Goal: Task Accomplishment & Management: Complete application form

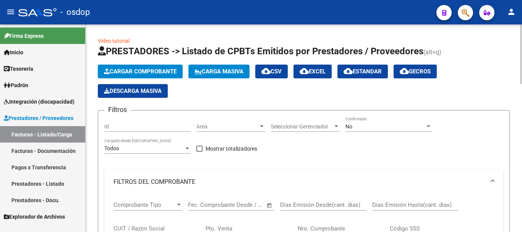
scroll to position [514, 0]
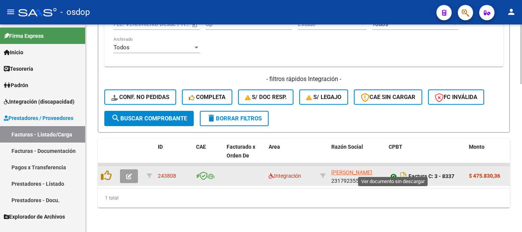
click at [394, 172] on icon at bounding box center [394, 176] width 10 height 9
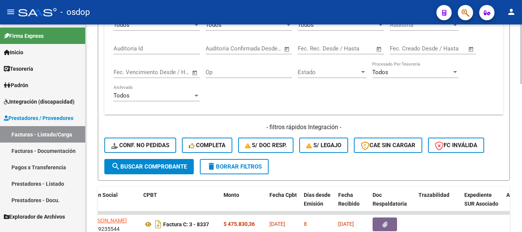
scroll to position [399, 0]
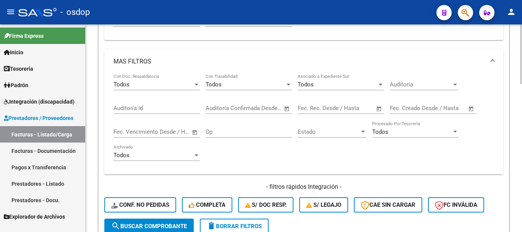
click at [229, 225] on span "delete Borrar Filtros" at bounding box center [234, 226] width 55 height 7
click at [133, 132] on input "text" at bounding box center [129, 131] width 31 height 7
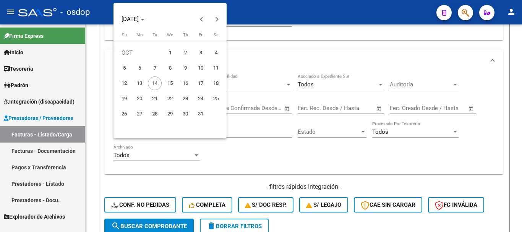
click at [253, 145] on div at bounding box center [261, 116] width 522 height 232
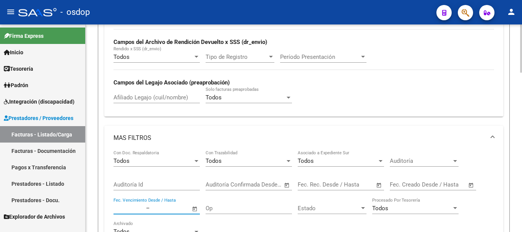
scroll to position [285, 0]
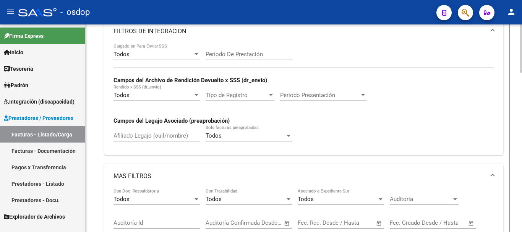
click at [143, 136] on input "Afiliado Legajo (cuil/nombre)" at bounding box center [157, 135] width 86 height 7
paste input "ALMAZAN CUEVAS"
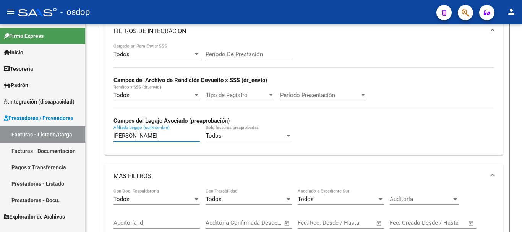
drag, startPoint x: 172, startPoint y: 136, endPoint x: 0, endPoint y: 137, distance: 171.6
click at [0, 137] on mat-sidenav-container "Firma Express Inicio Calendario SSS Instructivos Contacto OS Tesorería Extracto…" at bounding box center [261, 128] width 522 height 208
paste input "20531061293"
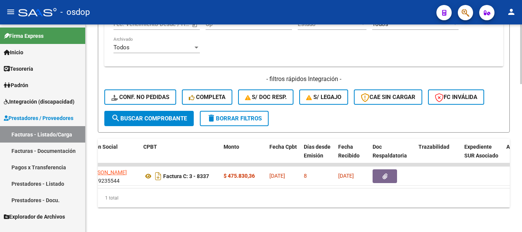
scroll to position [0, 0]
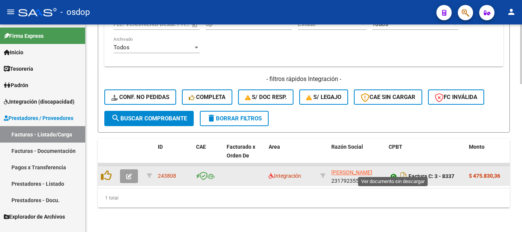
type input "20531061293"
click at [395, 172] on icon at bounding box center [394, 176] width 10 height 9
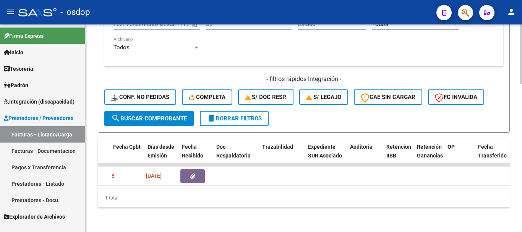
scroll to position [0, 385]
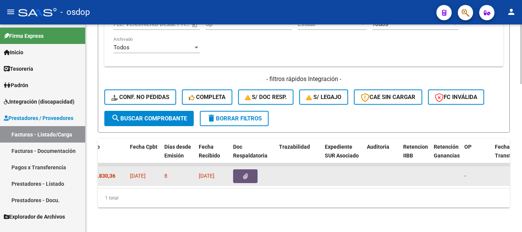
click at [248, 169] on button "button" at bounding box center [245, 176] width 24 height 14
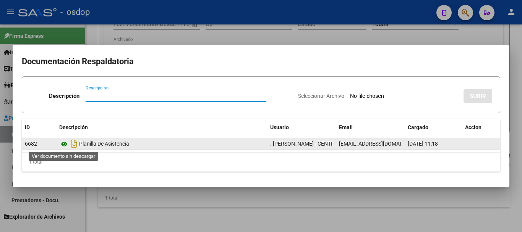
click at [63, 144] on icon at bounding box center [64, 144] width 10 height 9
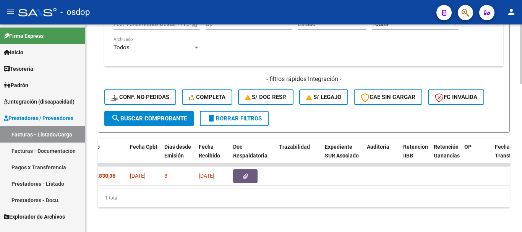
scroll to position [0, 0]
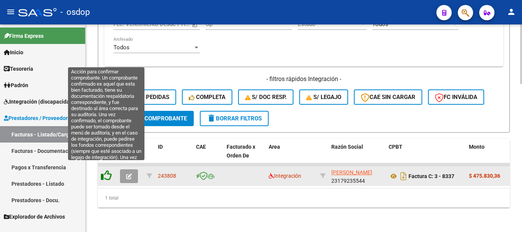
click at [104, 170] on icon at bounding box center [106, 175] width 11 height 11
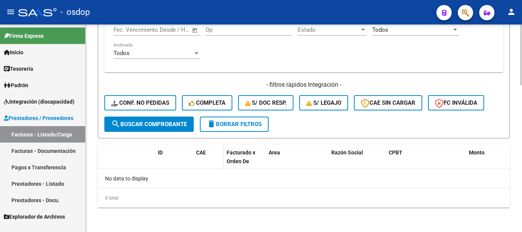
scroll to position [501, 0]
click at [260, 124] on span "delete Borrar Filtros" at bounding box center [234, 124] width 55 height 7
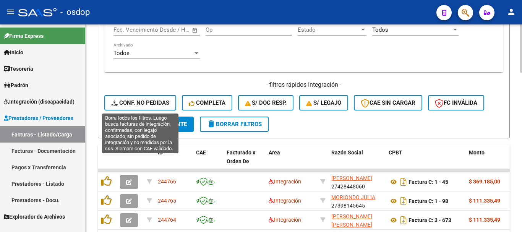
click at [160, 104] on span "Conf. no pedidas" at bounding box center [140, 102] width 58 height 7
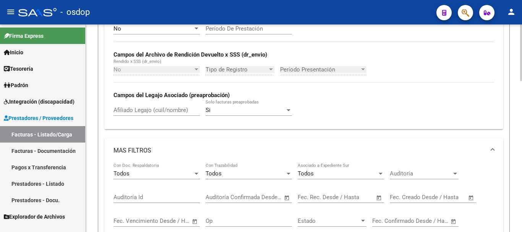
scroll to position [272, 0]
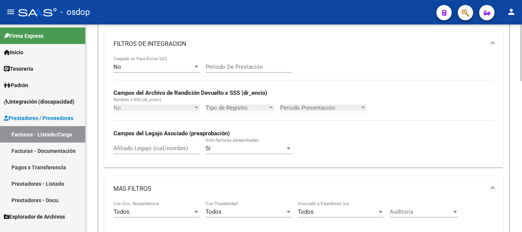
click at [153, 149] on input "Afiliado Legajo (cuil/nombre)" at bounding box center [157, 148] width 86 height 7
paste input "20531061293"
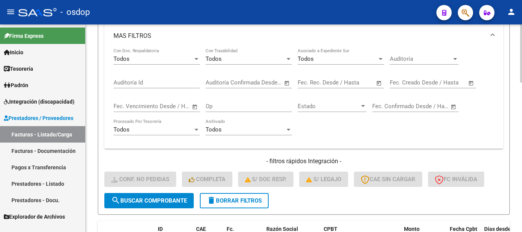
scroll to position [533, 0]
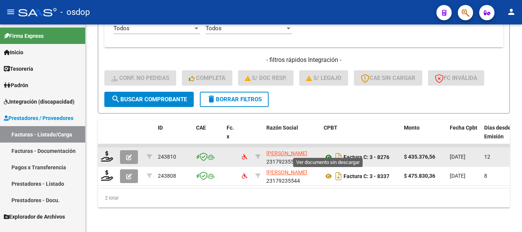
type input "20531061293"
click at [327, 152] on icon at bounding box center [329, 156] width 10 height 9
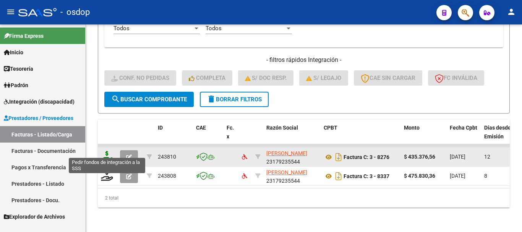
click at [109, 154] on icon at bounding box center [107, 156] width 12 height 11
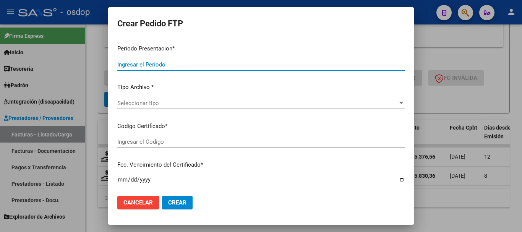
type input "202509"
type input "$ 435.376,56"
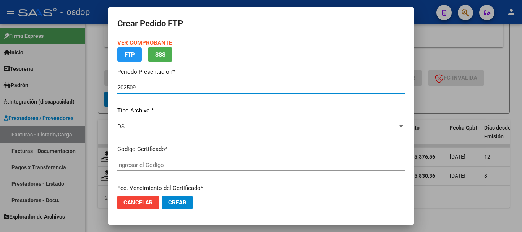
type input "8996723369"
type input "2028-04-13"
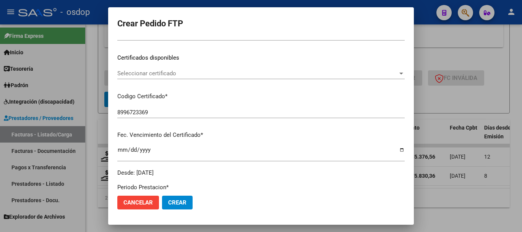
scroll to position [115, 0]
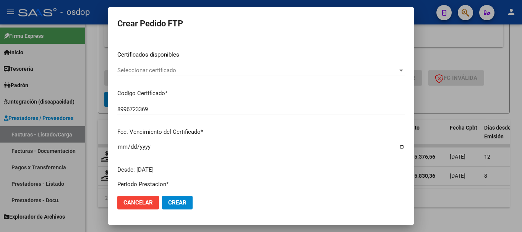
click at [182, 73] on span "Seleccionar certificado" at bounding box center [257, 70] width 281 height 7
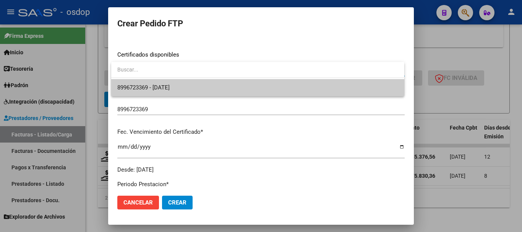
click at [187, 91] on span "8996723369 - 2028-04-13" at bounding box center [257, 87] width 281 height 17
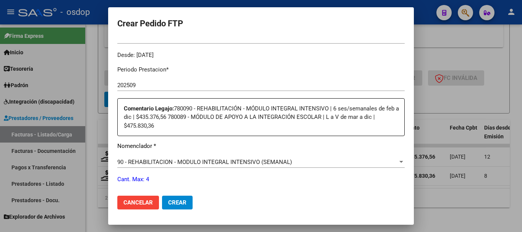
scroll to position [373, 0]
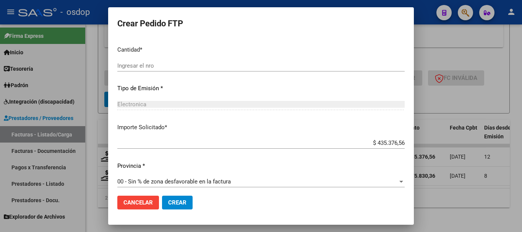
click at [133, 62] on input "Ingresar el nro" at bounding box center [260, 65] width 287 height 7
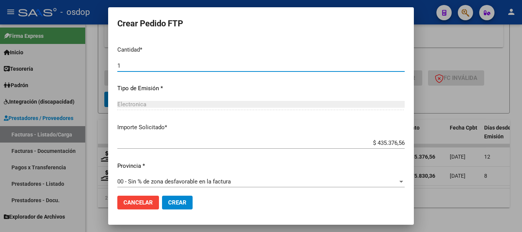
type input "1"
click at [162, 196] on button "Crear" at bounding box center [177, 203] width 31 height 14
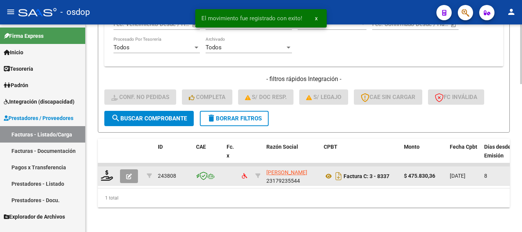
scroll to position [514, 0]
click at [108, 170] on icon at bounding box center [107, 175] width 12 height 11
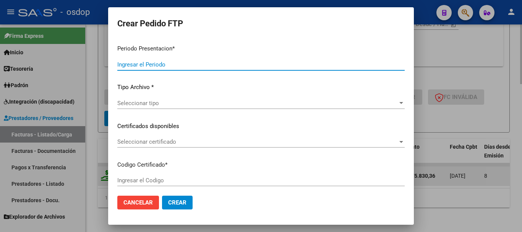
type input "202509"
type input "$ 475.830,36"
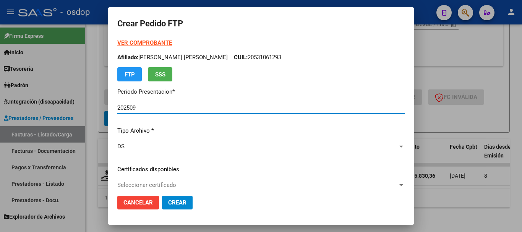
type input "8996723369"
type input "2028-04-13"
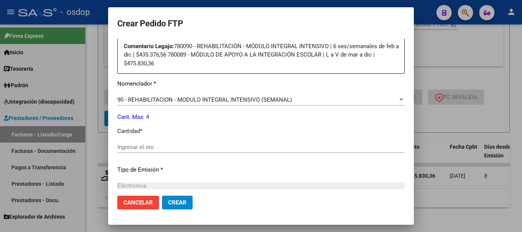
scroll to position [306, 0]
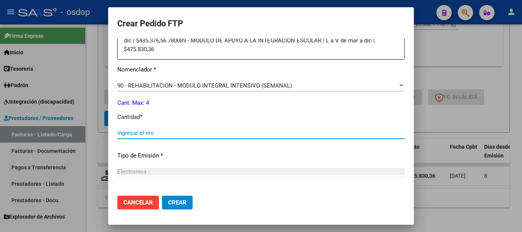
click at [141, 130] on input "Ingresar el nro" at bounding box center [260, 133] width 287 height 7
click at [175, 82] on span "90 - REHABILITACION - MODULO INTEGRAL INTENSIVO (SEMANAL)" at bounding box center [204, 85] width 175 height 7
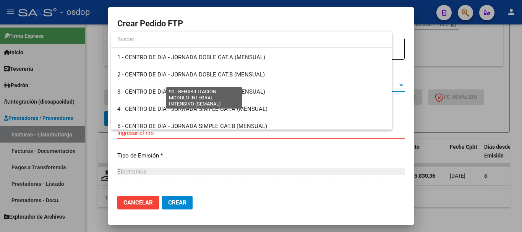
scroll to position [1507, 0]
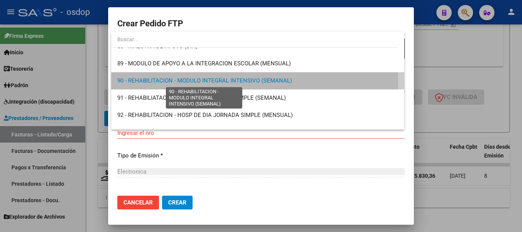
click at [175, 82] on span "90 - REHABILITACION - MODULO INTEGRAL INTENSIVO (SEMANAL)" at bounding box center [204, 80] width 175 height 7
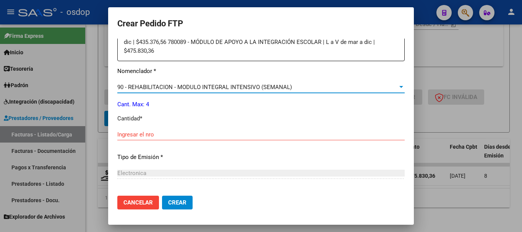
scroll to position [306, 0]
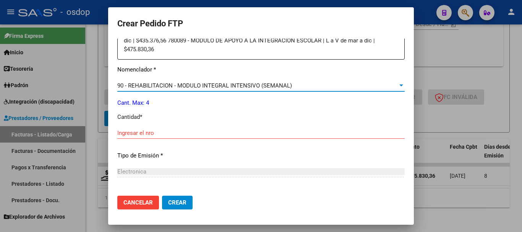
click at [172, 82] on span "90 - REHABILITACION - MODULO INTEGRAL INTENSIVO (SEMANAL)" at bounding box center [204, 85] width 175 height 7
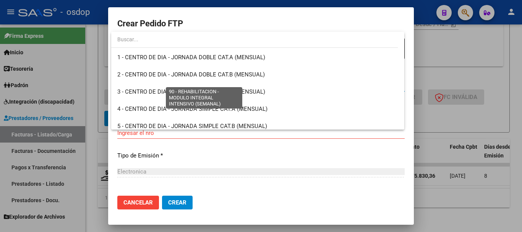
scroll to position [1507, 0]
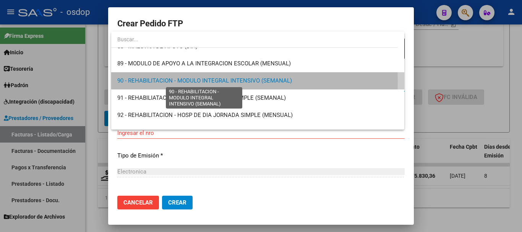
click at [172, 81] on span "90 - REHABILITACION - MODULO INTEGRAL INTENSIVO (SEMANAL)" at bounding box center [204, 80] width 175 height 7
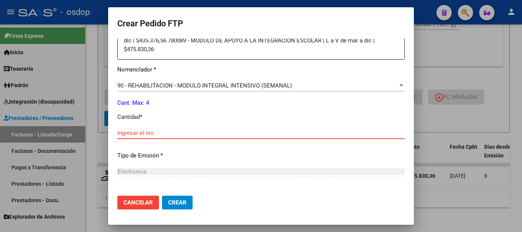
click at [143, 130] on input "Ingresar el nro" at bounding box center [260, 133] width 287 height 7
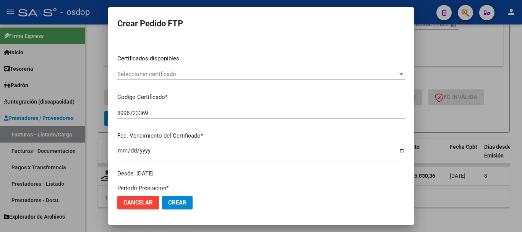
scroll to position [0, 0]
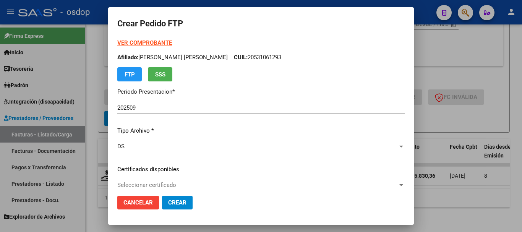
click at [157, 41] on strong "VER COMPROBANTE" at bounding box center [144, 42] width 55 height 7
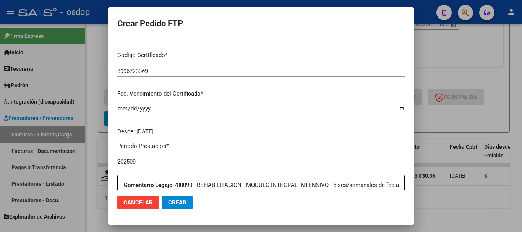
scroll to position [229, 0]
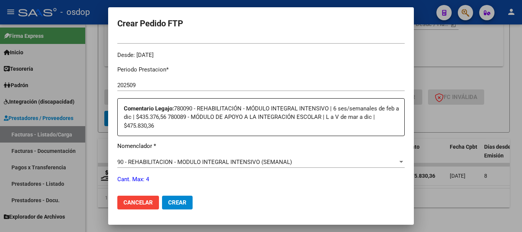
drag, startPoint x: 179, startPoint y: 103, endPoint x: 328, endPoint y: 123, distance: 150.5
click at [328, 123] on p "Comentario Legajo: 780090 - REHABILITACIÓN - MÓDULO INTEGRAL INTENSIVO | 6 ses/…" at bounding box center [264, 117] width 281 height 26
click at [222, 98] on div "Comentario Legajo: 780090 - REHABILITACIÓN - MÓDULO INTEGRAL INTENSIVO | 6 ses/…" at bounding box center [260, 117] width 287 height 38
drag, startPoint x: 179, startPoint y: 100, endPoint x: 349, endPoint y: 107, distance: 169.8
click at [349, 107] on p "Comentario Legajo: 780090 - REHABILITACIÓN - MÓDULO INTEGRAL INTENSIVO | 6 ses/…" at bounding box center [264, 117] width 281 height 26
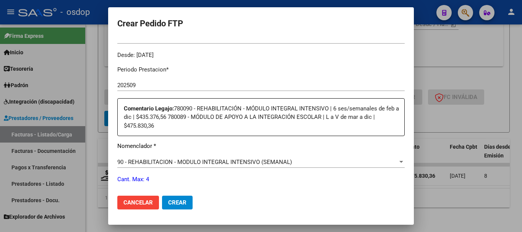
drag, startPoint x: 217, startPoint y: 114, endPoint x: 318, endPoint y: 120, distance: 101.9
click at [318, 120] on p "Comentario Legajo: 780090 - REHABILITACIÓN - MÓDULO INTEGRAL INTENSIVO | 6 ses/…" at bounding box center [264, 117] width 281 height 26
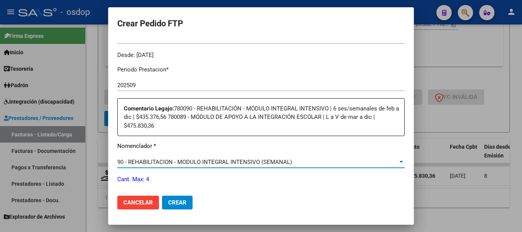
click at [229, 159] on span "90 - REHABILITACION - MODULO INTEGRAL INTENSIVO (SEMANAL)" at bounding box center [204, 162] width 175 height 7
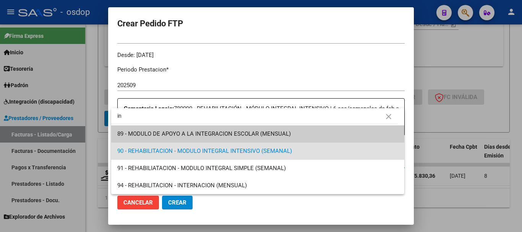
scroll to position [0, 0]
type input "inte"
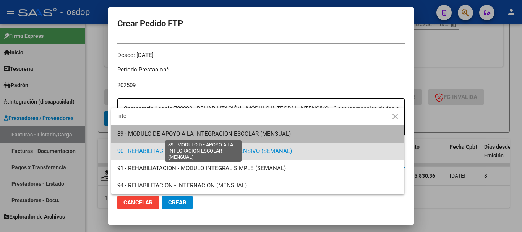
click at [246, 137] on span "89 - MODULO DE APOYO A LA INTEGRACION ESCOLAR (MENSUAL)" at bounding box center [204, 133] width 174 height 7
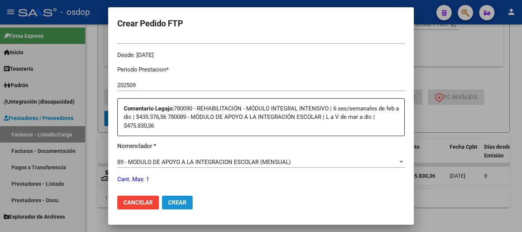
click at [175, 202] on span "Crear" at bounding box center [177, 202] width 18 height 7
click at [177, 196] on button "Crear" at bounding box center [177, 203] width 31 height 14
click at [183, 201] on span "Crear" at bounding box center [177, 202] width 18 height 7
click at [162, 196] on button "Crear" at bounding box center [177, 203] width 31 height 14
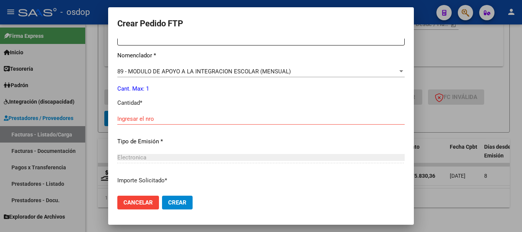
scroll to position [344, 0]
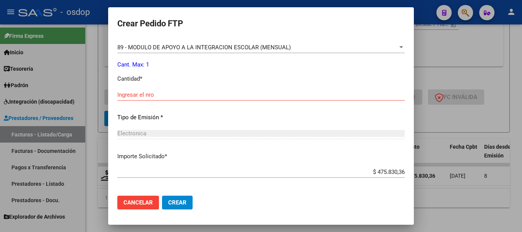
click at [144, 89] on div "Ingresar el nro" at bounding box center [260, 94] width 287 height 11
type input "1"
click at [162, 196] on button "Crear" at bounding box center [177, 203] width 31 height 14
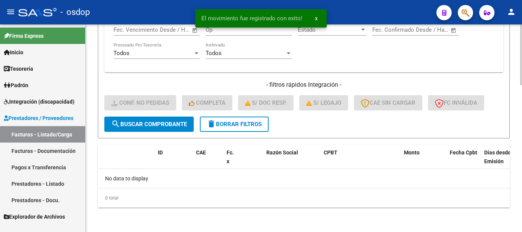
scroll to position [501, 0]
click at [41, 96] on link "Integración (discapacidad)" at bounding box center [42, 101] width 85 height 16
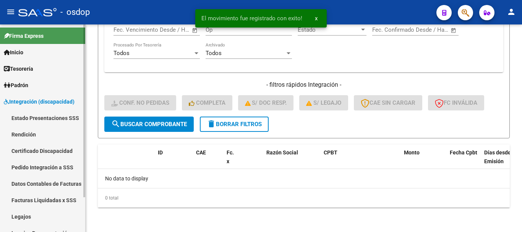
click at [49, 166] on link "Pedido Integración a SSS" at bounding box center [42, 167] width 85 height 16
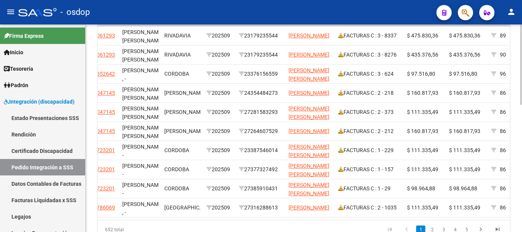
scroll to position [0, 203]
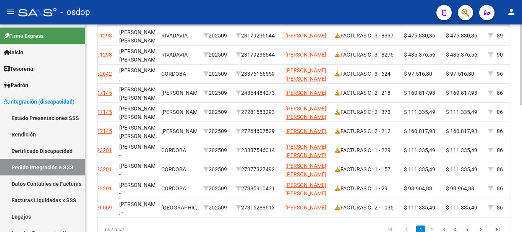
drag, startPoint x: 277, startPoint y: 228, endPoint x: 284, endPoint y: 228, distance: 6.9
click at [283, 228] on div "652 total 1 2 3 4 5" at bounding box center [304, 229] width 412 height 19
click at [287, 228] on div "652 total 1 2 3 4 5" at bounding box center [304, 229] width 412 height 19
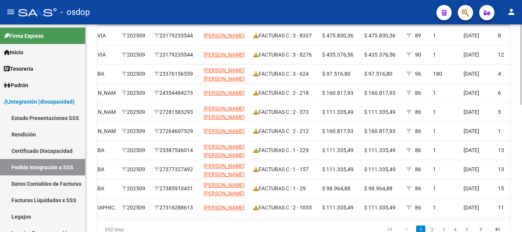
scroll to position [0, 286]
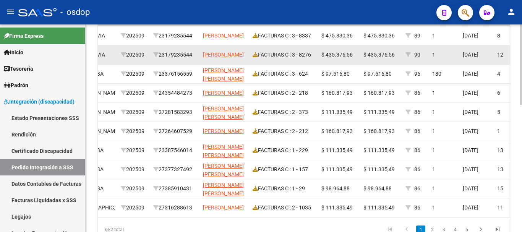
drag, startPoint x: 430, startPoint y: 55, endPoint x: 444, endPoint y: 57, distance: 13.8
click at [444, 57] on datatable-body-cell "1" at bounding box center [444, 54] width 31 height 19
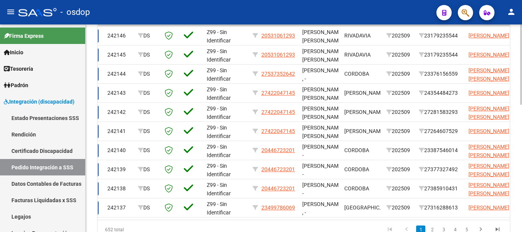
scroll to position [0, 0]
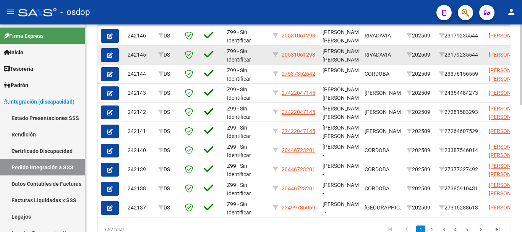
click at [104, 56] on button "button" at bounding box center [110, 55] width 18 height 14
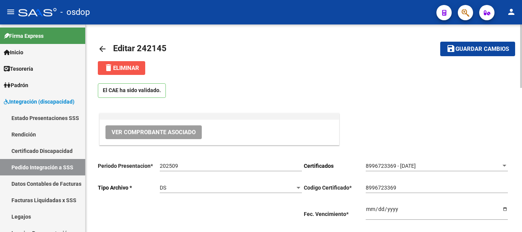
click at [127, 67] on span "delete Eliminar" at bounding box center [121, 68] width 35 height 7
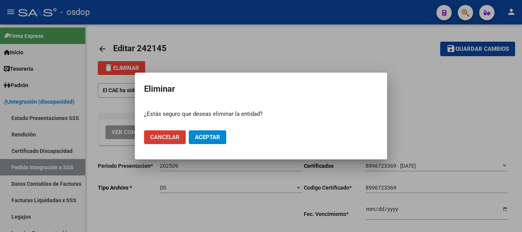
click at [206, 138] on span "Aceptar" at bounding box center [207, 137] width 25 height 7
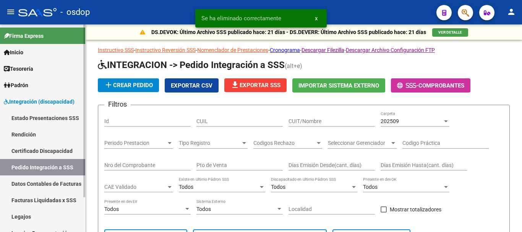
click at [63, 102] on span "Integración (discapacidad)" at bounding box center [39, 101] width 71 height 8
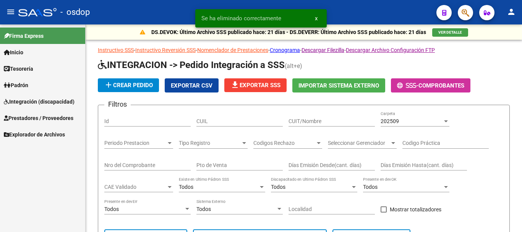
click at [57, 114] on span "Prestadores / Proveedores" at bounding box center [39, 118] width 70 height 8
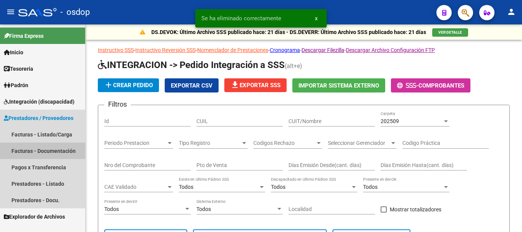
click at [47, 143] on link "Facturas - Documentación" at bounding box center [42, 151] width 85 height 16
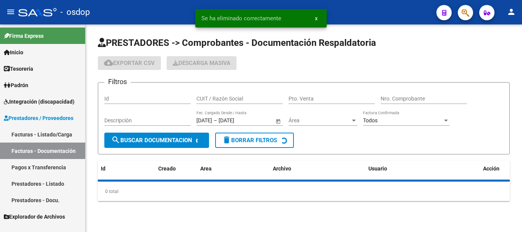
click at [55, 134] on link "Facturas - Listado/Carga" at bounding box center [42, 134] width 85 height 16
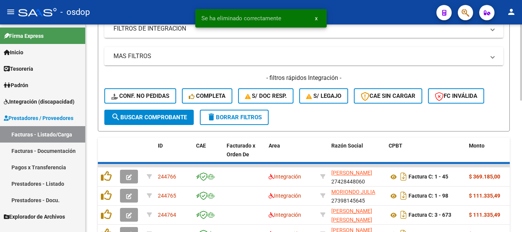
scroll to position [191, 0]
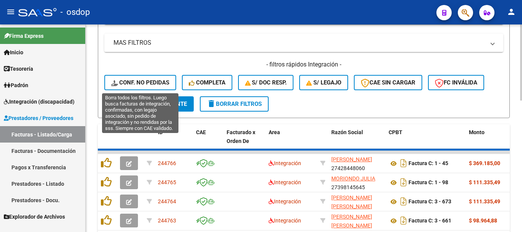
click at [157, 82] on span "Conf. no pedidas" at bounding box center [140, 82] width 58 height 7
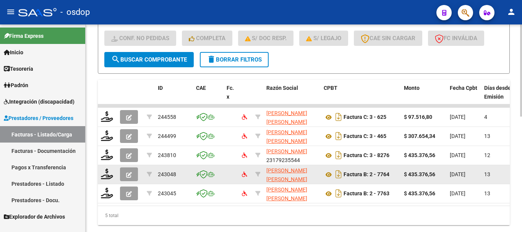
scroll to position [260, 0]
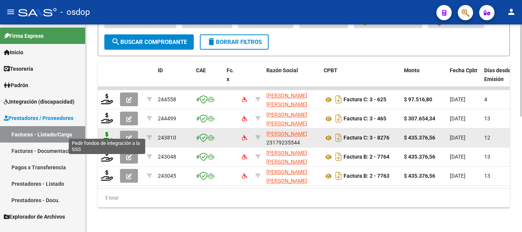
click at [110, 132] on icon at bounding box center [107, 137] width 12 height 11
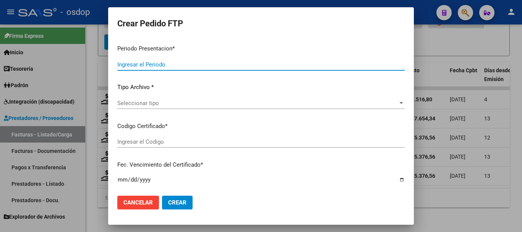
type input "202509"
type input "$ 435.376,56"
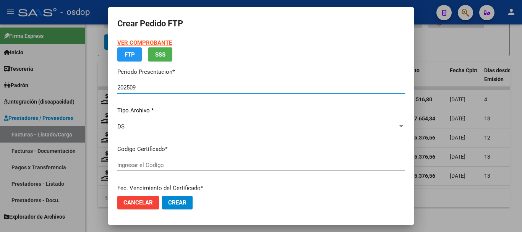
type input "8996723369"
type input "2028-04-13"
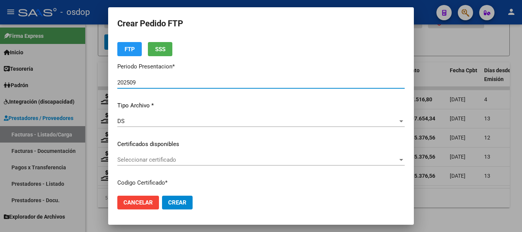
scroll to position [38, 0]
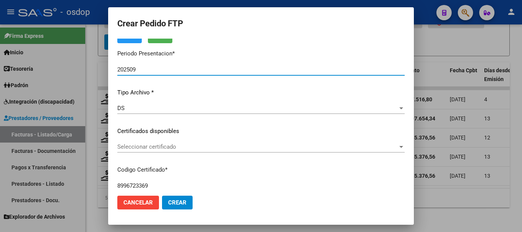
click at [154, 149] on span "Seleccionar certificado" at bounding box center [257, 146] width 281 height 7
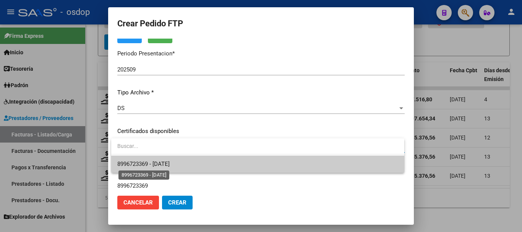
click at [164, 163] on span "8996723369 - 2028-04-13" at bounding box center [143, 164] width 52 height 7
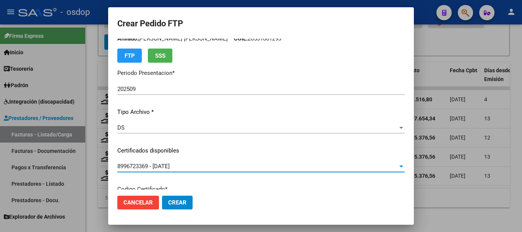
scroll to position [0, 0]
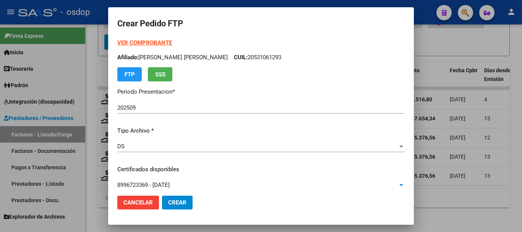
click at [164, 43] on strong "VER COMPROBANTE" at bounding box center [144, 42] width 55 height 7
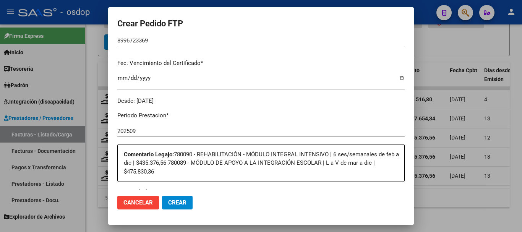
scroll to position [229, 0]
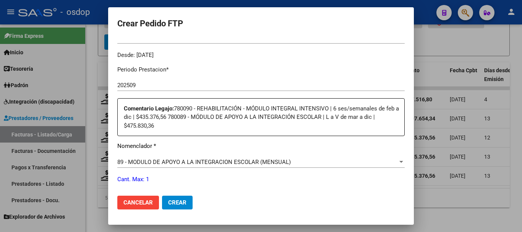
click at [180, 159] on span "89 - MODULO DE APOYO A LA INTEGRACION ESCOLAR (MENSUAL)" at bounding box center [204, 162] width 174 height 7
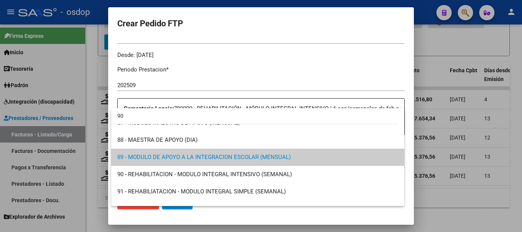
scroll to position [0, 0]
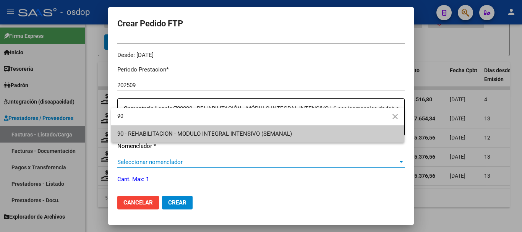
type input "90"
click at [362, 132] on span "90 - REHABILITACION - MODULO INTEGRAL INTENSIVO (SEMANAL)" at bounding box center [257, 133] width 281 height 17
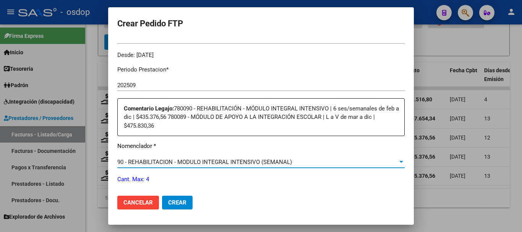
click at [374, 159] on div "90 - REHABILITACION - MODULO INTEGRAL INTENSIVO (SEMANAL)" at bounding box center [257, 162] width 281 height 7
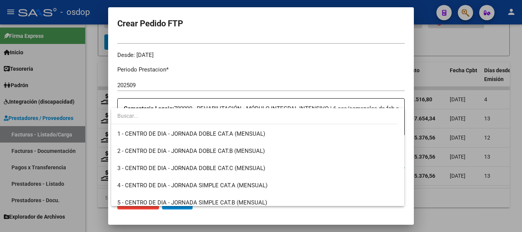
scroll to position [1507, 0]
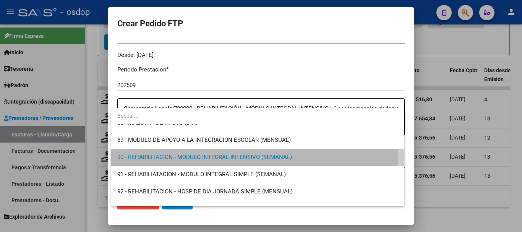
click at [236, 152] on span "90 - REHABILITACION - MODULO INTEGRAL INTENSIVO (SEMANAL)" at bounding box center [257, 157] width 281 height 17
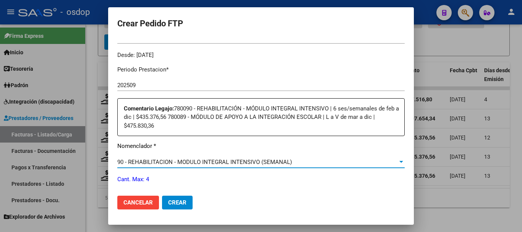
scroll to position [268, 0]
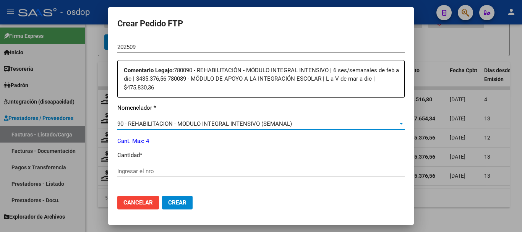
click at [131, 168] on input "Ingresar el nro" at bounding box center [260, 171] width 287 height 7
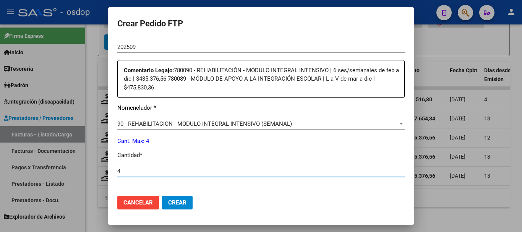
type input "4"
click at [162, 196] on button "Crear" at bounding box center [177, 203] width 31 height 14
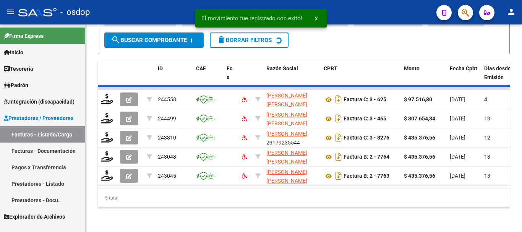
scroll to position [222, 0]
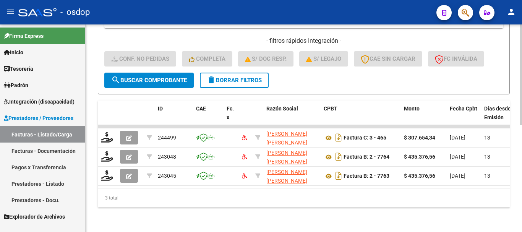
click at [214, 76] on mat-icon "delete" at bounding box center [211, 79] width 9 height 9
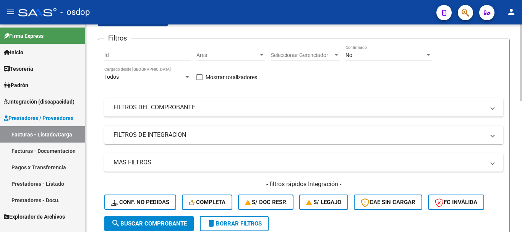
scroll to position [76, 0]
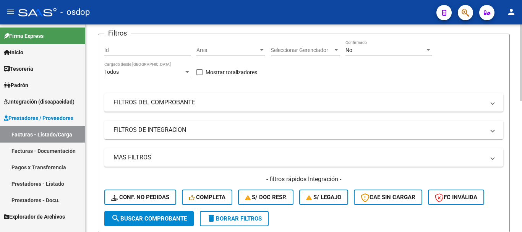
click at [152, 133] on mat-panel-title "FILTROS DE INTEGRACION" at bounding box center [300, 130] width 372 height 8
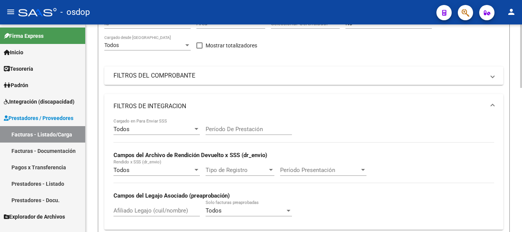
scroll to position [153, 0]
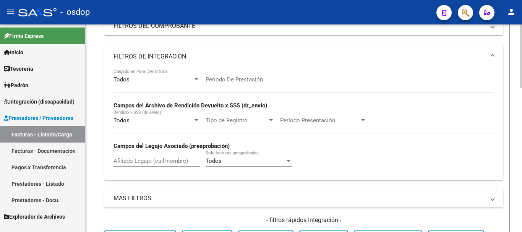
click at [138, 162] on input "Afiliado Legajo (cuil/nombre)" at bounding box center [157, 160] width 86 height 7
paste input "20570083539"
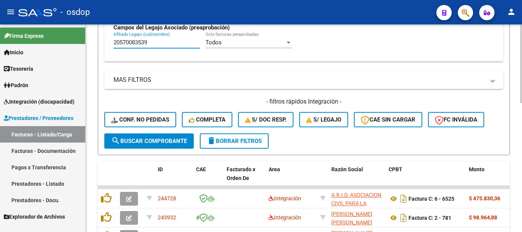
scroll to position [339, 0]
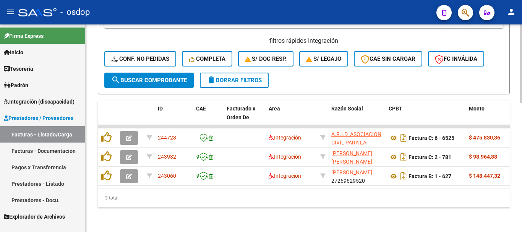
type input "20570083539"
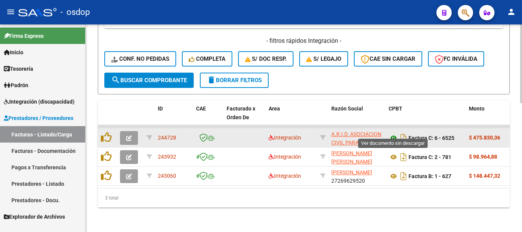
click at [396, 133] on icon at bounding box center [394, 137] width 10 height 9
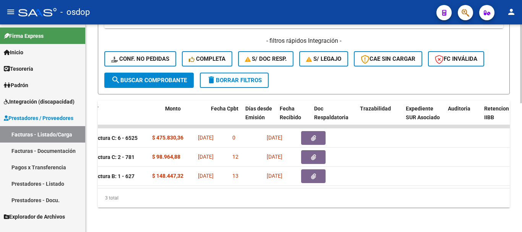
scroll to position [0, 326]
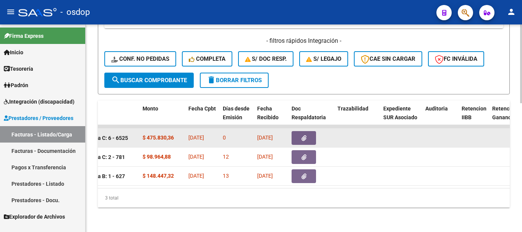
click at [305, 135] on button "button" at bounding box center [304, 138] width 24 height 14
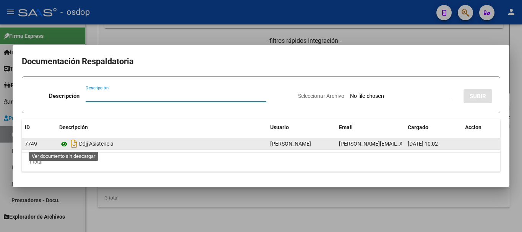
click at [65, 143] on icon at bounding box center [64, 144] width 10 height 9
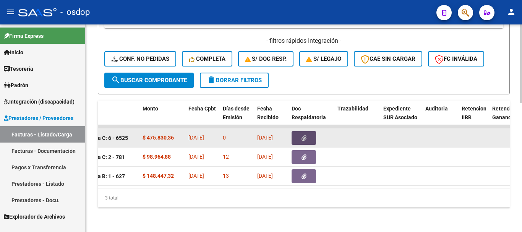
click at [295, 131] on button "button" at bounding box center [304, 138] width 24 height 14
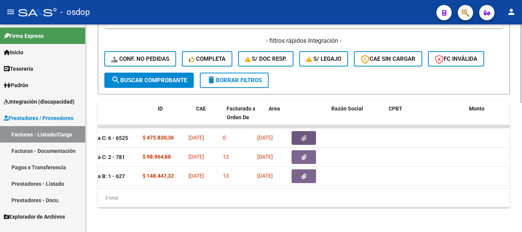
scroll to position [0, 0]
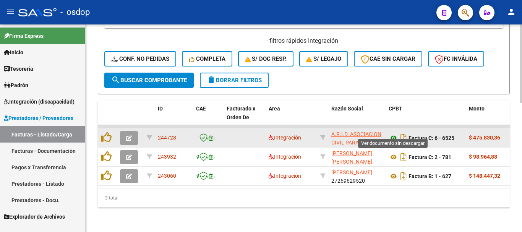
click at [396, 133] on icon at bounding box center [394, 137] width 10 height 9
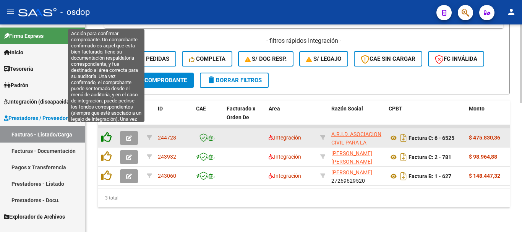
click at [106, 132] on icon at bounding box center [106, 137] width 11 height 11
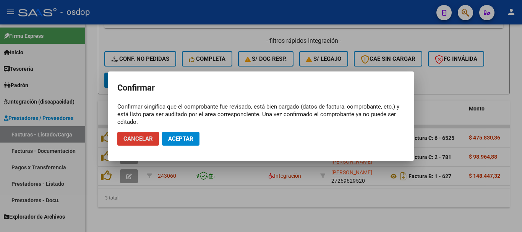
click at [172, 138] on span "Aceptar" at bounding box center [180, 138] width 25 height 7
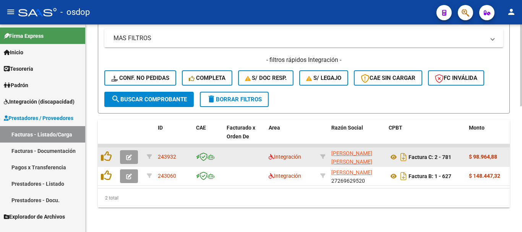
scroll to position [320, 0]
click at [393, 152] on icon at bounding box center [394, 156] width 10 height 9
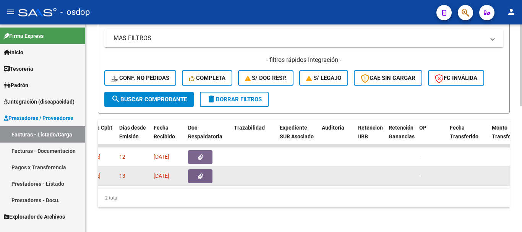
scroll to position [0, 390]
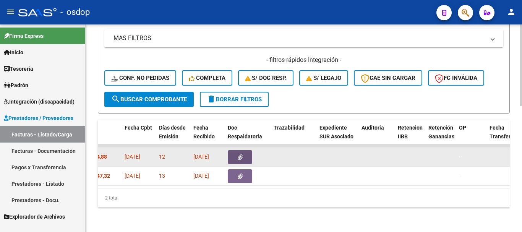
click at [240, 154] on icon "button" at bounding box center [240, 157] width 5 height 6
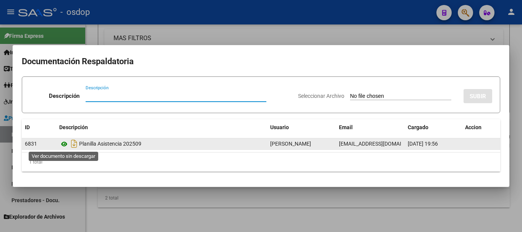
click at [68, 144] on icon at bounding box center [64, 144] width 10 height 9
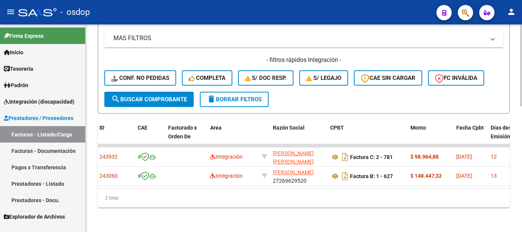
scroll to position [0, 0]
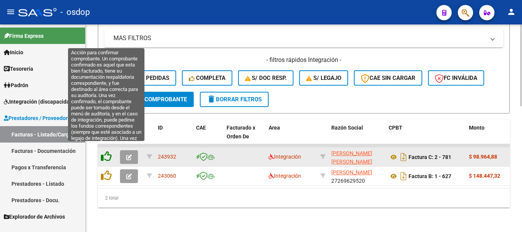
click at [107, 151] on icon at bounding box center [106, 156] width 11 height 11
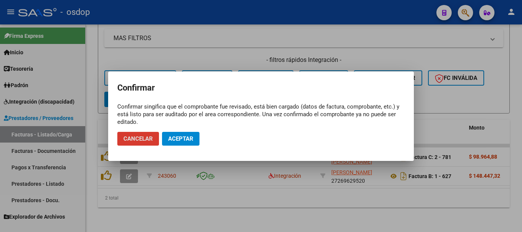
click at [171, 143] on button "Aceptar" at bounding box center [180, 139] width 37 height 14
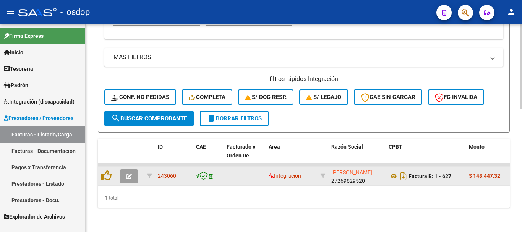
scroll to position [301, 0]
click at [393, 172] on icon at bounding box center [394, 176] width 10 height 9
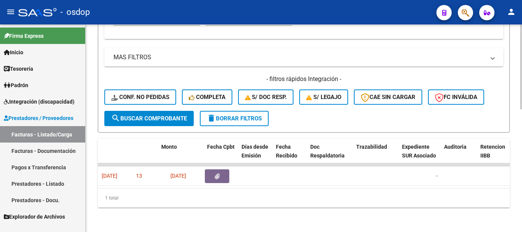
scroll to position [0, 442]
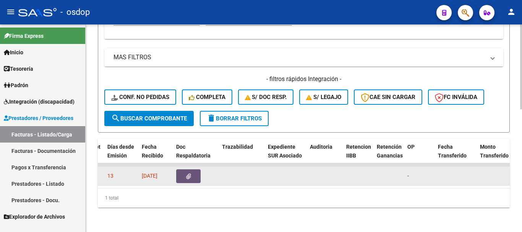
click at [186, 173] on button "button" at bounding box center [188, 176] width 24 height 14
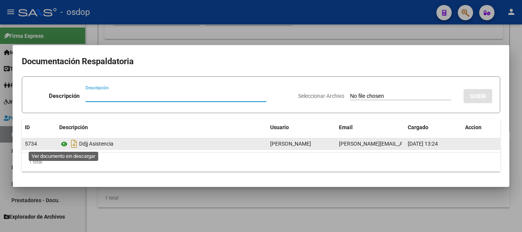
click at [65, 148] on icon at bounding box center [64, 144] width 10 height 9
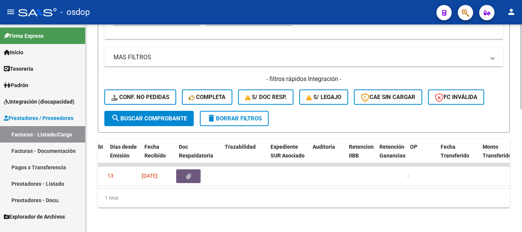
scroll to position [0, 0]
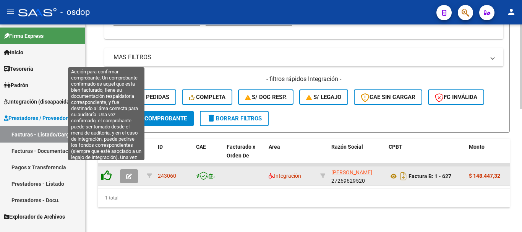
click at [107, 170] on icon at bounding box center [106, 175] width 11 height 11
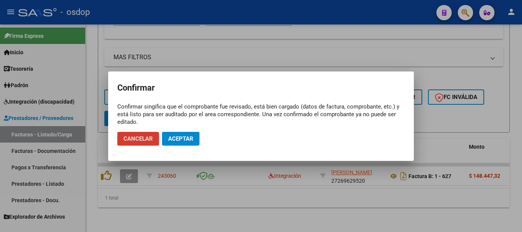
click at [175, 136] on span "Aceptar" at bounding box center [180, 138] width 25 height 7
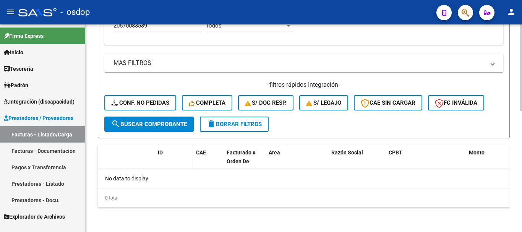
scroll to position [288, 0]
click at [249, 128] on button "delete Borrar Filtros" at bounding box center [234, 124] width 69 height 15
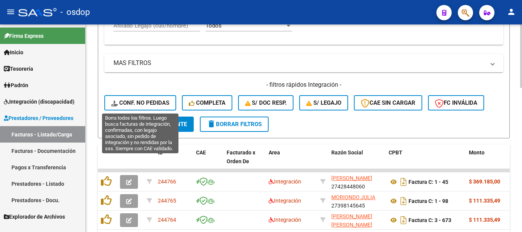
click at [157, 106] on span "Conf. no pedidas" at bounding box center [140, 102] width 58 height 7
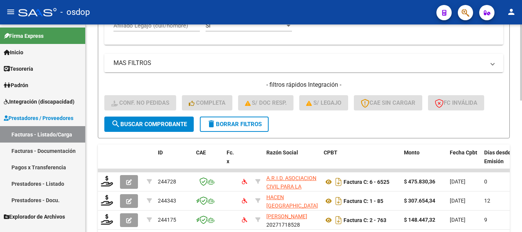
click at [320, 68] on mat-expansion-panel-header "MAS FILTROS" at bounding box center [303, 63] width 399 height 18
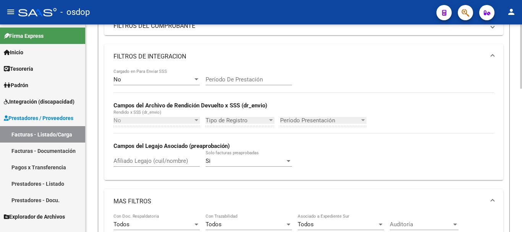
scroll to position [191, 0]
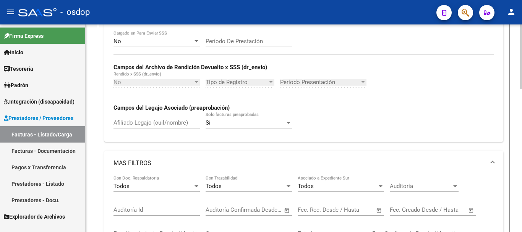
click at [147, 125] on input "Afiliado Legajo (cuil/nombre)" at bounding box center [157, 122] width 86 height 7
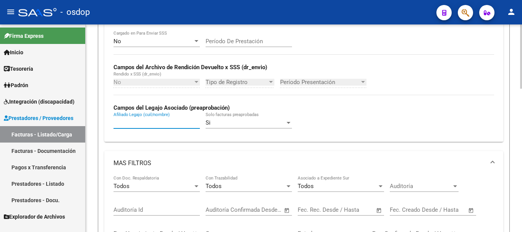
paste input "20570083539"
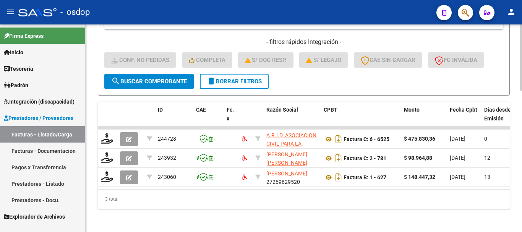
scroll to position [446, 0]
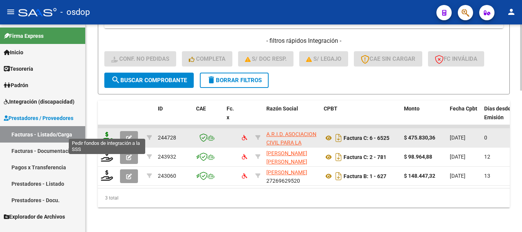
type input "20570083539"
click at [109, 133] on icon at bounding box center [107, 137] width 12 height 11
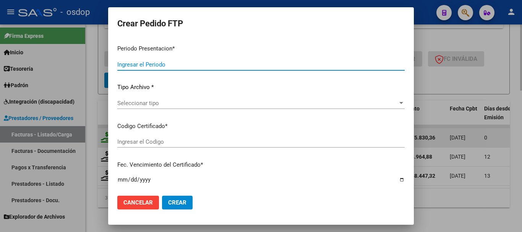
type input "202509"
type input "$ 475.830,36"
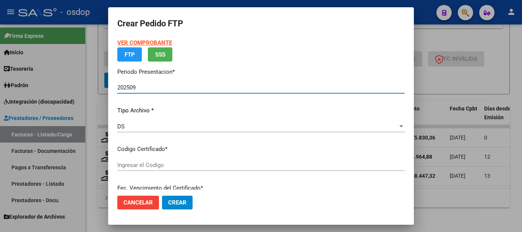
type input "1061920262"
type input "2026-10-25"
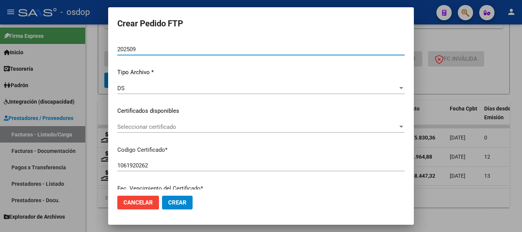
scroll to position [58, 0]
click at [159, 128] on span "Seleccionar certificado" at bounding box center [257, 126] width 281 height 7
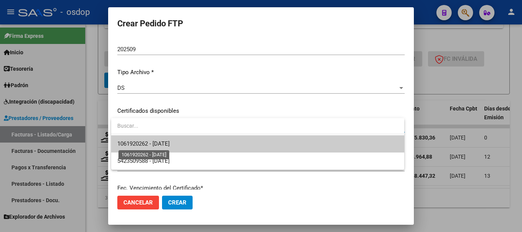
click at [159, 141] on span "1061920262 - 2026-10-25" at bounding box center [143, 143] width 52 height 7
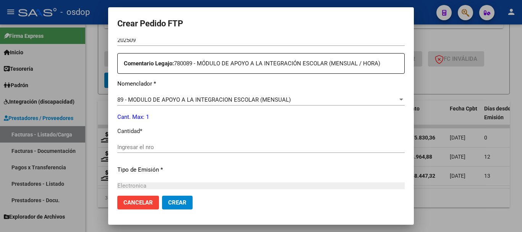
scroll to position [288, 0]
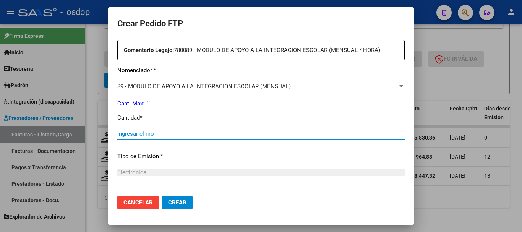
click at [155, 130] on input "Ingresar el nro" at bounding box center [260, 133] width 287 height 7
type input "1"
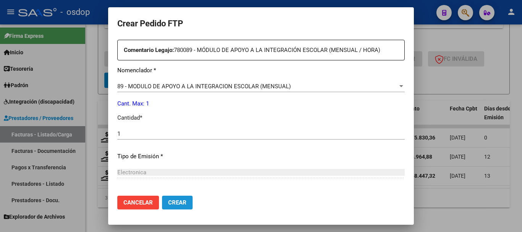
click at [168, 200] on button "Crear" at bounding box center [177, 203] width 31 height 14
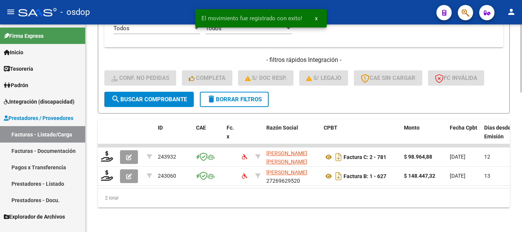
scroll to position [427, 0]
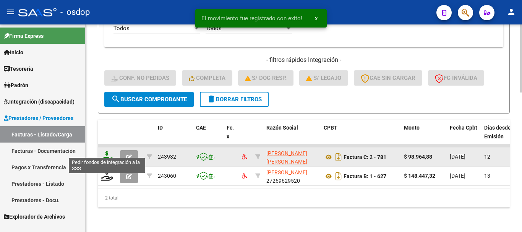
click at [107, 152] on icon at bounding box center [107, 156] width 12 height 11
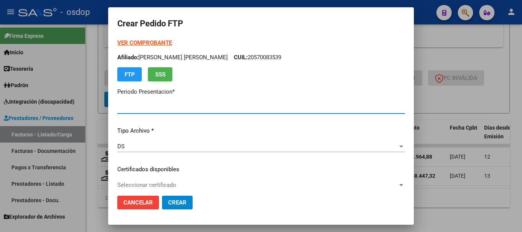
type input "202509"
type input "$ 98.964,88"
type input "1061920262"
type input "2026-10-25"
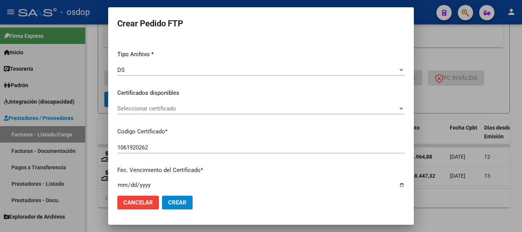
scroll to position [115, 0]
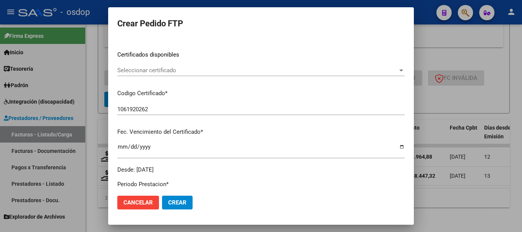
click at [182, 71] on span "Seleccionar certificado" at bounding box center [257, 70] width 281 height 7
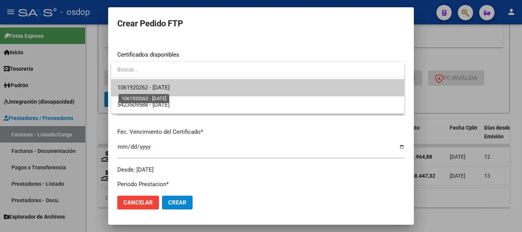
click at [170, 89] on span "1061920262 - 2026-10-25" at bounding box center [143, 87] width 52 height 7
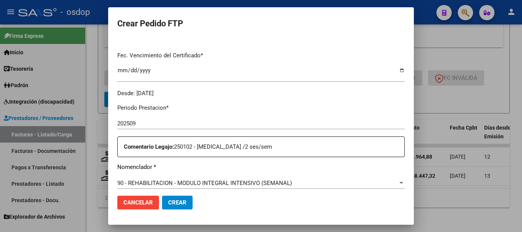
scroll to position [229, 0]
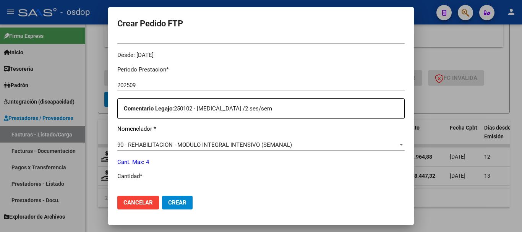
click at [182, 141] on span "90 - REHABILITACION - MODULO INTEGRAL INTENSIVO (SEMANAL)" at bounding box center [204, 144] width 175 height 7
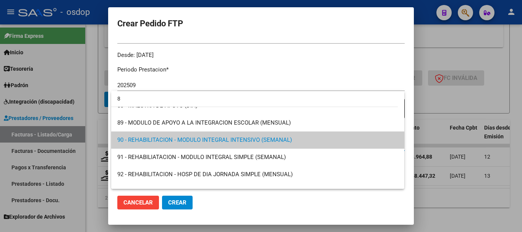
scroll to position [0, 0]
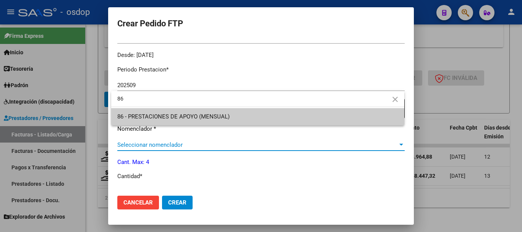
type input "86"
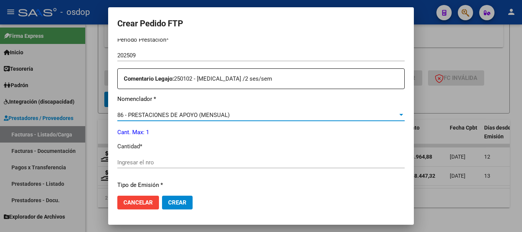
scroll to position [268, 0]
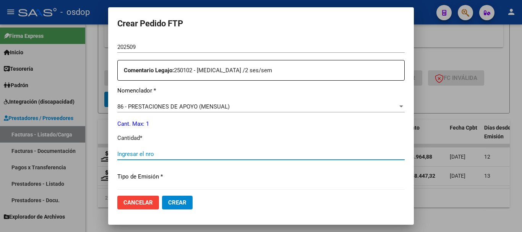
click at [153, 151] on input "Ingresar el nro" at bounding box center [260, 154] width 287 height 7
type input "1"
click at [178, 203] on span "Crear" at bounding box center [177, 202] width 18 height 7
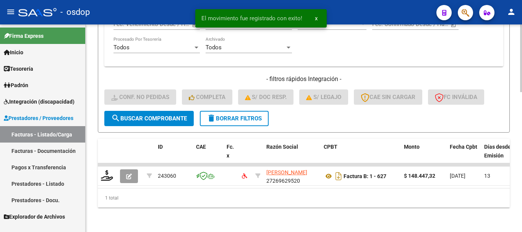
scroll to position [407, 0]
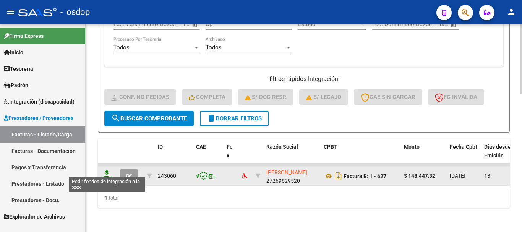
click at [110, 170] on icon at bounding box center [107, 175] width 12 height 11
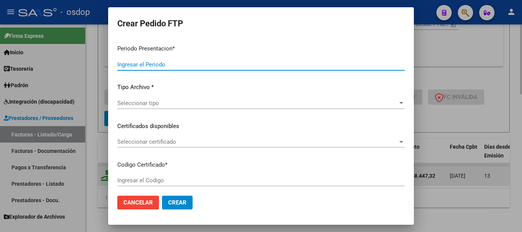
type input "202509"
type input "$ 148.447,32"
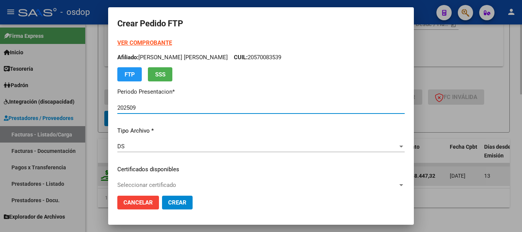
type input "1061920262"
type input "2026-10-25"
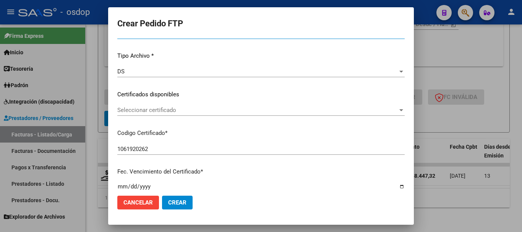
scroll to position [76, 0]
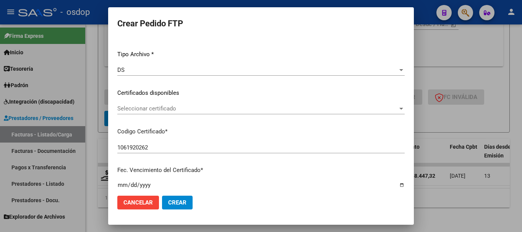
click at [187, 109] on span "Seleccionar certificado" at bounding box center [257, 108] width 281 height 7
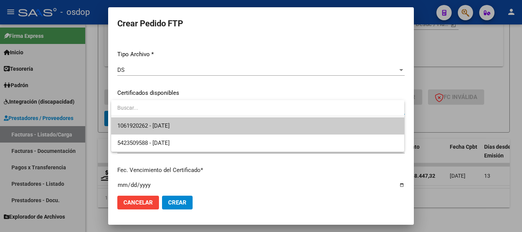
click at [187, 125] on span "1061920262 - 2026-10-25" at bounding box center [257, 125] width 281 height 17
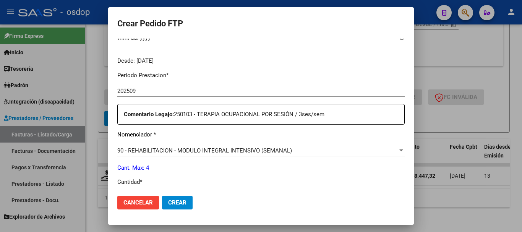
scroll to position [268, 0]
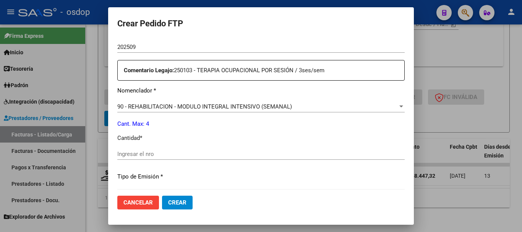
click at [191, 107] on div "90 - REHABILITACION - MODULO INTEGRAL INTENSIVO (SEMANAL) Seleccionar nomenclad…" at bounding box center [260, 106] width 287 height 11
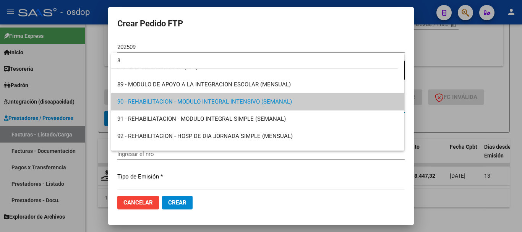
scroll to position [0, 0]
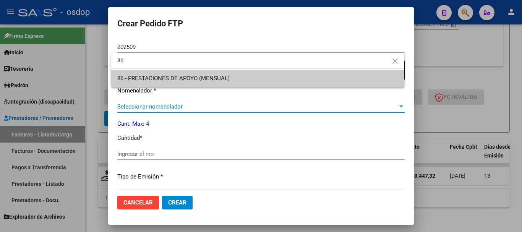
type input "86"
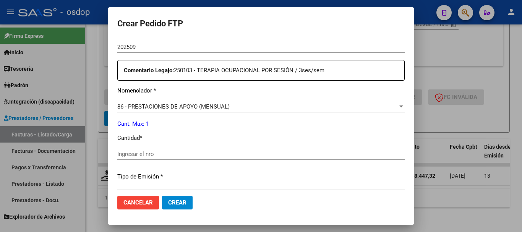
click at [142, 148] on div "Ingresar el nro" at bounding box center [260, 153] width 287 height 11
type input "1"
click at [179, 198] on button "Crear" at bounding box center [177, 203] width 31 height 14
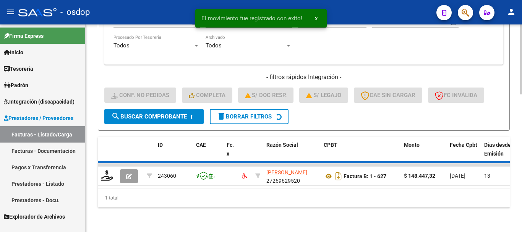
scroll to position [395, 0]
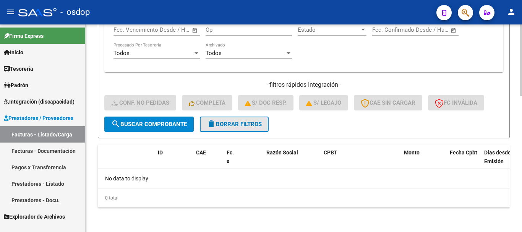
click at [235, 117] on button "delete Borrar Filtros" at bounding box center [234, 124] width 69 height 15
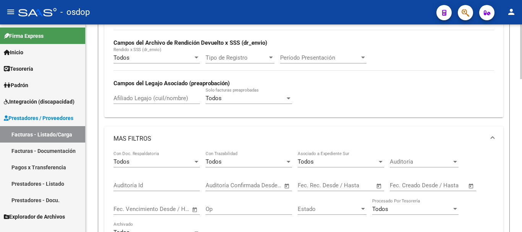
scroll to position [204, 0]
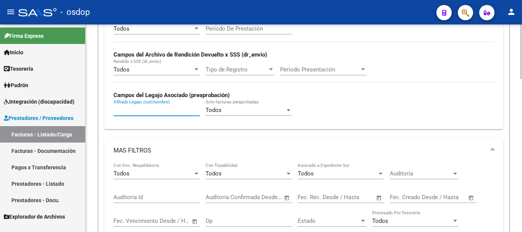
click at [143, 110] on input "Afiliado Legajo (cuil/nombre)" at bounding box center [157, 110] width 86 height 7
paste input "20539316827"
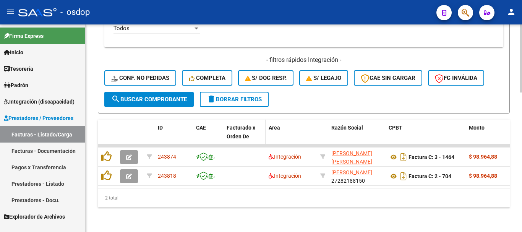
scroll to position [427, 0]
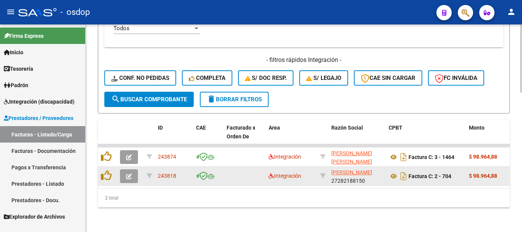
type input "20539316827"
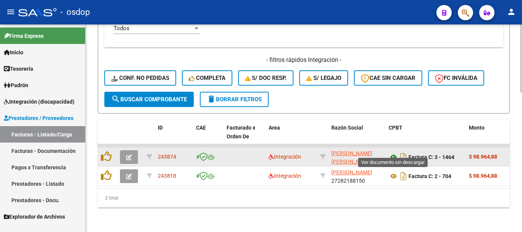
click at [397, 152] on icon at bounding box center [394, 156] width 10 height 9
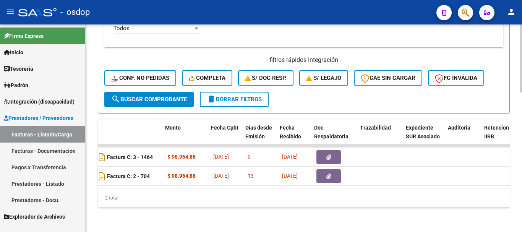
scroll to position [0, 304]
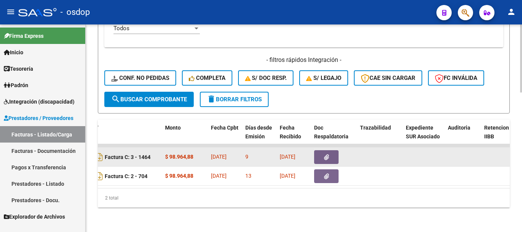
click at [323, 150] on button "button" at bounding box center [326, 157] width 24 height 14
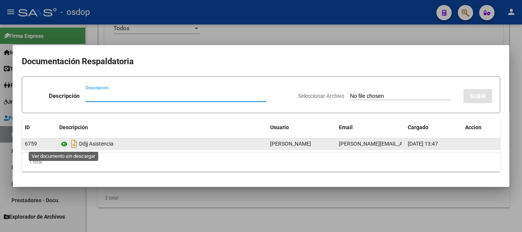
click at [66, 144] on icon at bounding box center [64, 144] width 10 height 9
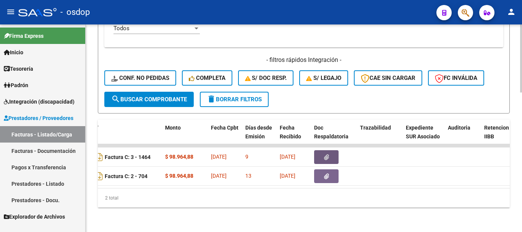
scroll to position [0, 0]
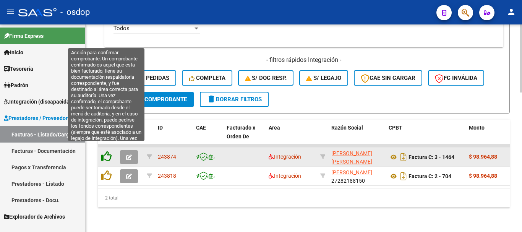
click at [105, 152] on icon at bounding box center [106, 156] width 11 height 11
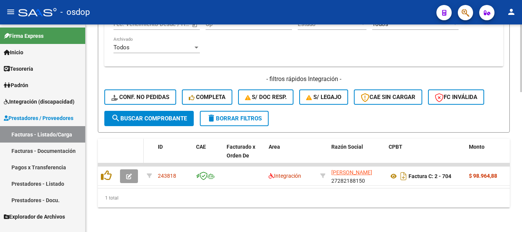
scroll to position [407, 0]
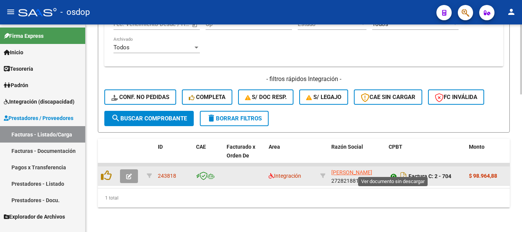
click at [393, 172] on icon at bounding box center [394, 176] width 10 height 9
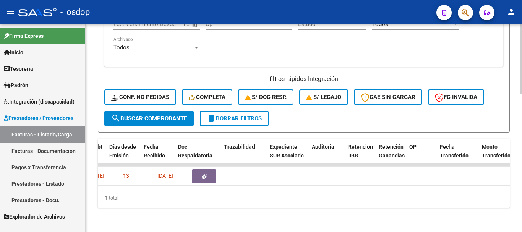
scroll to position [0, 475]
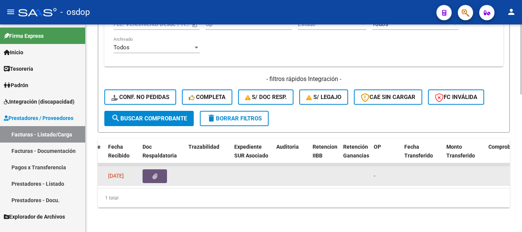
click at [153, 174] on icon "button" at bounding box center [154, 177] width 5 height 6
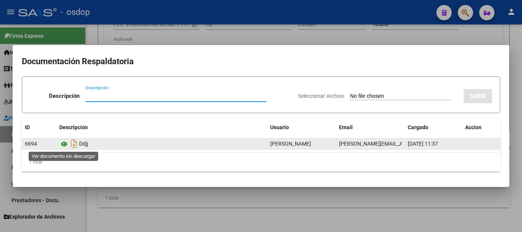
click at [67, 145] on icon at bounding box center [64, 144] width 10 height 9
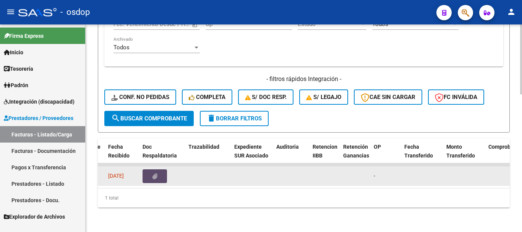
click at [155, 174] on icon "button" at bounding box center [154, 177] width 5 height 6
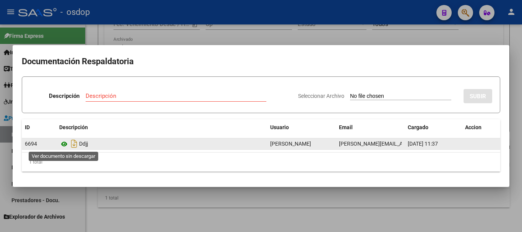
click at [67, 146] on icon at bounding box center [64, 144] width 10 height 9
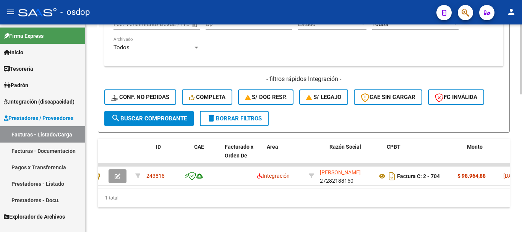
scroll to position [0, 0]
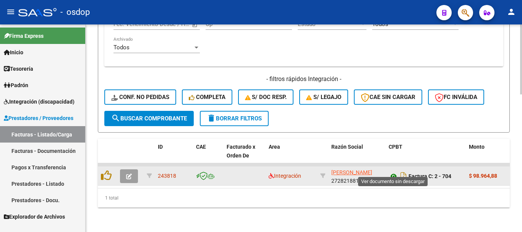
click at [393, 172] on icon at bounding box center [394, 176] width 10 height 9
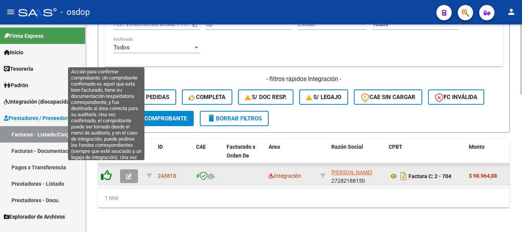
click at [107, 170] on icon at bounding box center [106, 175] width 11 height 11
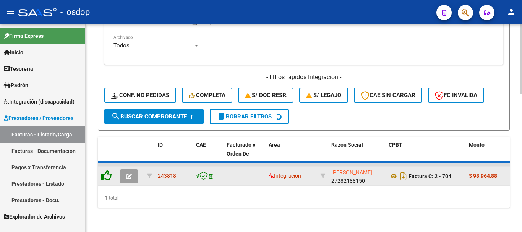
scroll to position [395, 0]
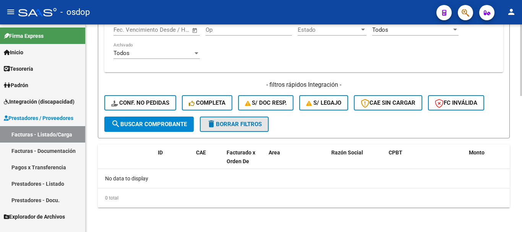
click at [219, 120] on button "delete Borrar Filtros" at bounding box center [234, 124] width 69 height 15
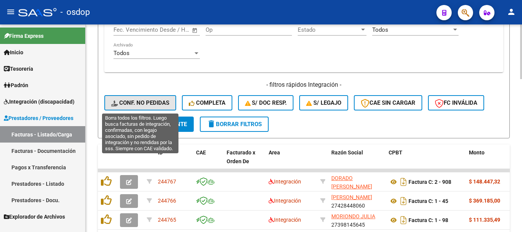
click at [148, 98] on button "Conf. no pedidas" at bounding box center [140, 102] width 72 height 15
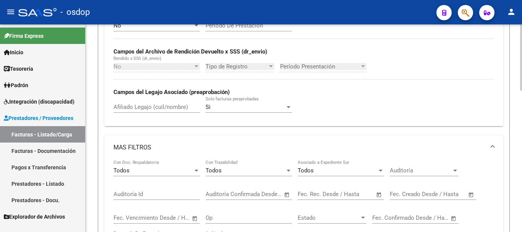
scroll to position [204, 0]
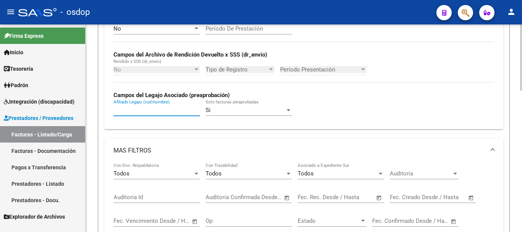
click at [137, 112] on input "Afiliado Legajo (cuil/nombre)" at bounding box center [157, 110] width 86 height 7
paste input "20539316827"
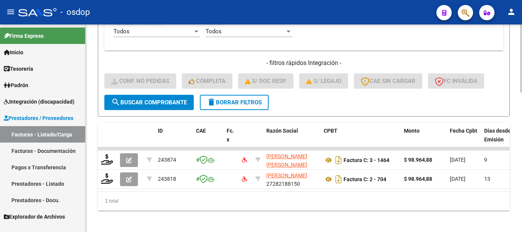
scroll to position [427, 0]
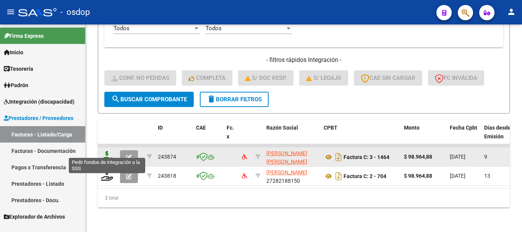
type input "20539316827"
click at [109, 151] on icon at bounding box center [107, 156] width 12 height 11
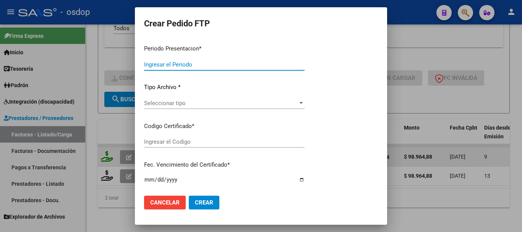
type input "202509"
type input "$ 98.964,88"
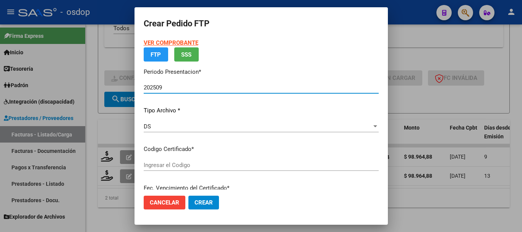
type input "2872870132"
type input "2027-05-19"
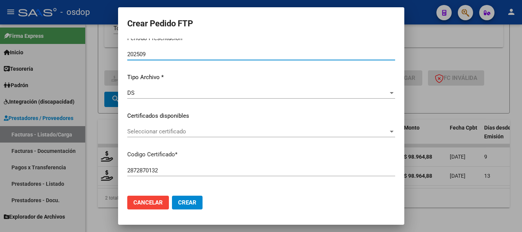
scroll to position [115, 0]
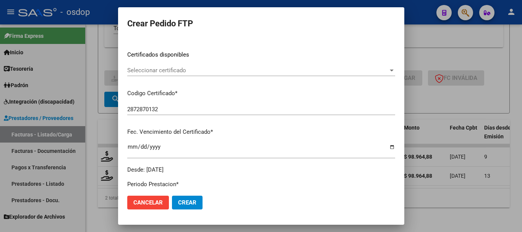
click at [195, 71] on span "Seleccionar certificado" at bounding box center [257, 70] width 261 height 7
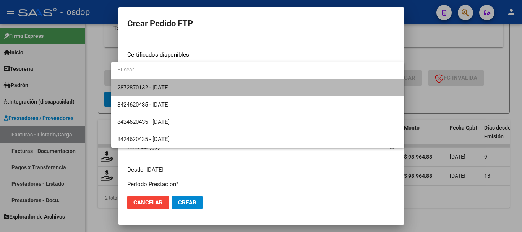
click at [190, 88] on span "2872870132 - 2027-05-19" at bounding box center [257, 87] width 281 height 17
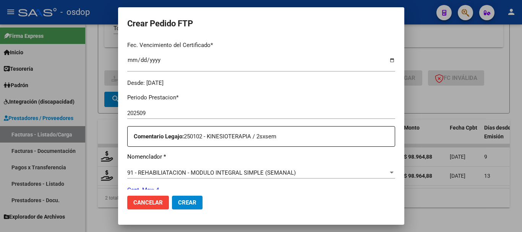
scroll to position [229, 0]
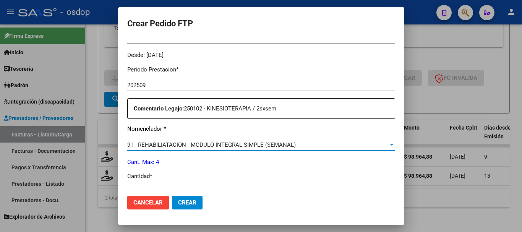
click at [187, 141] on span "91 - REHABILIATACION - MODULO INTEGRAL SIMPLE (SEMANAL)" at bounding box center [211, 144] width 169 height 7
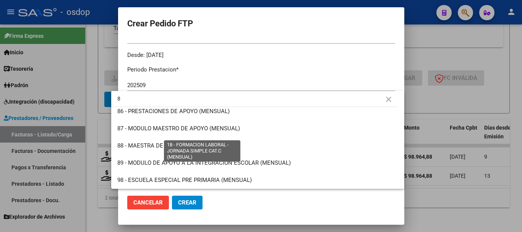
scroll to position [0, 0]
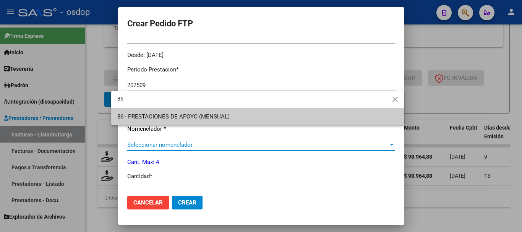
type input "86"
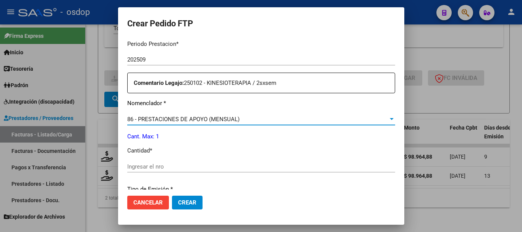
scroll to position [268, 0]
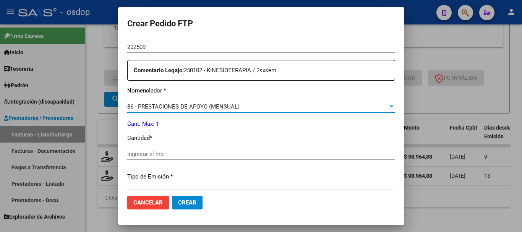
click at [137, 151] on input "Ingresar el nro" at bounding box center [261, 154] width 268 height 7
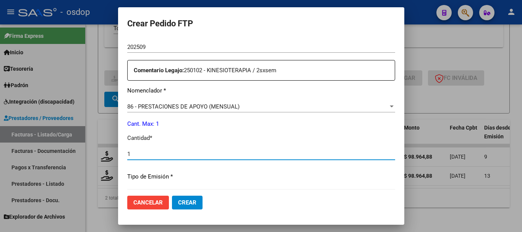
type input "1"
click at [172, 196] on button "Crear" at bounding box center [187, 203] width 31 height 14
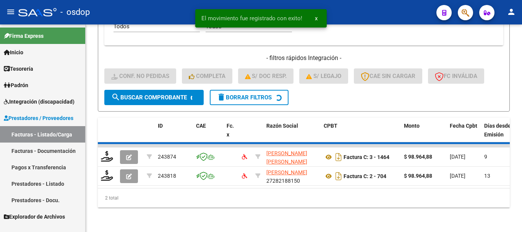
scroll to position [407, 0]
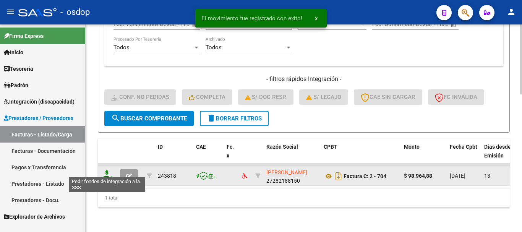
click at [105, 172] on icon at bounding box center [107, 175] width 12 height 11
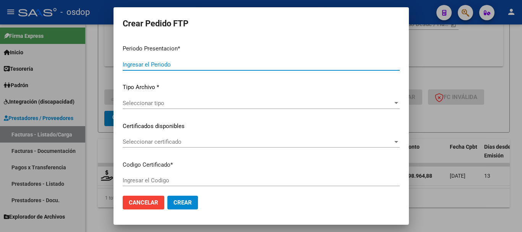
type input "202509"
type input "$ 98.964,88"
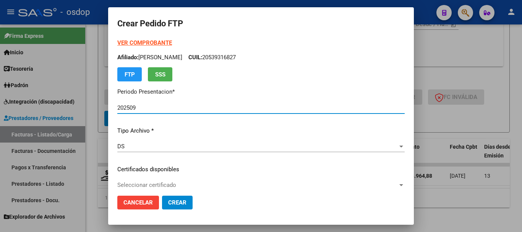
type input "2872870132"
type input "2027-05-19"
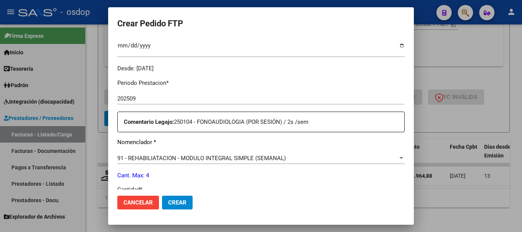
scroll to position [229, 0]
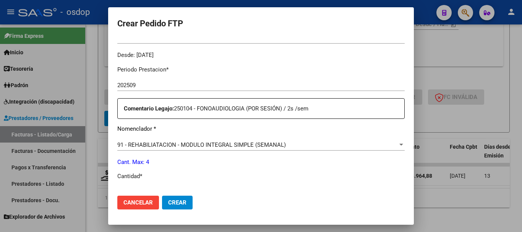
click at [174, 141] on span "91 - REHABILIATACION - MODULO INTEGRAL SIMPLE (SEMANAL)" at bounding box center [201, 144] width 169 height 7
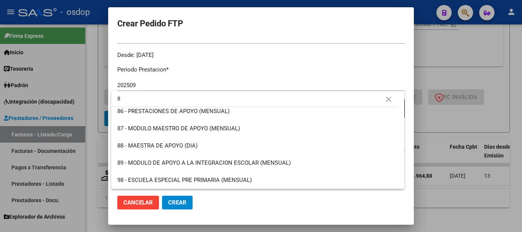
scroll to position [0, 0]
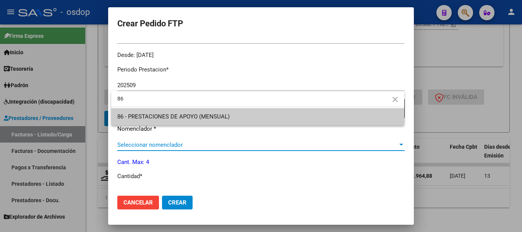
type input "86"
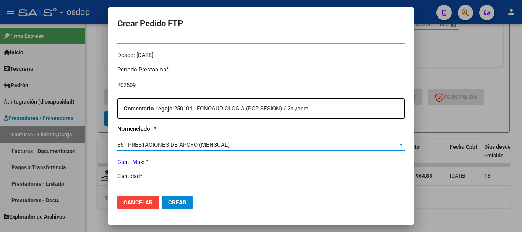
scroll to position [268, 0]
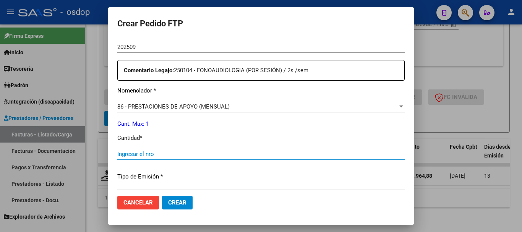
click at [150, 151] on input "Ingresar el nro" at bounding box center [260, 154] width 287 height 7
type input "1"
click at [180, 196] on button "Crear" at bounding box center [177, 203] width 31 height 14
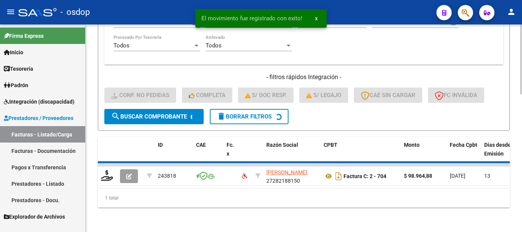
scroll to position [395, 0]
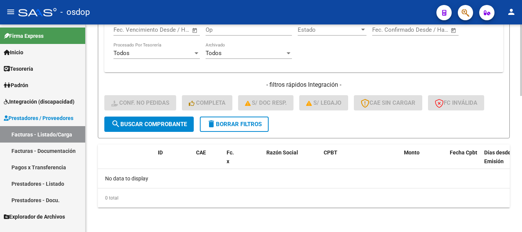
click at [217, 117] on button "delete Borrar Filtros" at bounding box center [234, 124] width 69 height 15
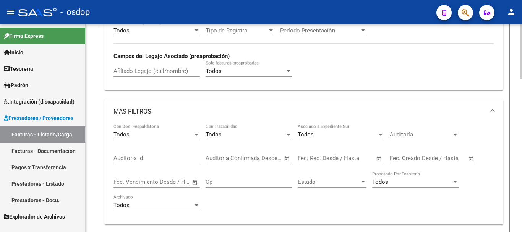
scroll to position [165, 0]
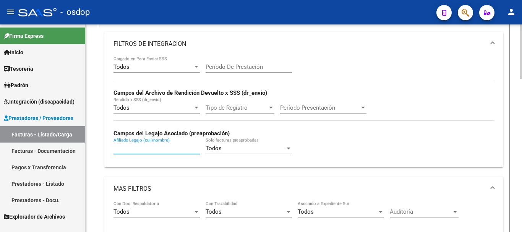
click at [146, 149] on input "Afiliado Legajo (cuil/nombre)" at bounding box center [157, 148] width 86 height 7
paste input "20539316827"
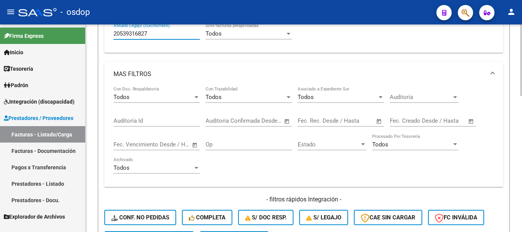
scroll to position [242, 0]
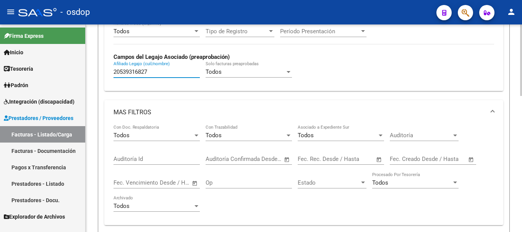
type input "20539316827"
click at [253, 204] on div "Todos Con Doc. Respaldatoria Todos Con Trazabilidad Todos Asociado a Expediente…" at bounding box center [304, 172] width 381 height 94
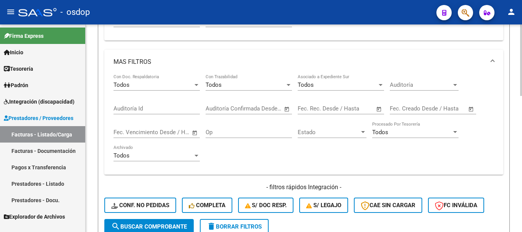
scroll to position [357, 0]
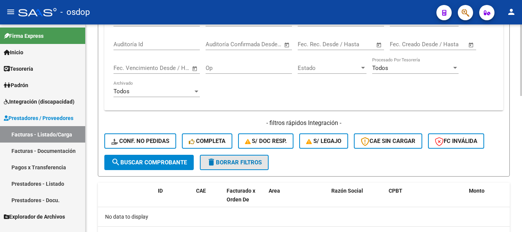
click at [241, 157] on button "delete Borrar Filtros" at bounding box center [234, 162] width 69 height 15
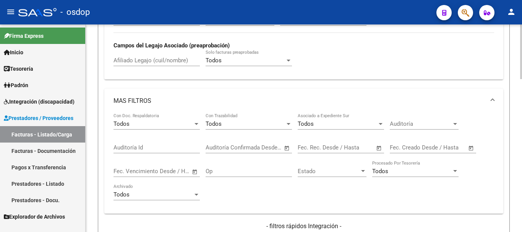
scroll to position [242, 0]
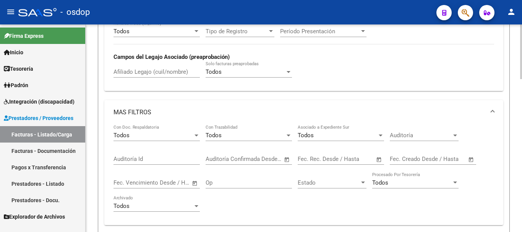
click at [162, 72] on input "Afiliado Legajo (cuil/nombre)" at bounding box center [157, 71] width 86 height 7
paste input "20533566686"
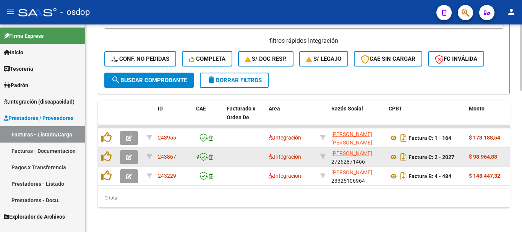
scroll to position [446, 0]
type input "20533566686"
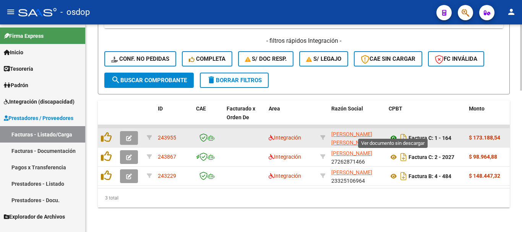
click at [393, 133] on icon at bounding box center [394, 137] width 10 height 9
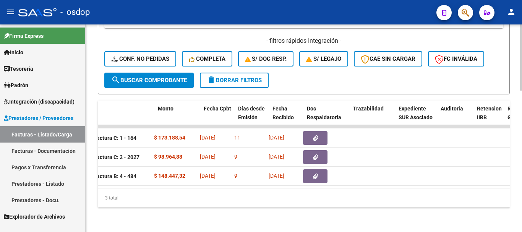
scroll to position [0, 334]
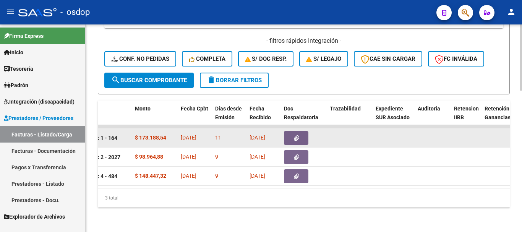
click at [300, 131] on button "button" at bounding box center [296, 138] width 24 height 14
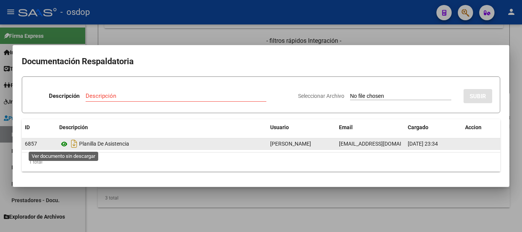
click at [65, 145] on icon at bounding box center [64, 144] width 10 height 9
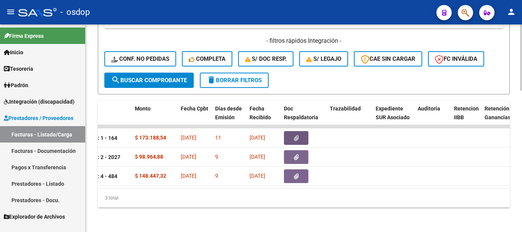
scroll to position [0, 0]
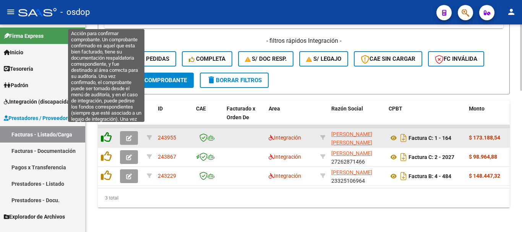
click at [105, 133] on icon at bounding box center [106, 137] width 11 height 11
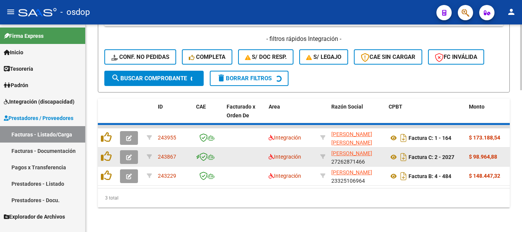
scroll to position [427, 0]
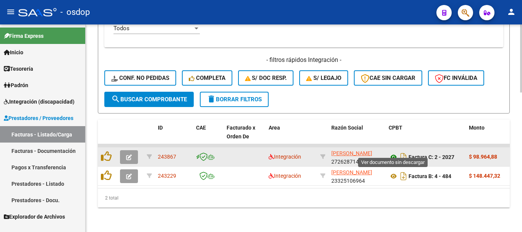
click at [394, 152] on icon at bounding box center [394, 156] width 10 height 9
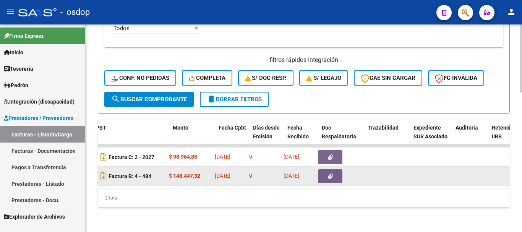
scroll to position [0, 306]
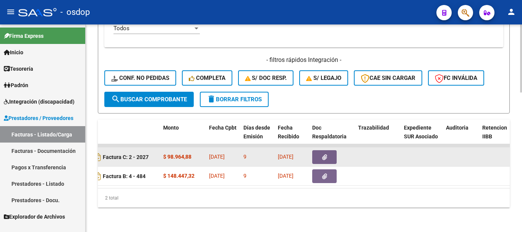
click at [317, 151] on button "button" at bounding box center [324, 157] width 24 height 14
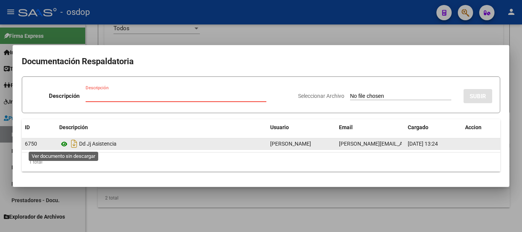
click at [67, 144] on icon at bounding box center [64, 144] width 10 height 9
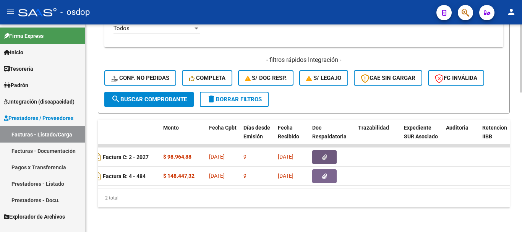
scroll to position [0, 0]
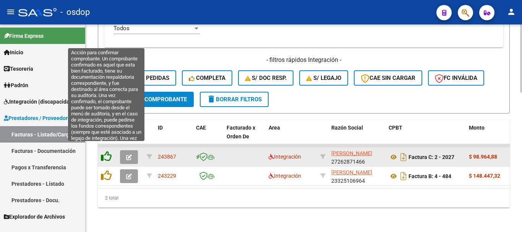
click at [107, 151] on icon at bounding box center [106, 156] width 11 height 11
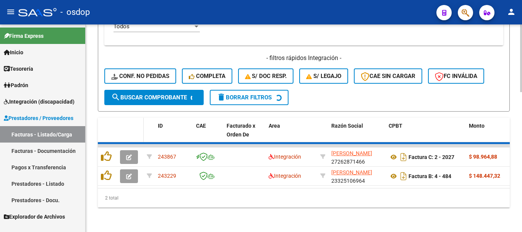
scroll to position [407, 0]
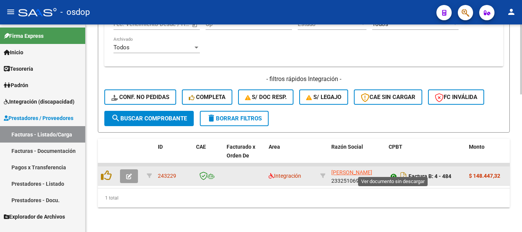
click at [391, 172] on icon at bounding box center [394, 176] width 10 height 9
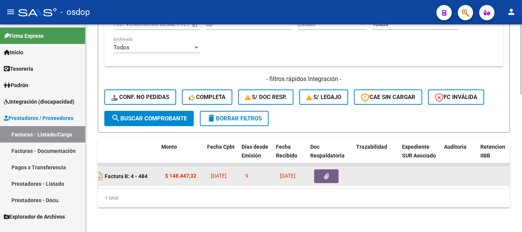
scroll to position [0, 308]
click at [315, 170] on button "button" at bounding box center [322, 176] width 24 height 14
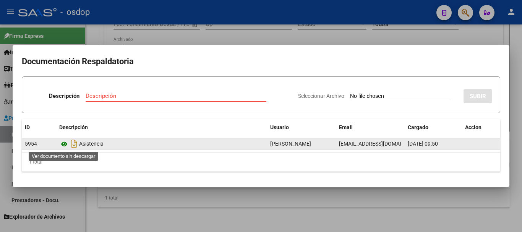
click at [65, 145] on icon at bounding box center [64, 144] width 10 height 9
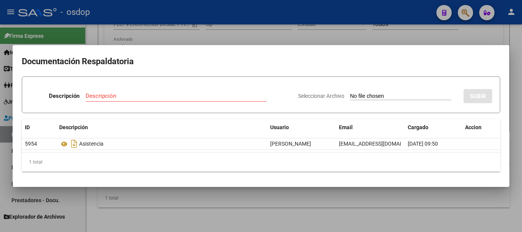
drag, startPoint x: 258, startPoint y: 90, endPoint x: 268, endPoint y: 79, distance: 14.3
click at [259, 90] on div "Descripción Descripción" at bounding box center [161, 97] width 262 height 23
click at [272, 47] on mat-dialog-container "Documentación Respaldatoria Descripción Descripción Seleccionar Archivo SUBIR I…" at bounding box center [261, 116] width 497 height 142
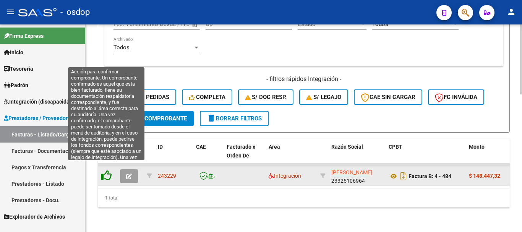
click at [109, 170] on icon at bounding box center [106, 175] width 11 height 11
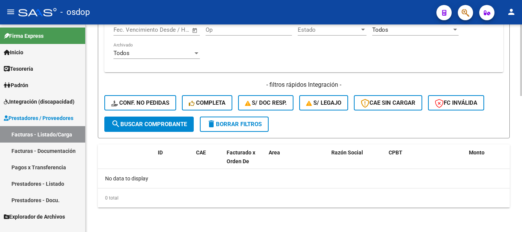
scroll to position [395, 0]
click at [229, 127] on span "delete Borrar Filtros" at bounding box center [234, 124] width 55 height 7
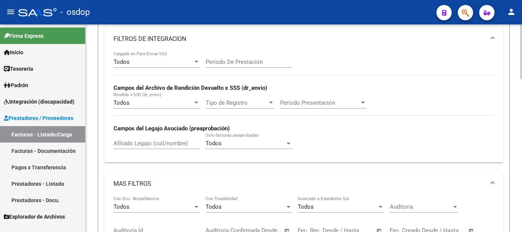
scroll to position [165, 0]
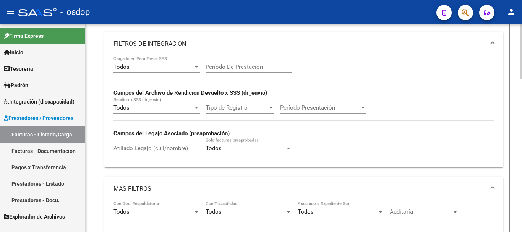
click at [135, 147] on input "Afiliado Legajo (cuil/nombre)" at bounding box center [157, 148] width 86 height 7
click at [134, 149] on input "Afiliado Legajo (cuil/nombre)" at bounding box center [157, 148] width 86 height 7
paste input "20539316827"
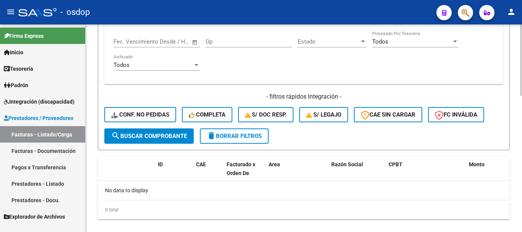
scroll to position [395, 0]
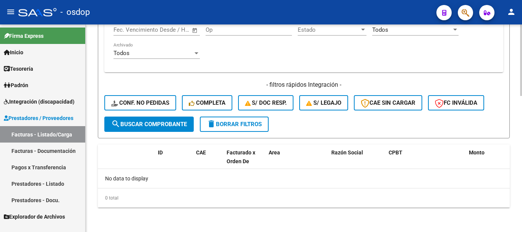
type input "20539316827"
click at [257, 120] on button "delete Borrar Filtros" at bounding box center [234, 124] width 69 height 15
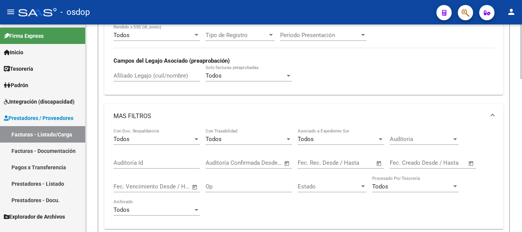
scroll to position [204, 0]
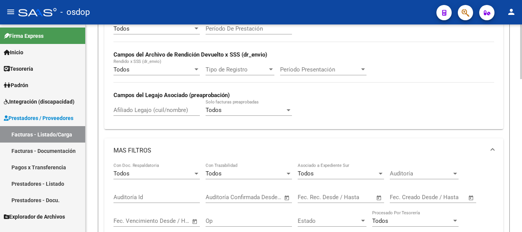
click at [143, 108] on input "Afiliado Legajo (cuil/nombre)" at bounding box center [157, 110] width 86 height 7
paste input "20539316827"
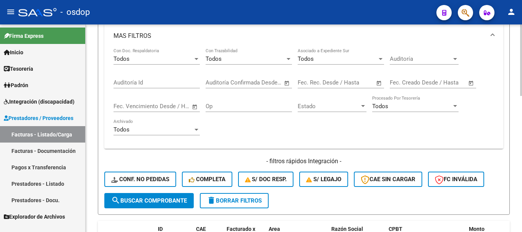
scroll to position [395, 0]
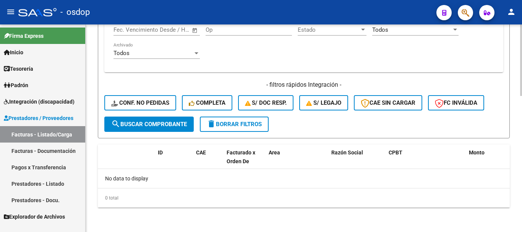
type input "20539316827"
click at [236, 126] on span "delete Borrar Filtros" at bounding box center [234, 124] width 55 height 7
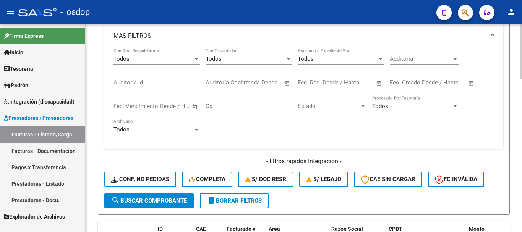
scroll to position [242, 0]
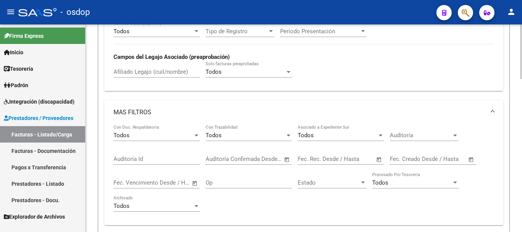
click at [289, 209] on div "Todos Con Doc. Respaldatoria Todos Con Trazabilidad Todos Asociado a Expediente…" at bounding box center [304, 172] width 381 height 94
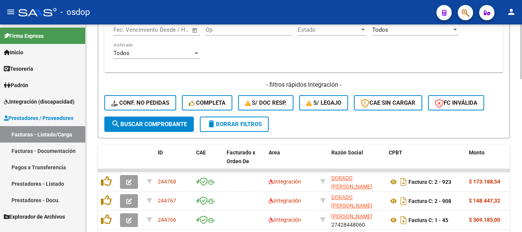
click at [235, 128] on button "delete Borrar Filtros" at bounding box center [234, 124] width 69 height 15
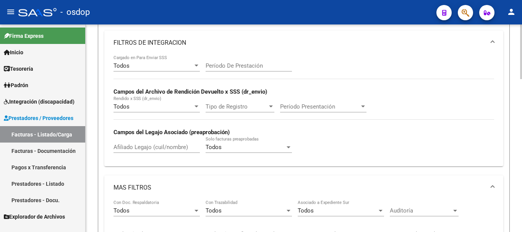
scroll to position [165, 0]
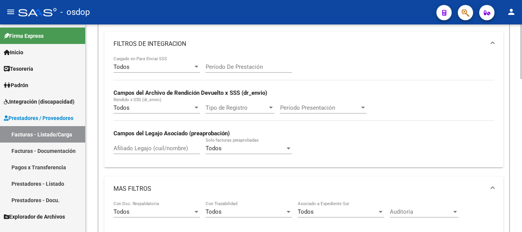
click at [146, 148] on input "Afiliado Legajo (cuil/nombre)" at bounding box center [157, 148] width 86 height 7
paste input "20539316827"
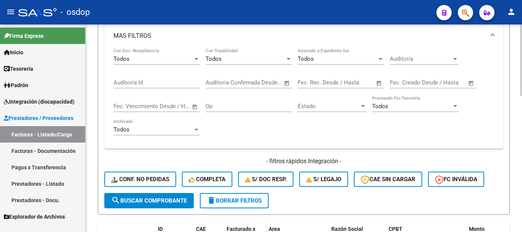
scroll to position [395, 0]
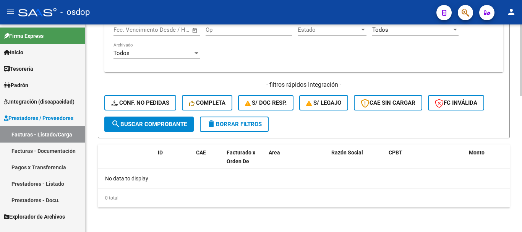
type input "20539316827"
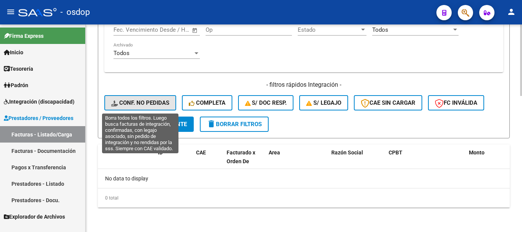
click at [149, 102] on span "Conf. no pedidas" at bounding box center [140, 102] width 58 height 7
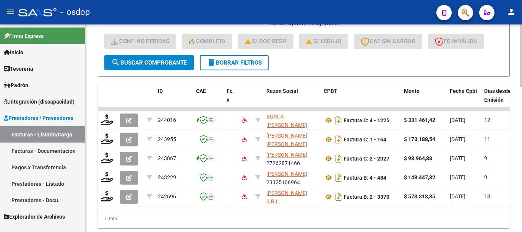
scroll to position [484, 0]
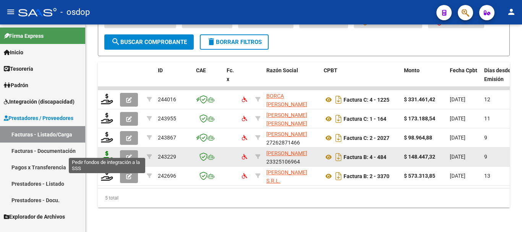
click at [107, 152] on icon at bounding box center [107, 156] width 12 height 11
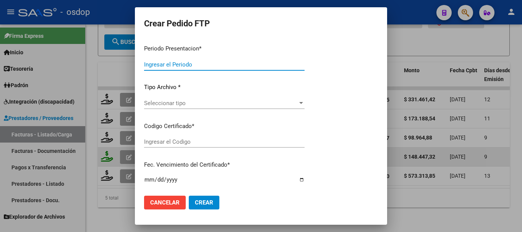
type input "202509"
type input "$ 148.447,32"
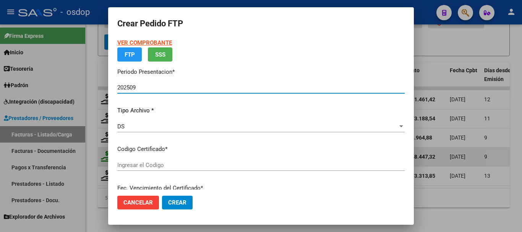
type input "7675514258"
type input "2027-04-11"
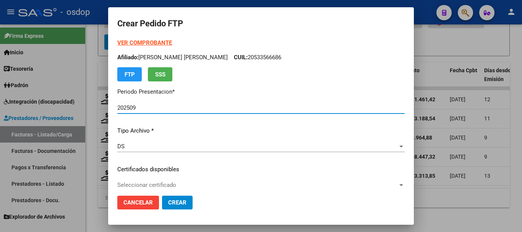
scroll to position [76, 0]
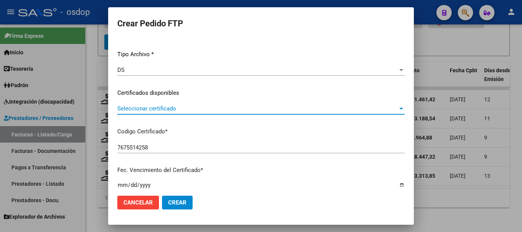
click at [192, 110] on span "Seleccionar certificado" at bounding box center [257, 108] width 281 height 7
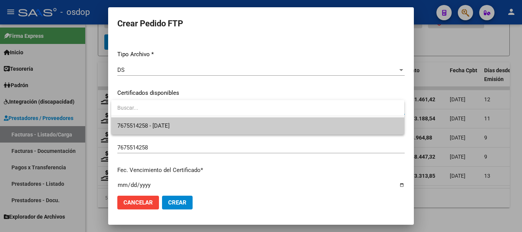
click at [181, 122] on span "7675514258 - 2027-04-11" at bounding box center [257, 125] width 281 height 17
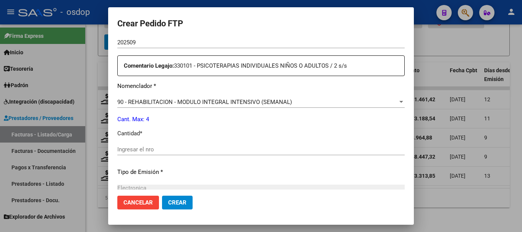
scroll to position [268, 0]
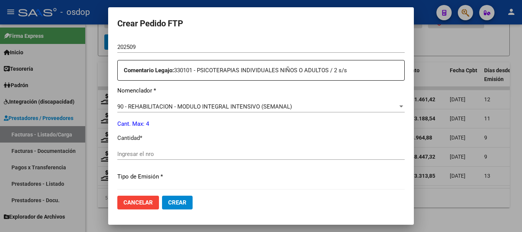
click at [207, 103] on span "90 - REHABILITACION - MODULO INTEGRAL INTENSIVO (SEMANAL)" at bounding box center [204, 106] width 175 height 7
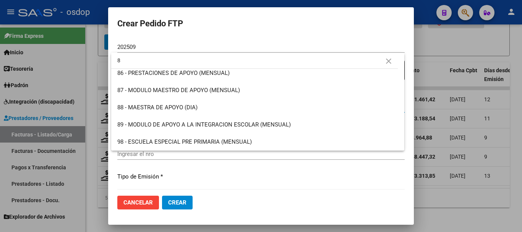
scroll to position [0, 0]
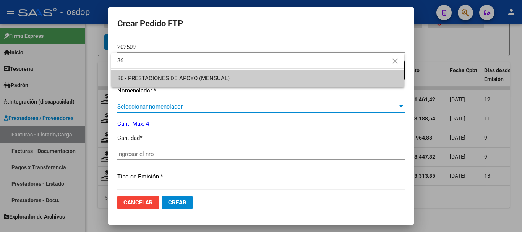
type input "86"
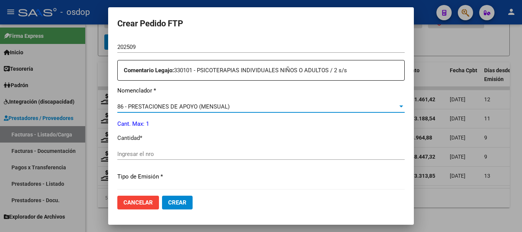
click at [167, 151] on input "Ingresar el nro" at bounding box center [260, 154] width 287 height 7
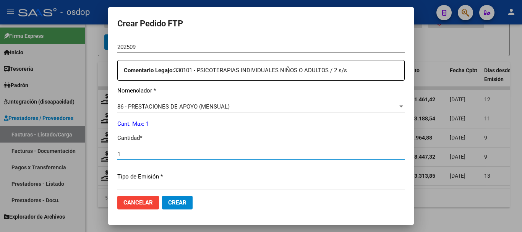
type input "1"
click at [162, 196] on button "Crear" at bounding box center [177, 203] width 31 height 14
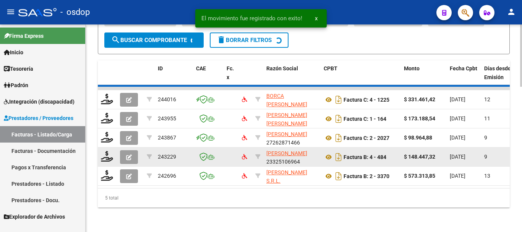
scroll to position [465, 0]
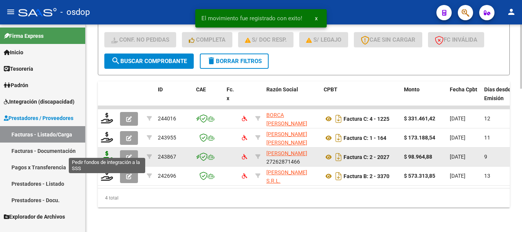
click at [110, 151] on icon at bounding box center [107, 156] width 12 height 11
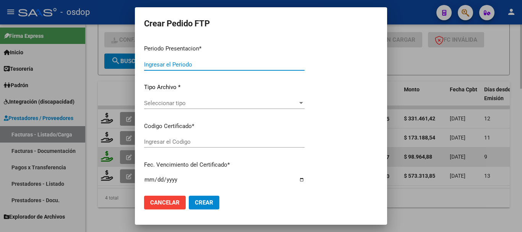
type input "202509"
type input "$ 98.964,88"
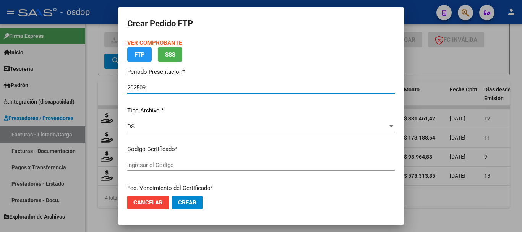
type input "7675514258"
type input "2027-04-11"
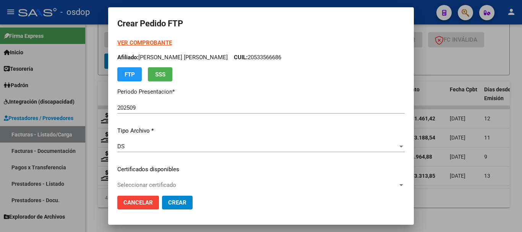
click at [156, 181] on div "Seleccionar certificado Seleccionar certificado" at bounding box center [260, 184] width 287 height 11
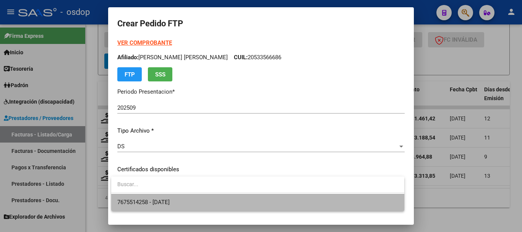
click at [154, 206] on span "7675514258 - 2027-04-11" at bounding box center [257, 202] width 281 height 17
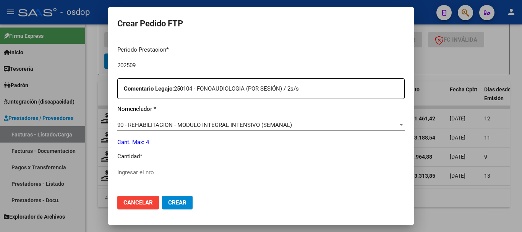
scroll to position [268, 0]
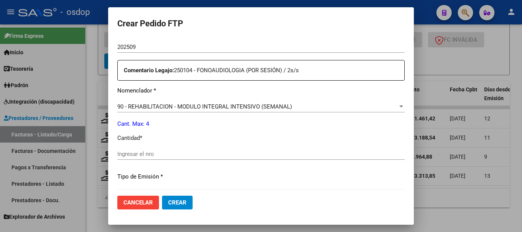
click at [191, 103] on span "90 - REHABILITACION - MODULO INTEGRAL INTENSIVO (SEMANAL)" at bounding box center [204, 106] width 175 height 7
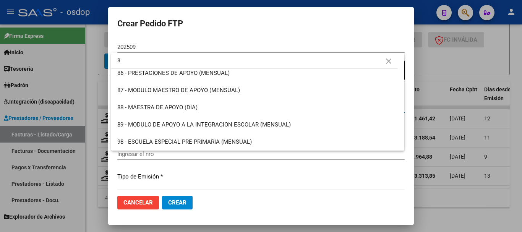
scroll to position [0, 0]
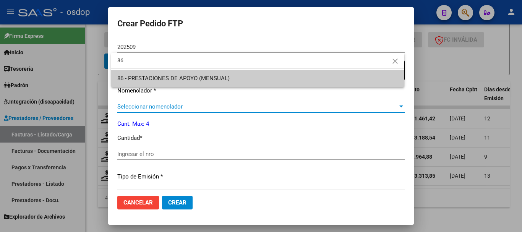
type input "86"
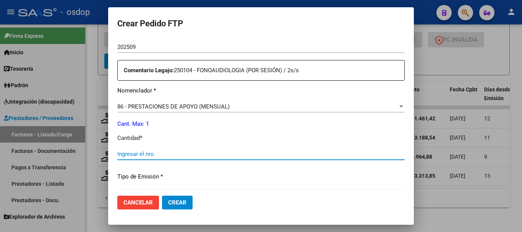
click at [131, 151] on input "Ingresar el nro" at bounding box center [260, 154] width 287 height 7
type input "1"
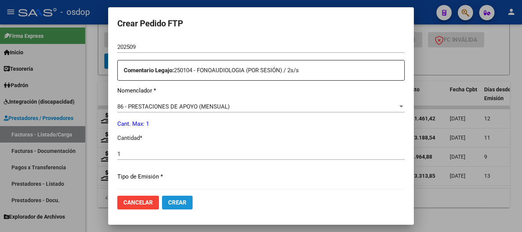
click at [172, 201] on span "Crear" at bounding box center [177, 202] width 18 height 7
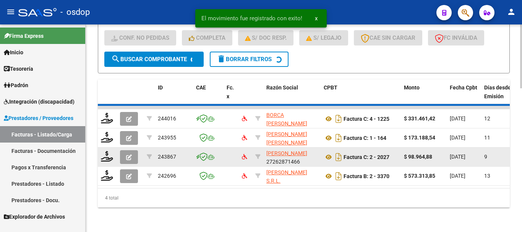
scroll to position [446, 0]
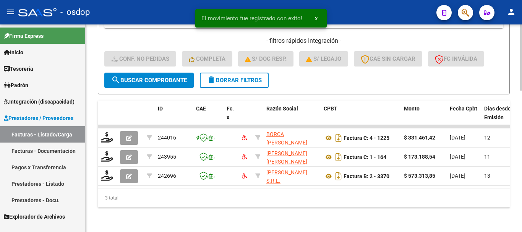
click at [256, 77] on span "delete Borrar Filtros" at bounding box center [234, 80] width 55 height 7
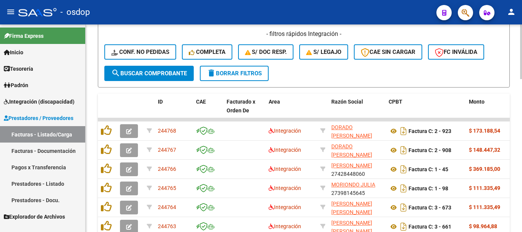
click at [151, 49] on span "Conf. no pedidas" at bounding box center [140, 52] width 58 height 7
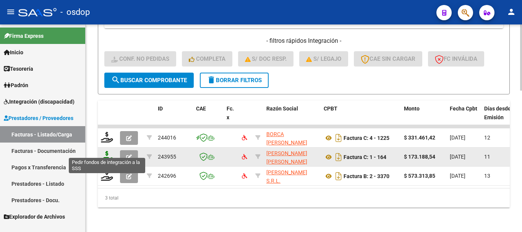
click at [109, 151] on icon at bounding box center [107, 156] width 12 height 11
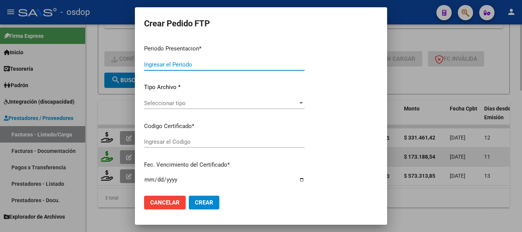
type input "202509"
type input "$ 173.188,54"
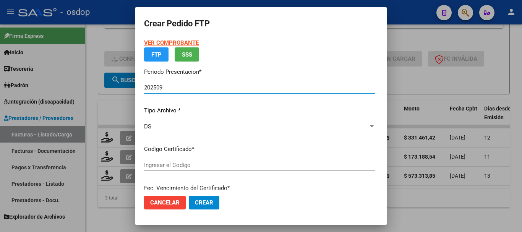
type input "7675514258"
type input "2027-04-11"
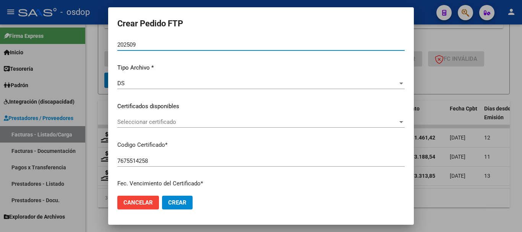
scroll to position [76, 0]
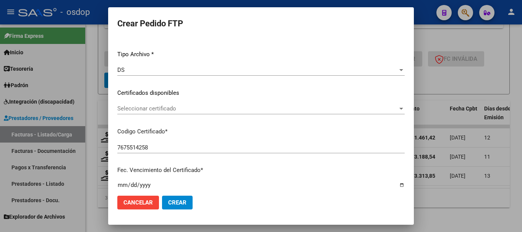
click at [157, 109] on span "Seleccionar certificado" at bounding box center [257, 108] width 281 height 7
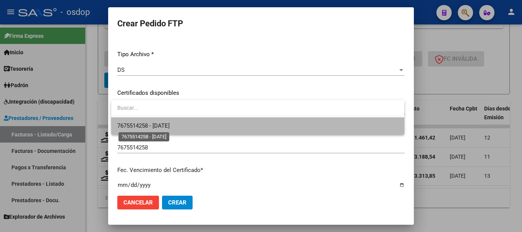
click at [163, 125] on span "7675514258 - 2027-04-11" at bounding box center [143, 125] width 52 height 7
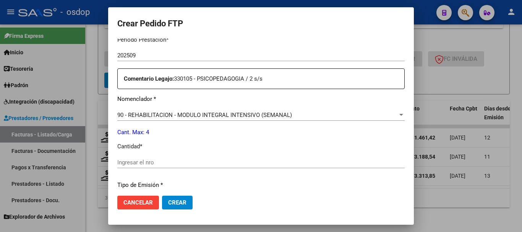
scroll to position [268, 0]
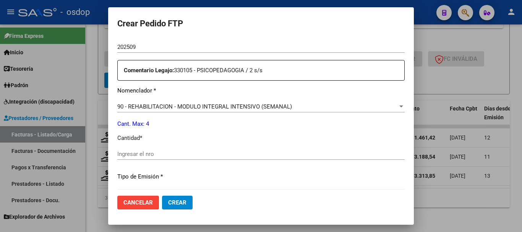
click at [166, 101] on div "90 - REHABILITACION - MODULO INTEGRAL INTENSIVO (SEMANAL) Seleccionar nomenclad…" at bounding box center [260, 106] width 287 height 11
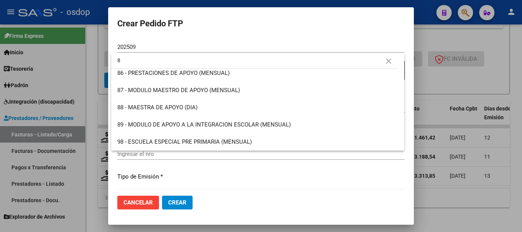
scroll to position [0, 0]
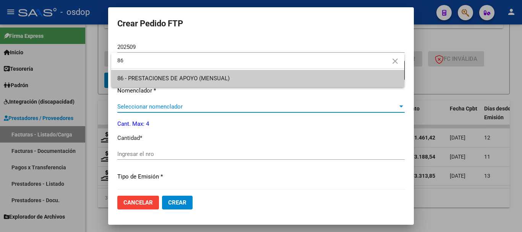
type input "86"
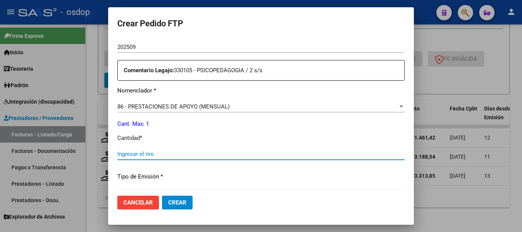
click at [138, 152] on input "Ingresar el nro" at bounding box center [260, 154] width 287 height 7
type input "1"
click at [178, 201] on span "Crear" at bounding box center [177, 202] width 18 height 7
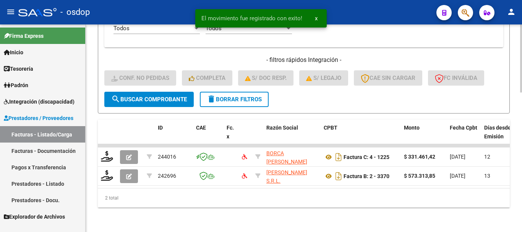
scroll to position [427, 0]
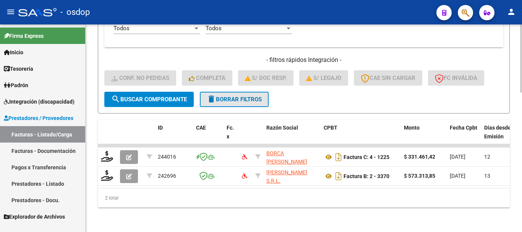
click at [231, 96] on span "delete Borrar Filtros" at bounding box center [234, 99] width 55 height 7
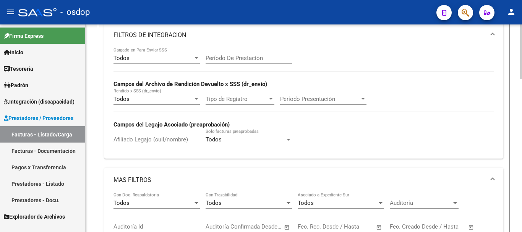
scroll to position [174, 0]
click at [154, 140] on input "Afiliado Legajo (cuil/nombre)" at bounding box center [157, 139] width 86 height 7
paste input "20486887967"
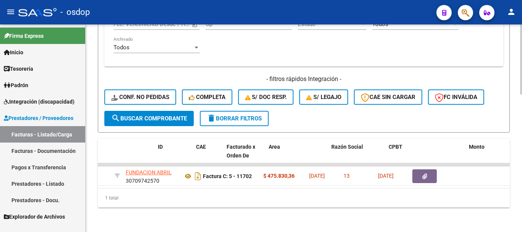
scroll to position [0, 0]
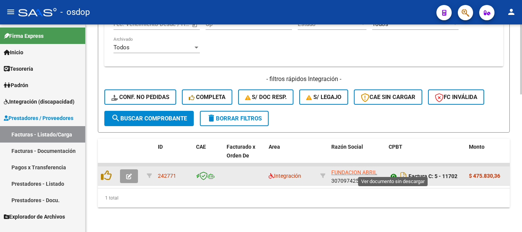
type input "20486887967"
click at [394, 172] on icon at bounding box center [394, 176] width 10 height 9
click at [392, 172] on icon at bounding box center [394, 176] width 10 height 9
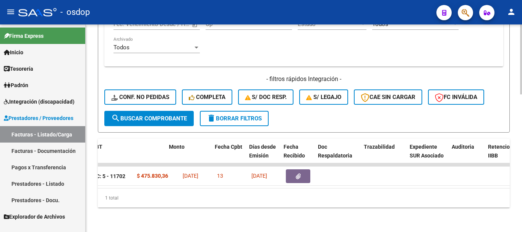
scroll to position [0, 334]
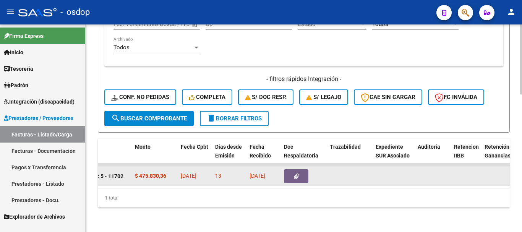
click at [288, 170] on button "button" at bounding box center [296, 176] width 24 height 14
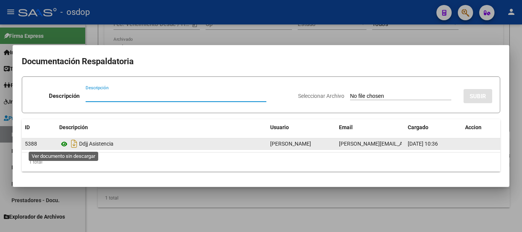
click at [65, 143] on icon at bounding box center [64, 144] width 10 height 9
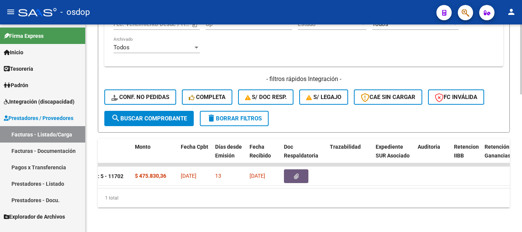
scroll to position [0, 0]
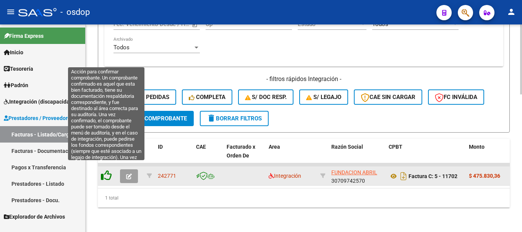
click at [107, 170] on icon at bounding box center [106, 175] width 11 height 11
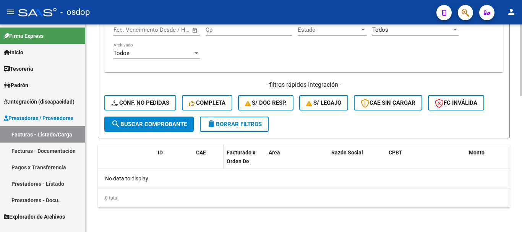
scroll to position [395, 0]
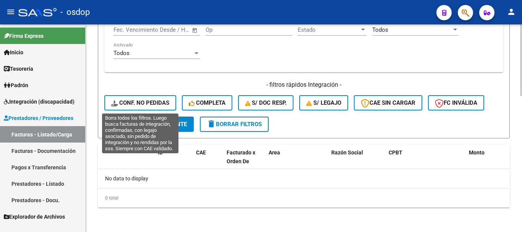
click at [144, 99] on span "Conf. no pedidas" at bounding box center [140, 102] width 58 height 7
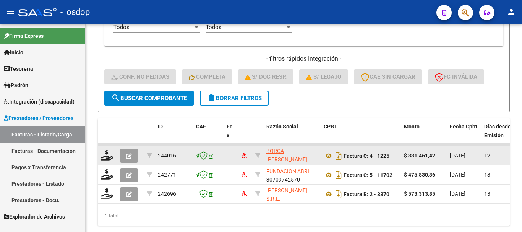
scroll to position [446, 0]
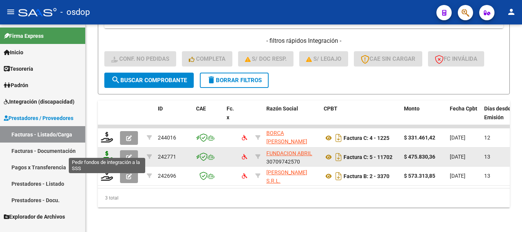
click at [110, 151] on icon at bounding box center [107, 156] width 12 height 11
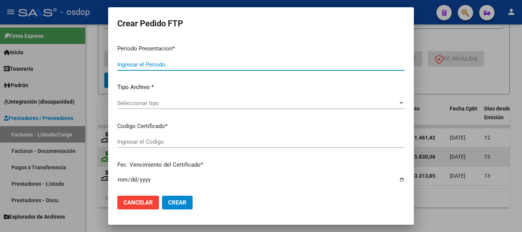
type input "202509"
type input "$ 475.830,36"
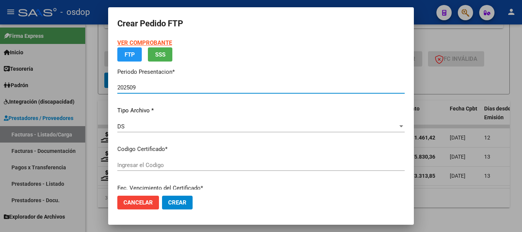
type input "6384096467"
type input "2030-03-12"
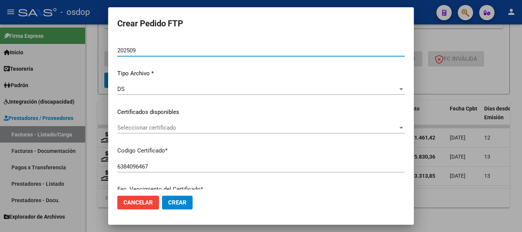
scroll to position [76, 0]
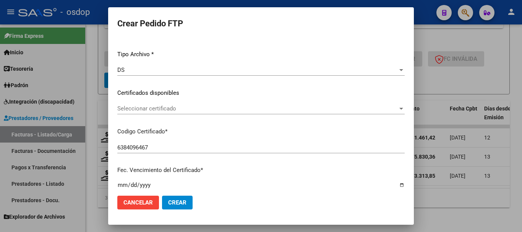
click at [176, 113] on div "Seleccionar certificado Seleccionar certificado" at bounding box center [260, 108] width 287 height 11
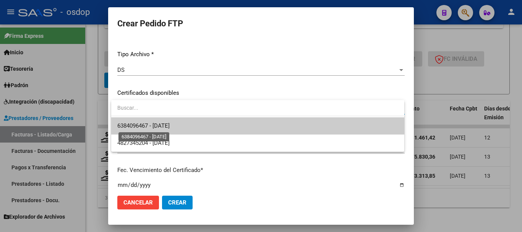
click at [170, 127] on span "6384096467 - 2030-03-12" at bounding box center [143, 125] width 52 height 7
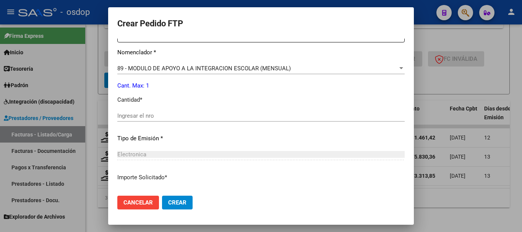
scroll to position [268, 0]
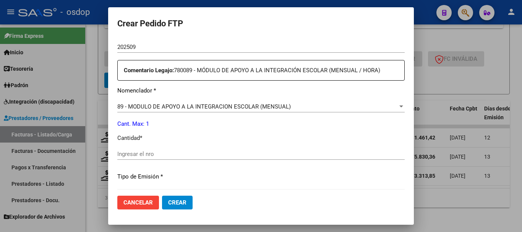
click at [150, 151] on input "Ingresar el nro" at bounding box center [260, 154] width 287 height 7
type input "1"
click at [186, 199] on span "Crear" at bounding box center [177, 202] width 18 height 7
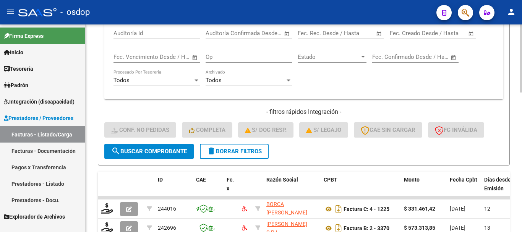
scroll to position [312, 0]
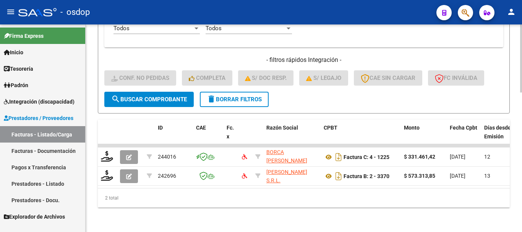
click at [231, 96] on span "delete Borrar Filtros" at bounding box center [234, 99] width 55 height 7
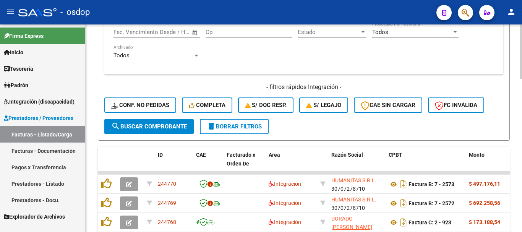
scroll to position [403, 0]
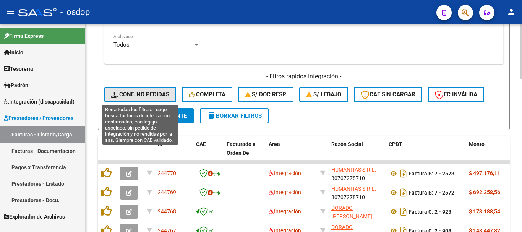
click at [140, 96] on span "Conf. no pedidas" at bounding box center [140, 94] width 58 height 7
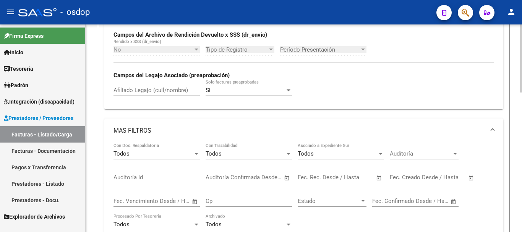
scroll to position [212, 0]
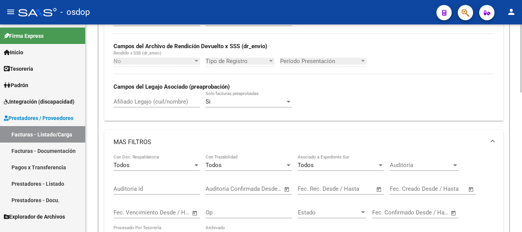
click at [148, 100] on input "Afiliado Legajo (cuil/nombre)" at bounding box center [157, 101] width 86 height 7
paste input "20486887967"
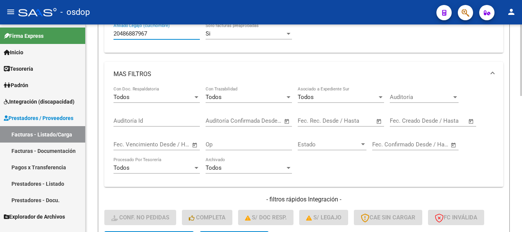
scroll to position [395, 0]
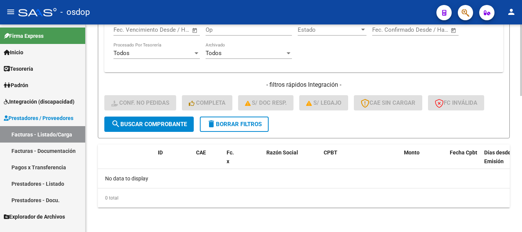
type input "20486887967"
click at [215, 125] on mat-icon "delete" at bounding box center [211, 123] width 9 height 9
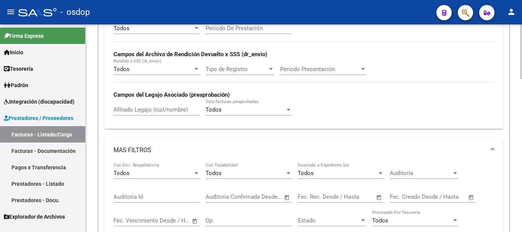
scroll to position [204, 0]
click at [148, 112] on input "Afiliado Legajo (cuil/nombre)" at bounding box center [157, 110] width 86 height 7
paste input "20501883590"
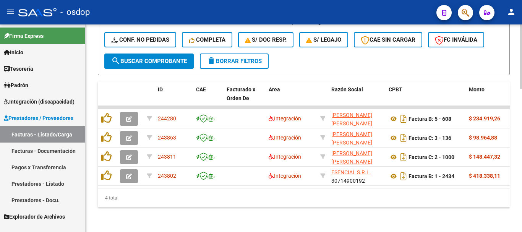
scroll to position [465, 0]
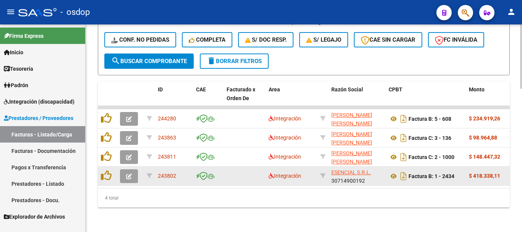
type input "20501883590"
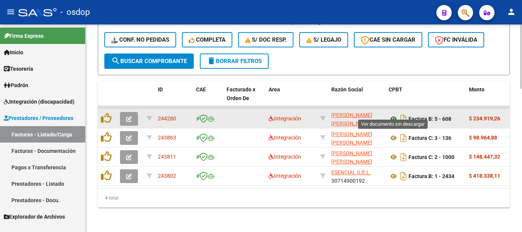
click at [394, 114] on icon at bounding box center [394, 118] width 10 height 9
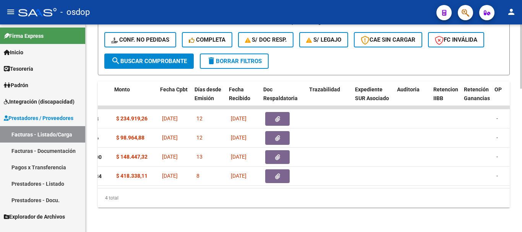
scroll to position [0, 355]
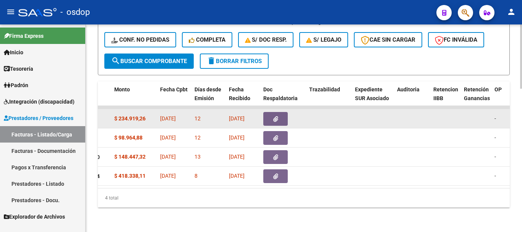
click at [273, 112] on button "button" at bounding box center [275, 119] width 24 height 14
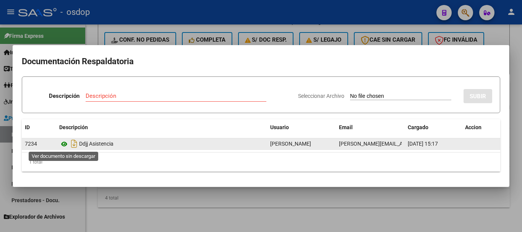
click at [65, 147] on icon at bounding box center [64, 144] width 10 height 9
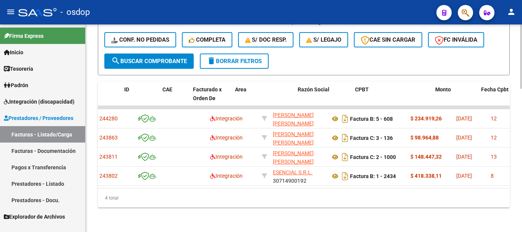
scroll to position [0, 0]
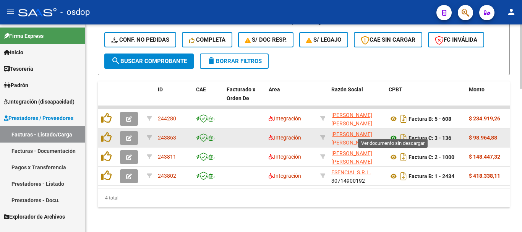
click at [395, 133] on icon at bounding box center [394, 137] width 10 height 9
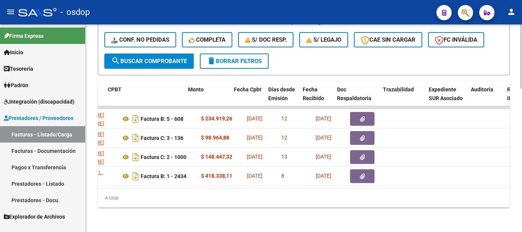
scroll to position [0, 283]
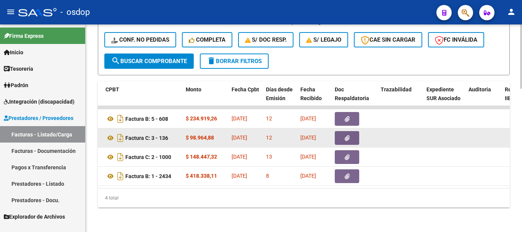
click at [347, 131] on button "button" at bounding box center [347, 138] width 24 height 14
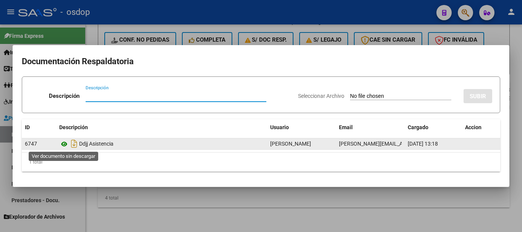
click at [65, 146] on icon at bounding box center [64, 144] width 10 height 9
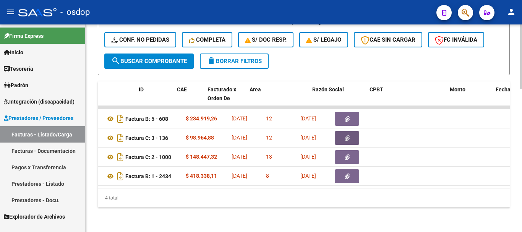
scroll to position [0, 0]
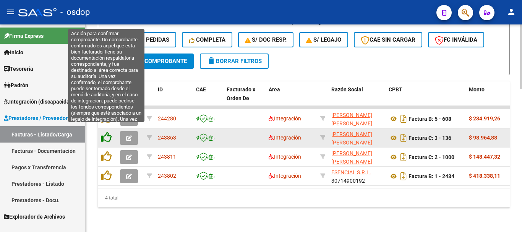
click at [104, 133] on icon at bounding box center [106, 137] width 11 height 11
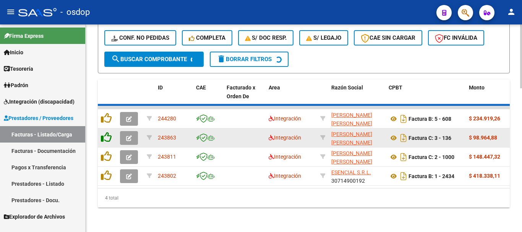
scroll to position [446, 0]
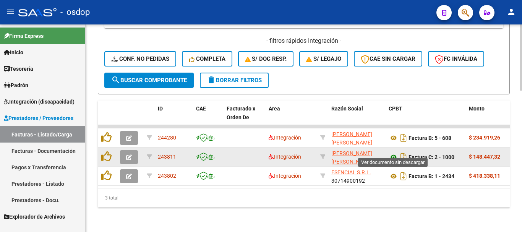
click at [394, 152] on icon at bounding box center [394, 156] width 10 height 9
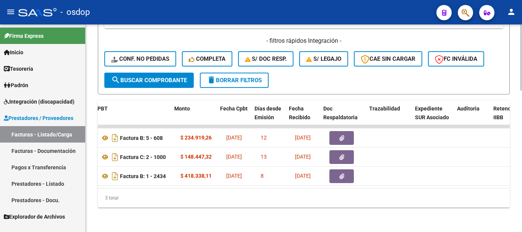
scroll to position [0, 296]
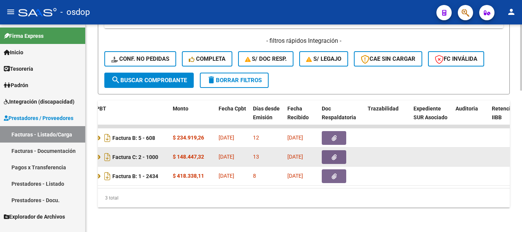
click at [343, 151] on button "button" at bounding box center [334, 157] width 24 height 14
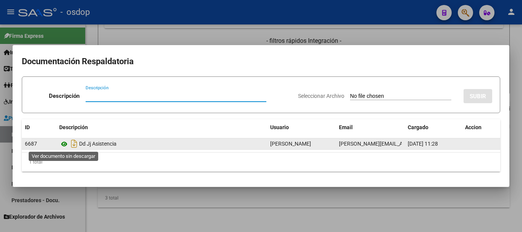
click at [67, 144] on icon at bounding box center [64, 144] width 10 height 9
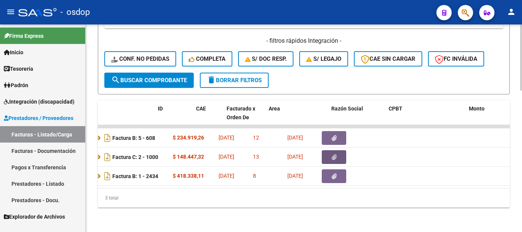
scroll to position [0, 0]
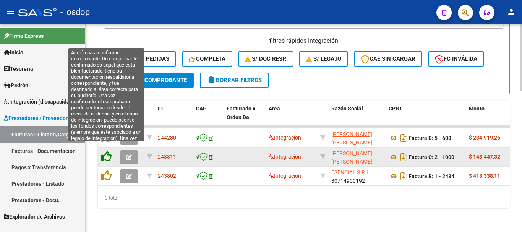
click at [107, 151] on icon at bounding box center [106, 156] width 11 height 11
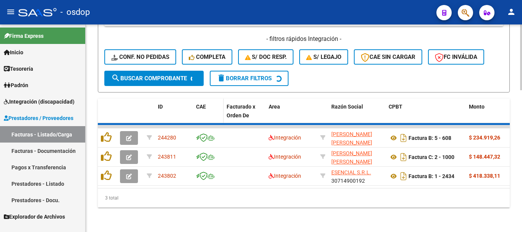
scroll to position [427, 0]
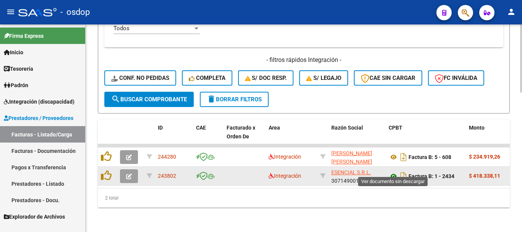
click at [394, 172] on icon at bounding box center [394, 176] width 10 height 9
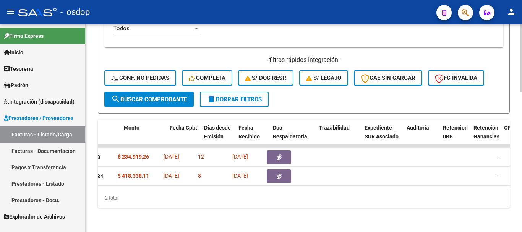
scroll to position [0, 353]
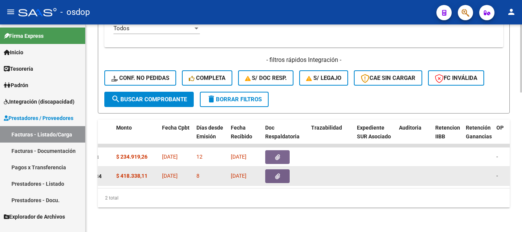
click at [280, 170] on button "button" at bounding box center [277, 176] width 24 height 14
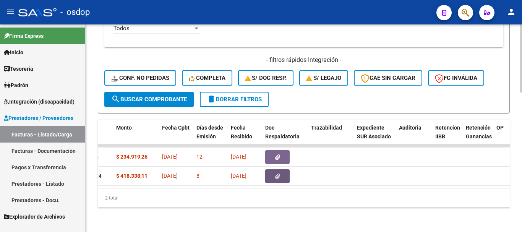
scroll to position [0, 0]
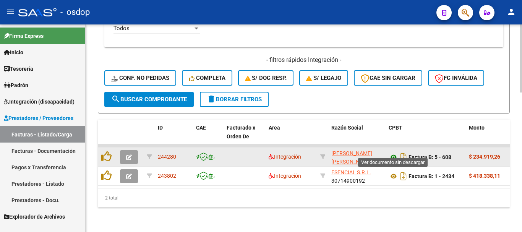
click at [394, 152] on icon at bounding box center [394, 156] width 10 height 9
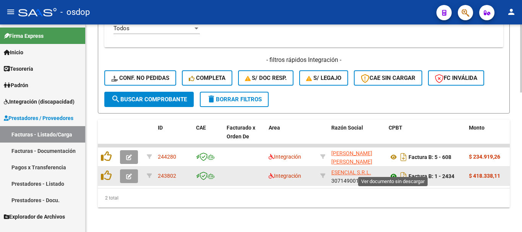
click at [393, 172] on icon at bounding box center [394, 176] width 10 height 9
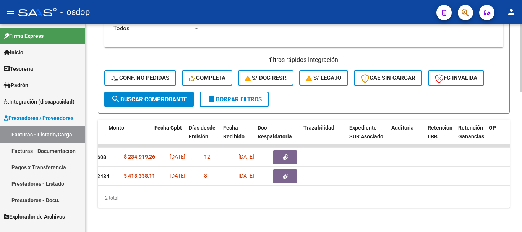
scroll to position [0, 368]
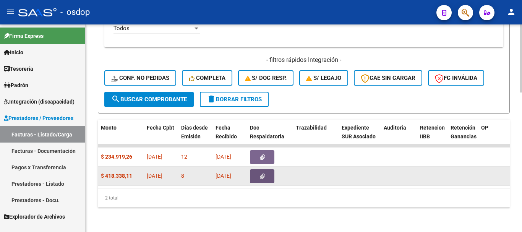
click at [262, 174] on icon "button" at bounding box center [262, 177] width 5 height 6
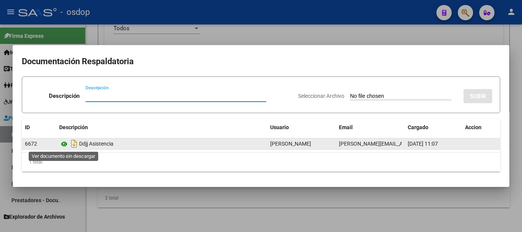
click at [64, 147] on icon at bounding box center [64, 144] width 10 height 9
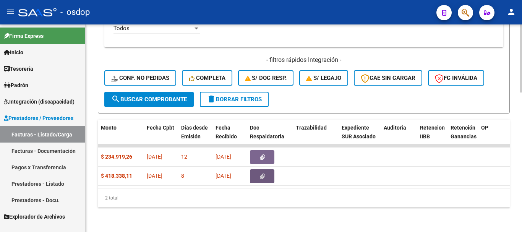
scroll to position [0, 0]
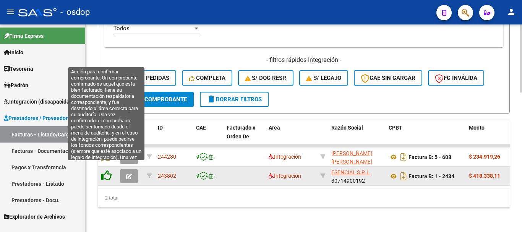
click at [106, 171] on icon at bounding box center [106, 175] width 11 height 11
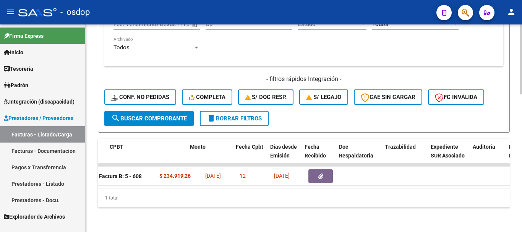
scroll to position [0, 340]
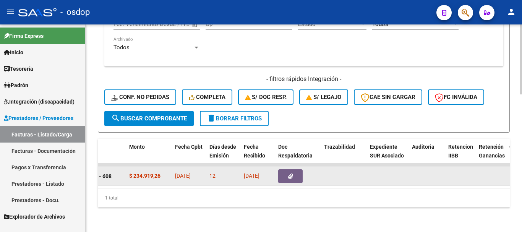
click at [294, 170] on button "button" at bounding box center [290, 176] width 24 height 14
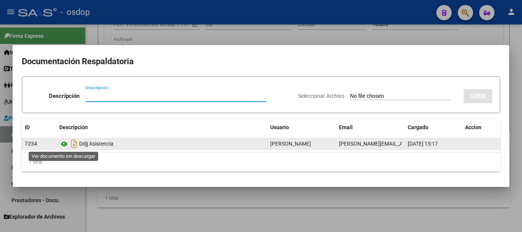
click at [64, 144] on icon at bounding box center [64, 144] width 10 height 9
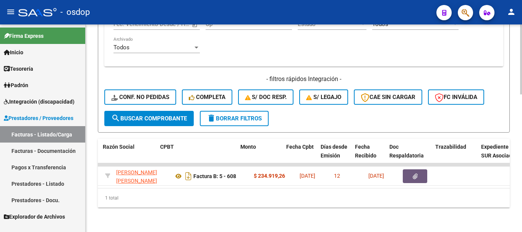
scroll to position [0, 336]
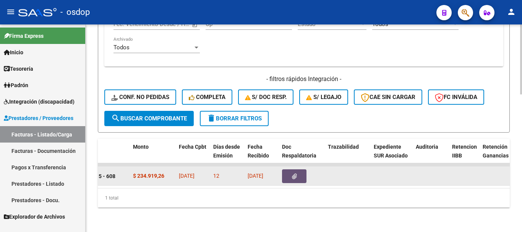
click at [293, 174] on icon "button" at bounding box center [294, 177] width 5 height 6
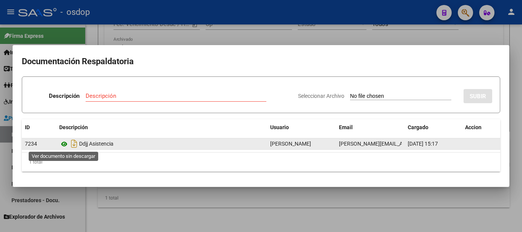
click at [65, 143] on icon at bounding box center [64, 144] width 10 height 9
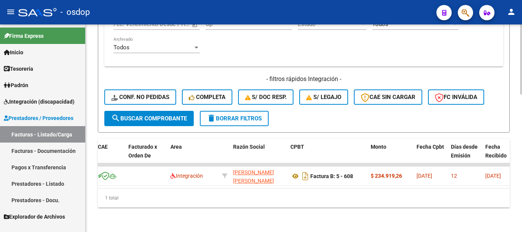
scroll to position [0, 21]
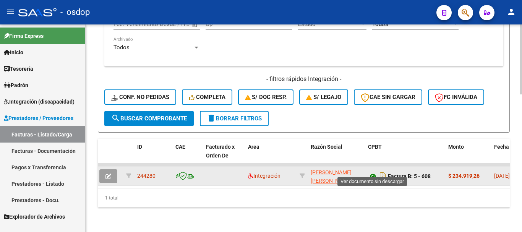
click at [374, 172] on icon at bounding box center [373, 176] width 10 height 9
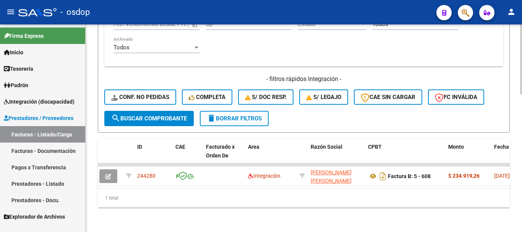
scroll to position [0, 0]
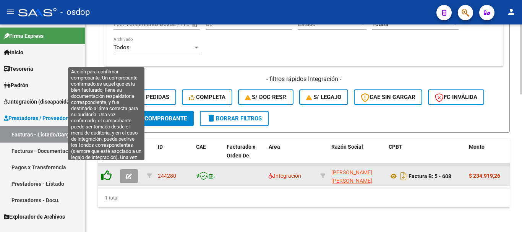
click at [109, 170] on icon at bounding box center [106, 175] width 11 height 11
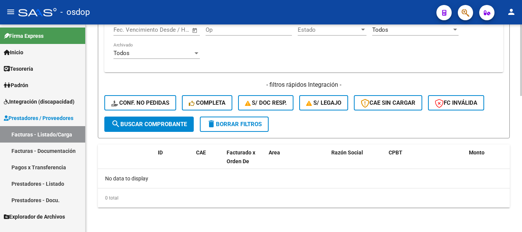
scroll to position [395, 0]
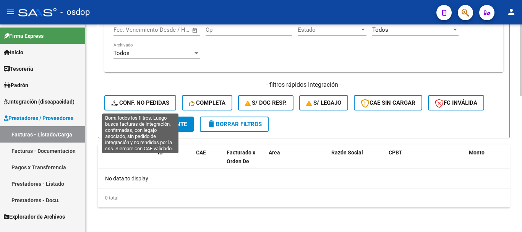
click at [151, 101] on span "Conf. no pedidas" at bounding box center [140, 102] width 58 height 7
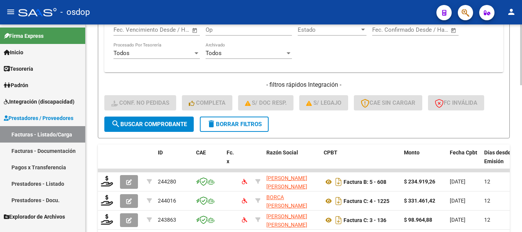
click at [236, 125] on span "delete Borrar Filtros" at bounding box center [234, 124] width 55 height 7
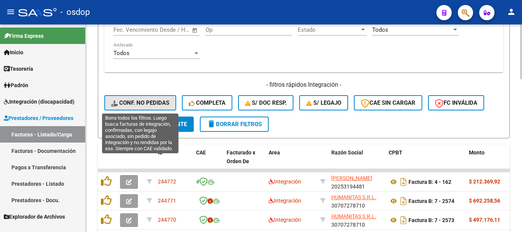
click at [152, 107] on button "Conf. no pedidas" at bounding box center [140, 102] width 72 height 15
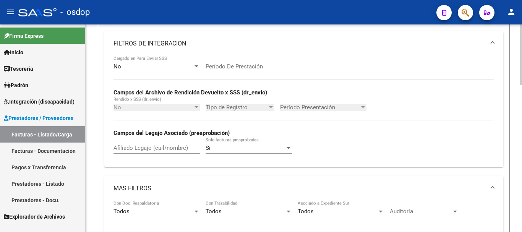
scroll to position [165, 0]
click at [143, 149] on input "Afiliado Legajo (cuil/nombre)" at bounding box center [157, 148] width 86 height 7
paste input "20486887967"
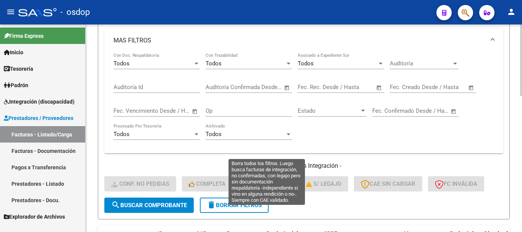
scroll to position [357, 0]
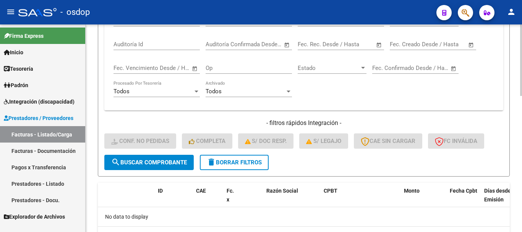
type input "20486887967"
click at [244, 158] on button "delete Borrar Filtros" at bounding box center [234, 162] width 69 height 15
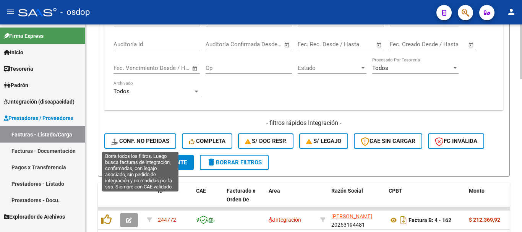
click at [144, 140] on span "Conf. no pedidas" at bounding box center [140, 141] width 58 height 7
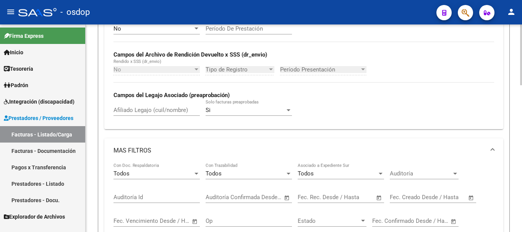
scroll to position [127, 0]
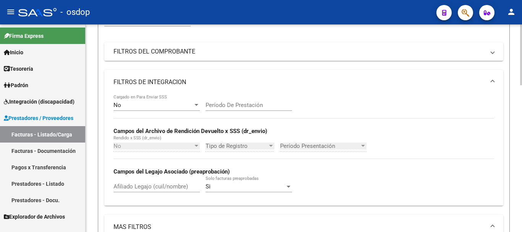
click at [135, 188] on input "Afiliado Legajo (cuil/nombre)" at bounding box center [157, 186] width 86 height 7
paste input "20501883590"
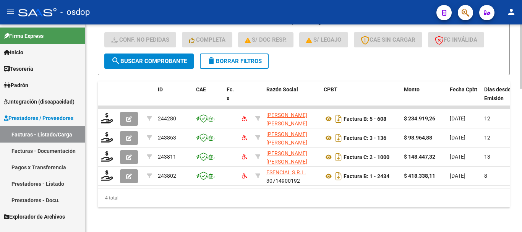
scroll to position [465, 0]
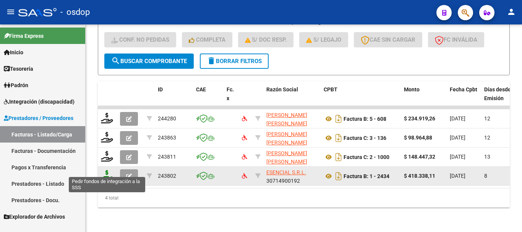
type input "20501883590"
click at [110, 172] on icon at bounding box center [107, 175] width 12 height 11
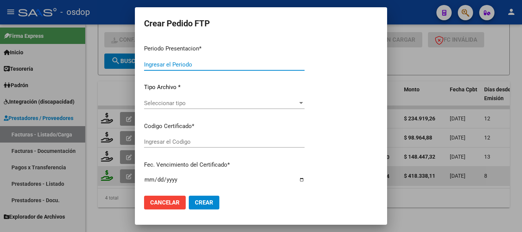
type input "202509"
type input "$ 418.338,11"
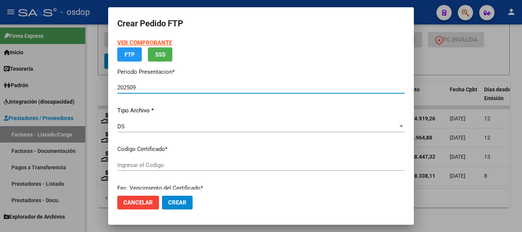
type input "3975440933"
type input "[DATE]"
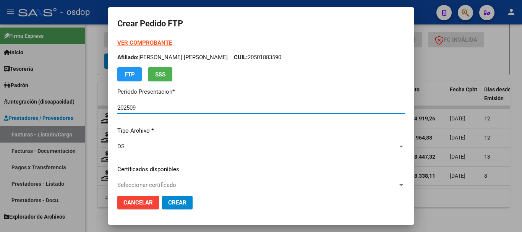
scroll to position [38, 0]
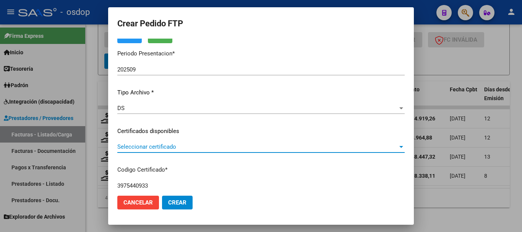
click at [166, 149] on span "Seleccionar certificado" at bounding box center [257, 146] width 281 height 7
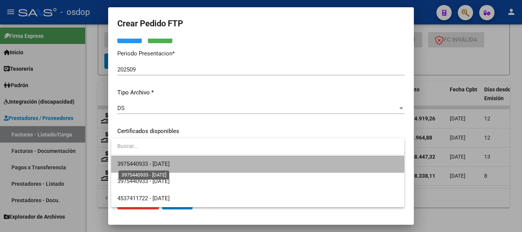
click at [163, 167] on span "3975440933 - [DATE]" at bounding box center [143, 164] width 52 height 7
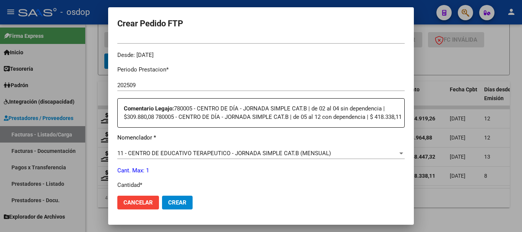
scroll to position [268, 0]
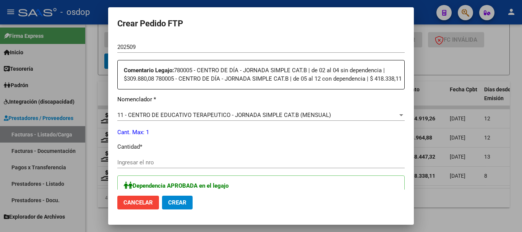
click at [127, 165] on input "Ingresar el nro" at bounding box center [260, 162] width 287 height 7
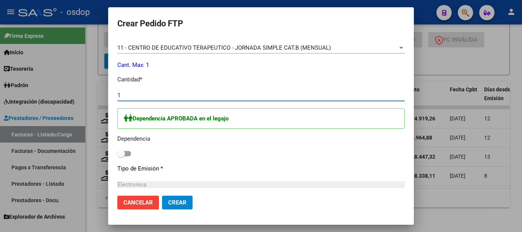
scroll to position [344, 0]
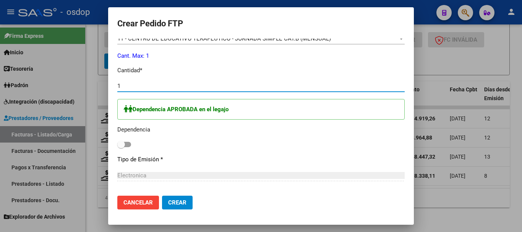
type input "1"
click at [124, 146] on span at bounding box center [121, 145] width 8 height 8
click at [121, 147] on input "checkbox" at bounding box center [121, 147] width 0 height 0
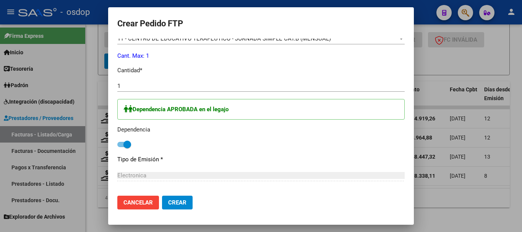
click at [122, 147] on span at bounding box center [124, 144] width 14 height 5
click at [121, 148] on input "checkbox" at bounding box center [121, 147] width 0 height 0
click at [128, 145] on label at bounding box center [124, 144] width 14 height 9
click at [121, 147] on input "checkbox" at bounding box center [121, 147] width 0 height 0
checkbox input "true"
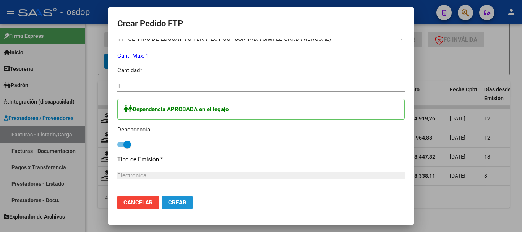
click at [179, 204] on span "Crear" at bounding box center [177, 202] width 18 height 7
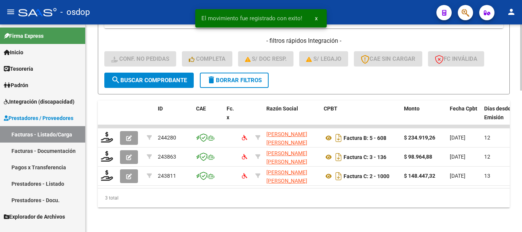
scroll to position [446, 0]
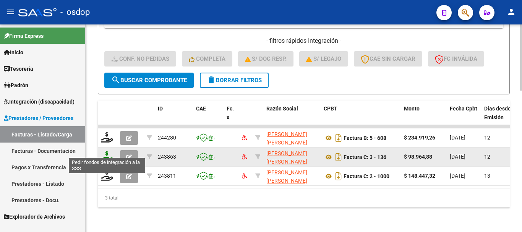
click at [107, 153] on icon at bounding box center [107, 156] width 12 height 11
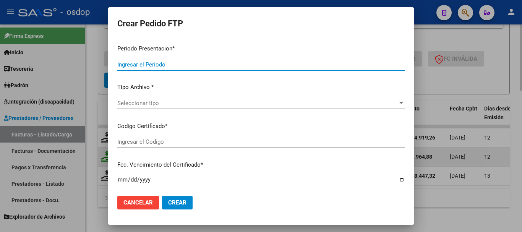
type input "202509"
type input "$ 98.964,88"
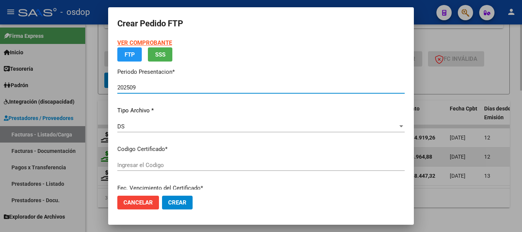
type input "3975440933"
type input "[DATE]"
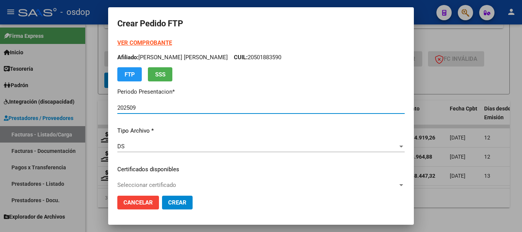
scroll to position [38, 0]
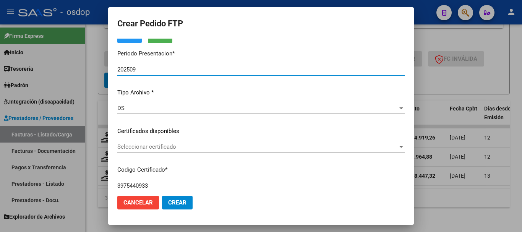
click at [184, 147] on span "Seleccionar certificado" at bounding box center [257, 146] width 281 height 7
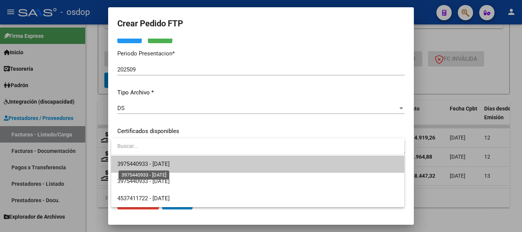
click at [170, 165] on span "3975440933 - [DATE]" at bounding box center [143, 164] width 52 height 7
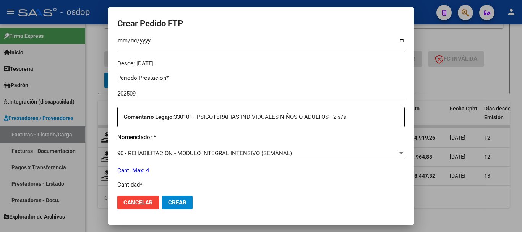
scroll to position [229, 0]
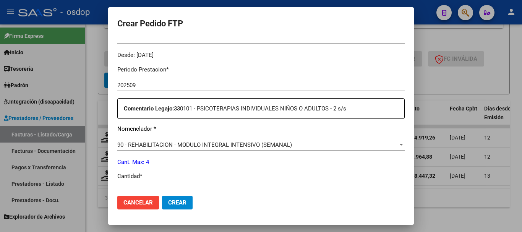
click at [182, 141] on span "90 - REHABILITACION - MODULO INTEGRAL INTENSIVO (SEMANAL)" at bounding box center [204, 144] width 175 height 7
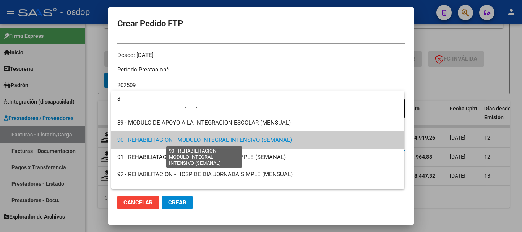
scroll to position [0, 0]
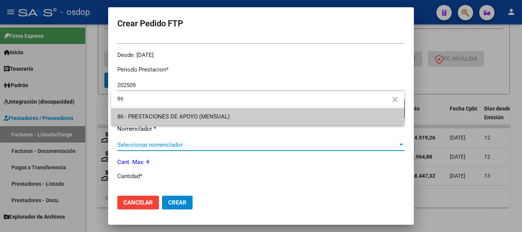
type input "86"
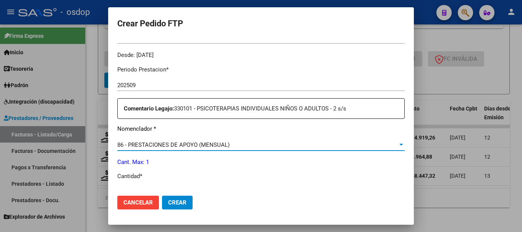
scroll to position [268, 0]
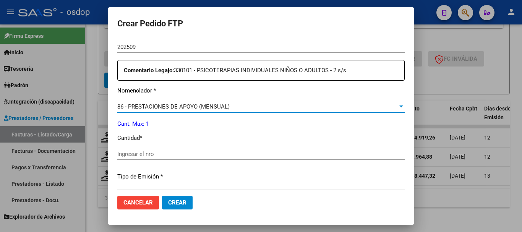
click at [142, 151] on input "Ingresar el nro" at bounding box center [260, 154] width 287 height 7
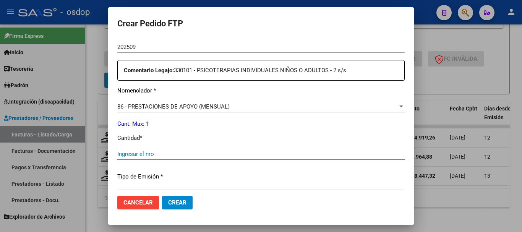
type input "1"
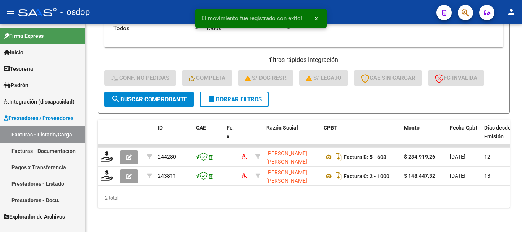
scroll to position [427, 0]
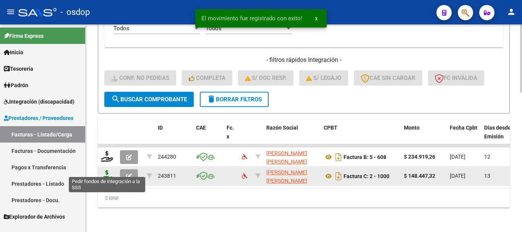
click at [104, 172] on icon at bounding box center [107, 175] width 12 height 11
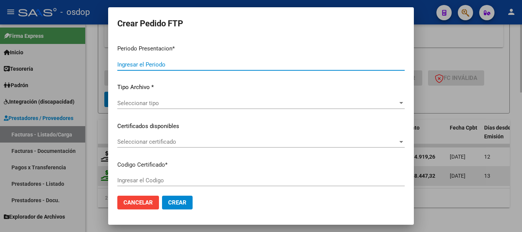
type input "202509"
type input "$ 148.447,32"
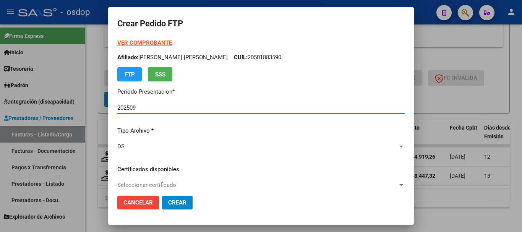
type input "3975440933"
type input "[DATE]"
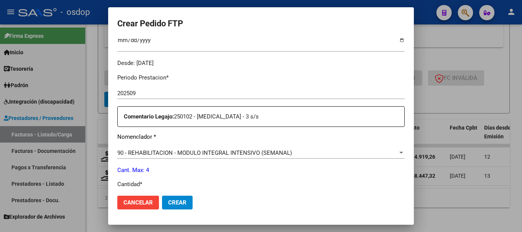
scroll to position [229, 0]
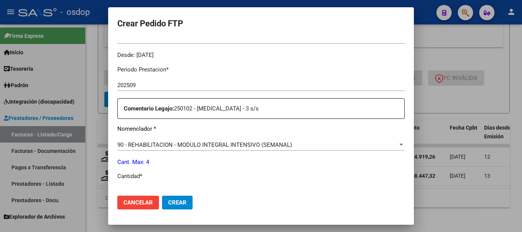
click at [212, 141] on span "90 - REHABILITACION - MODULO INTEGRAL INTENSIVO (SEMANAL)" at bounding box center [204, 144] width 175 height 7
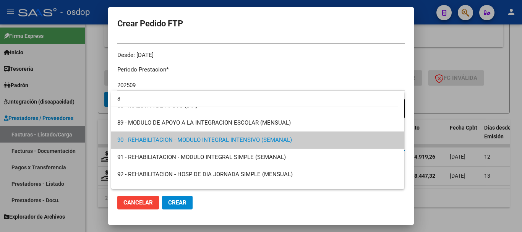
scroll to position [0, 0]
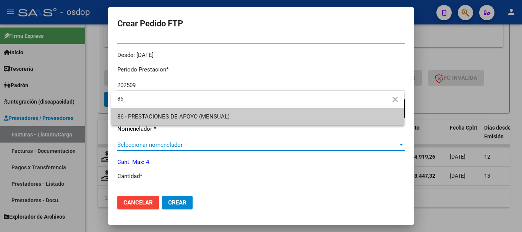
type input "86"
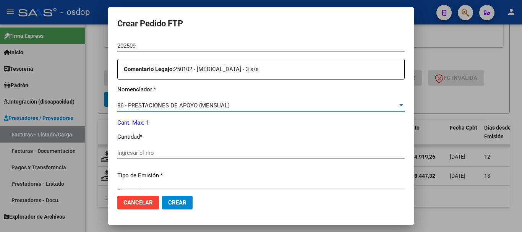
scroll to position [306, 0]
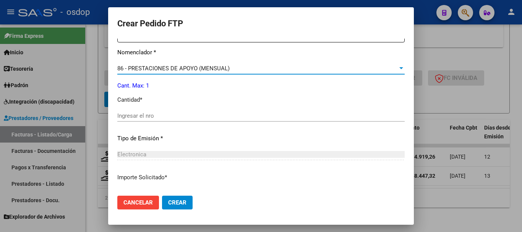
click at [142, 112] on input "Ingresar el nro" at bounding box center [260, 115] width 287 height 7
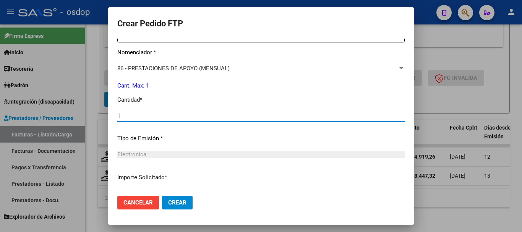
type input "1"
click at [162, 196] on button "Crear" at bounding box center [177, 203] width 31 height 14
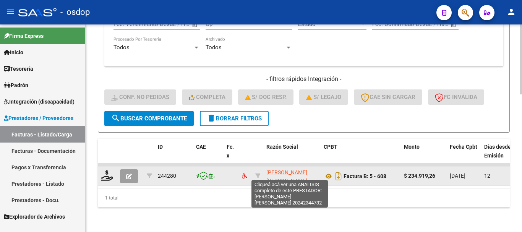
scroll to position [10, 0]
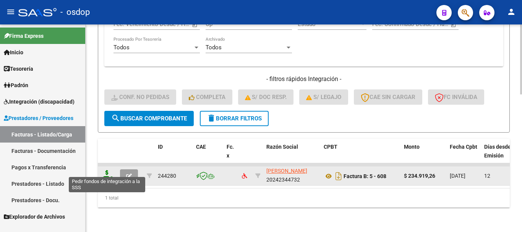
click at [108, 170] on icon at bounding box center [107, 175] width 12 height 11
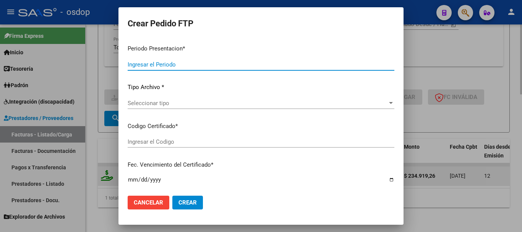
type input "202509"
type input "$ 234.919,26"
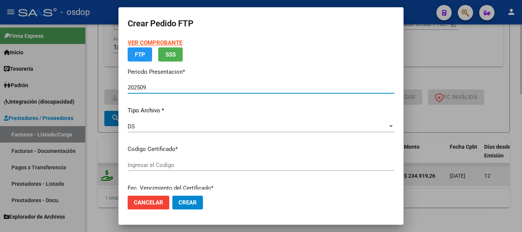
type input "3975440933"
type input "[DATE]"
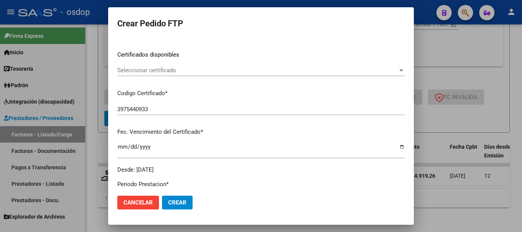
scroll to position [38, 0]
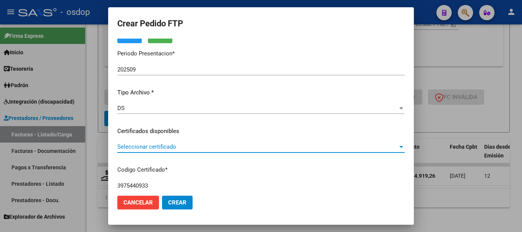
click at [186, 145] on span "Seleccionar certificado" at bounding box center [257, 146] width 281 height 7
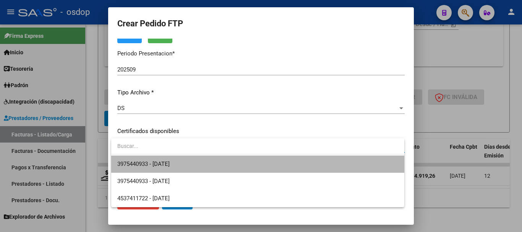
click at [183, 163] on span "3975440933 - [DATE]" at bounding box center [257, 164] width 281 height 17
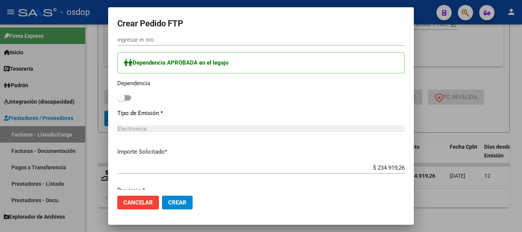
scroll to position [382, 0]
click at [125, 94] on span at bounding box center [121, 98] width 8 height 8
click at [121, 100] on input "checkbox" at bounding box center [121, 100] width 0 height 0
checkbox input "true"
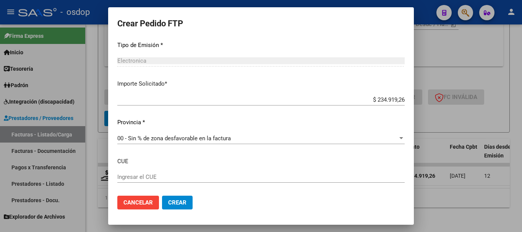
scroll to position [459, 0]
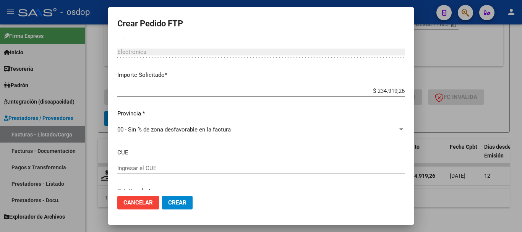
click at [143, 209] on mat-dialog-actions "Cancelar Crear" at bounding box center [260, 203] width 287 height 26
click at [144, 204] on span "Cancelar" at bounding box center [137, 202] width 29 height 7
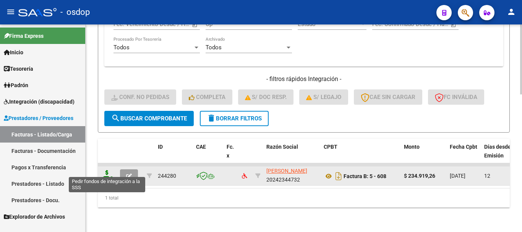
click at [106, 174] on icon at bounding box center [107, 175] width 12 height 11
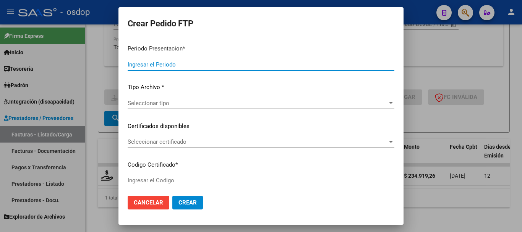
type input "202509"
type input "$ 234.919,26"
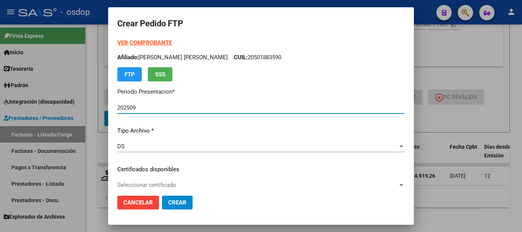
type input "3975440933"
type input "[DATE]"
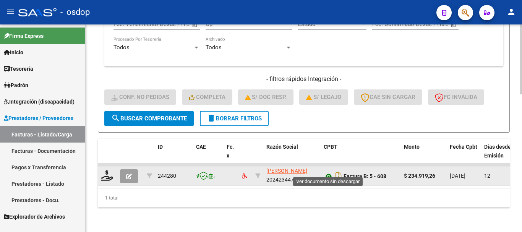
click at [330, 172] on icon at bounding box center [329, 176] width 10 height 9
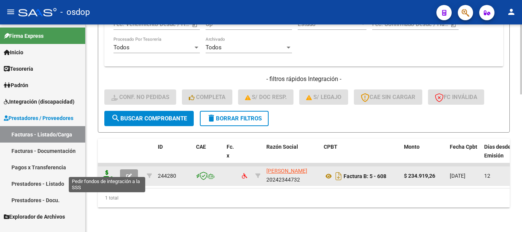
click at [105, 170] on icon at bounding box center [107, 175] width 12 height 11
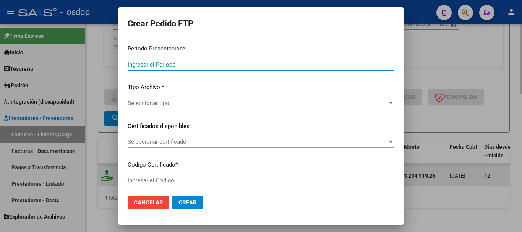
type input "202509"
type input "$ 234.919,26"
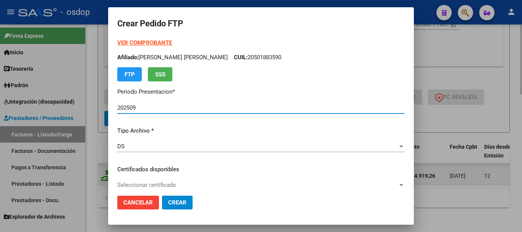
type input "3975440933"
type input "[DATE]"
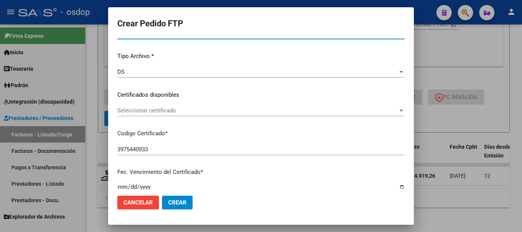
scroll to position [76, 0]
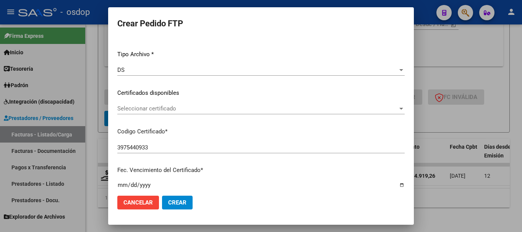
click at [179, 104] on div "Seleccionar certificado Seleccionar certificado" at bounding box center [260, 108] width 287 height 11
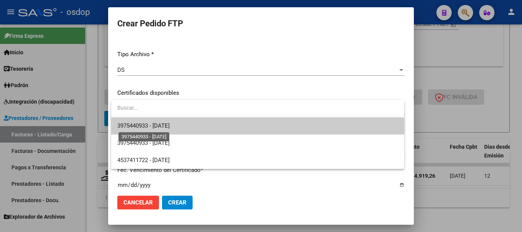
click at [170, 126] on span "3975440933 - [DATE]" at bounding box center [143, 125] width 52 height 7
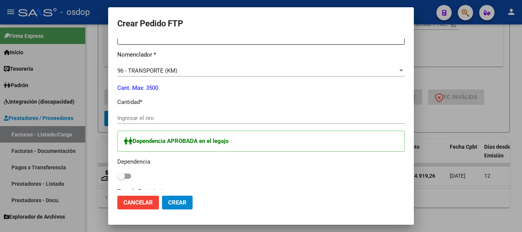
scroll to position [306, 0]
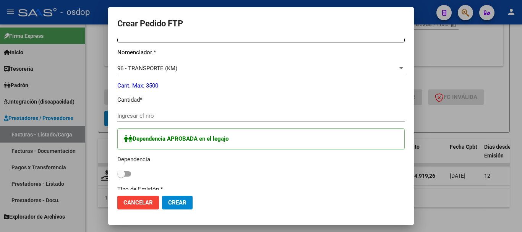
click at [175, 112] on input "Ingresar el nro" at bounding box center [260, 115] width 287 height 7
type input "3"
click at [128, 171] on span at bounding box center [124, 173] width 14 height 5
click at [121, 177] on input "checkbox" at bounding box center [121, 177] width 0 height 0
checkbox input "true"
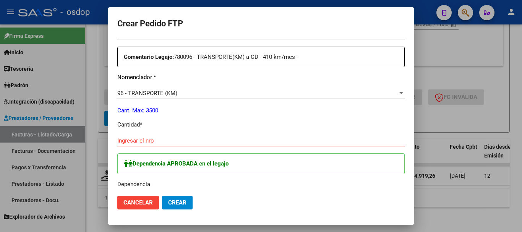
scroll to position [268, 0]
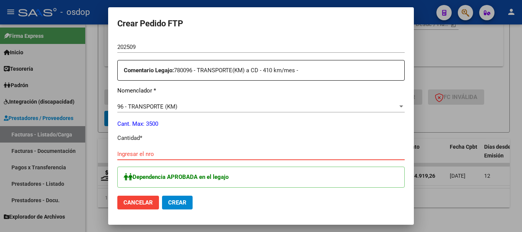
click at [159, 151] on input "Ingresar el nro" at bounding box center [260, 154] width 287 height 7
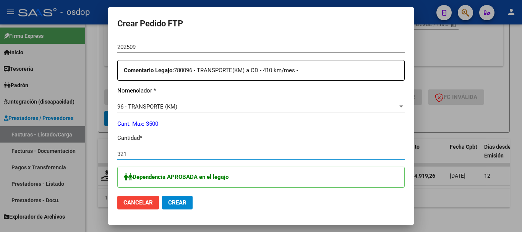
type input "321"
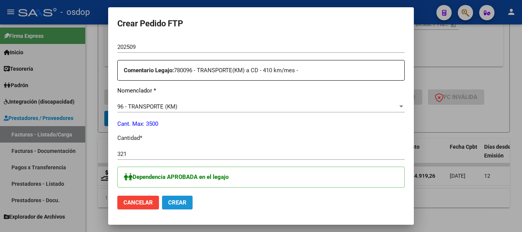
click at [170, 198] on button "Crear" at bounding box center [177, 203] width 31 height 14
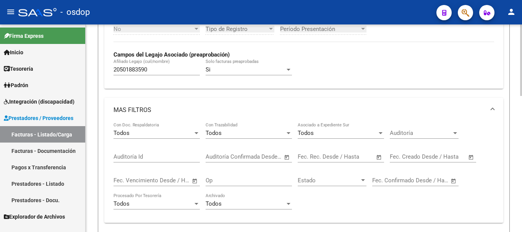
scroll to position [242, 0]
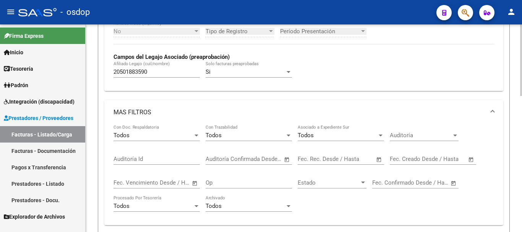
click at [284, 102] on mat-expansion-panel-header "MAS FILTROS" at bounding box center [303, 112] width 399 height 24
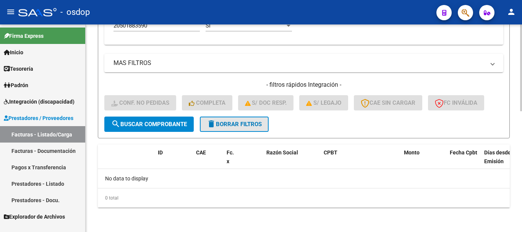
click at [243, 126] on span "delete Borrar Filtros" at bounding box center [234, 124] width 55 height 7
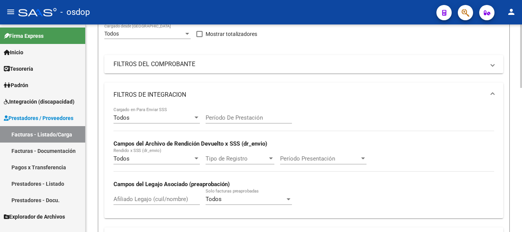
scroll to position [153, 0]
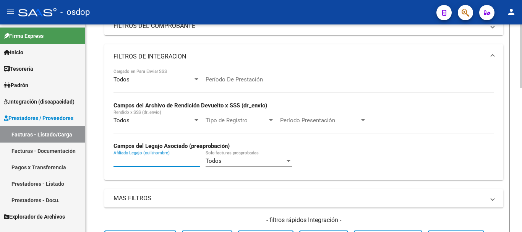
drag, startPoint x: 152, startPoint y: 159, endPoint x: 157, endPoint y: 160, distance: 4.6
click at [152, 159] on input "Afiliado Legajo (cuil/nombre)" at bounding box center [157, 160] width 86 height 7
paste input "20506809801"
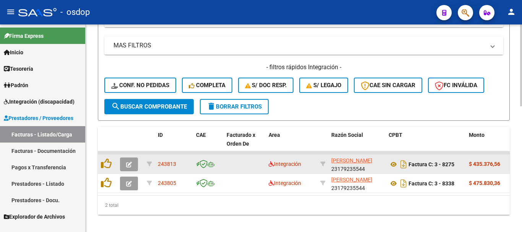
scroll to position [320, 0]
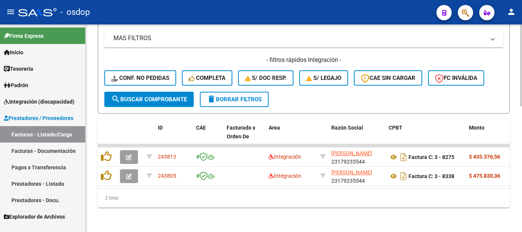
type input "20506809801"
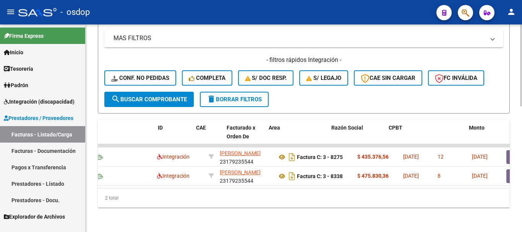
scroll to position [0, 0]
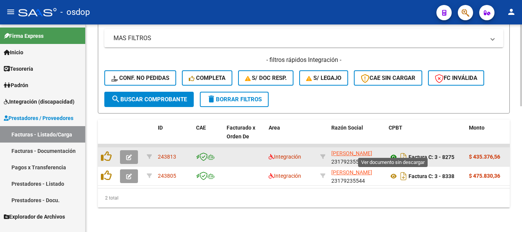
click at [392, 152] on icon at bounding box center [394, 156] width 10 height 9
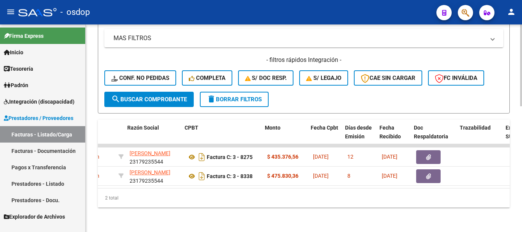
scroll to position [0, 383]
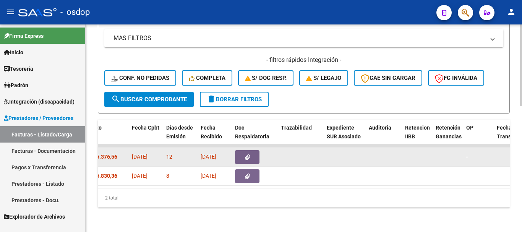
click at [246, 154] on icon "button" at bounding box center [247, 157] width 5 height 6
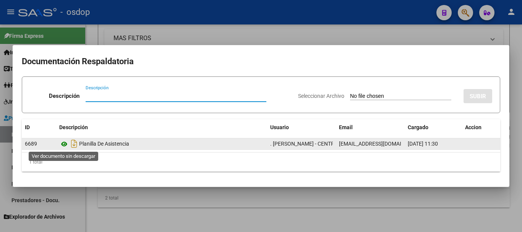
click at [63, 144] on icon at bounding box center [64, 144] width 10 height 9
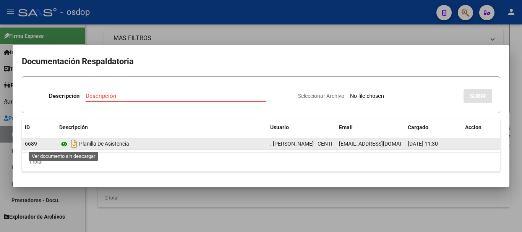
click at [64, 144] on icon at bounding box center [64, 144] width 10 height 9
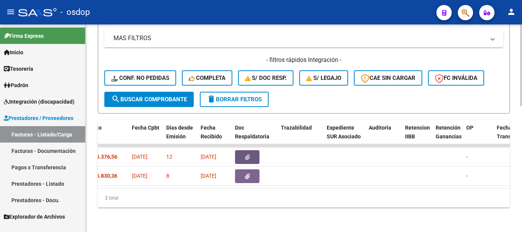
scroll to position [0, 0]
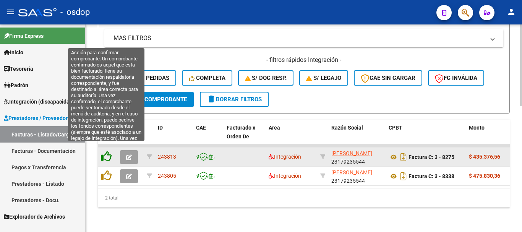
click at [109, 151] on icon at bounding box center [106, 156] width 11 height 11
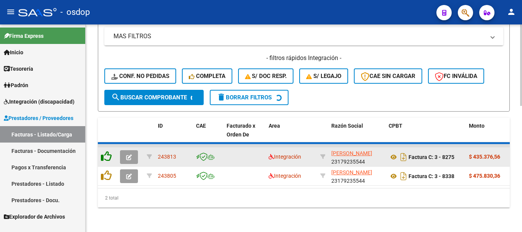
click at [108, 151] on icon at bounding box center [106, 156] width 11 height 11
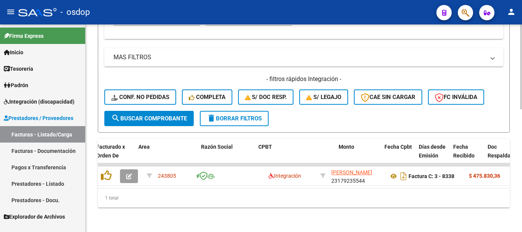
scroll to position [0, 347]
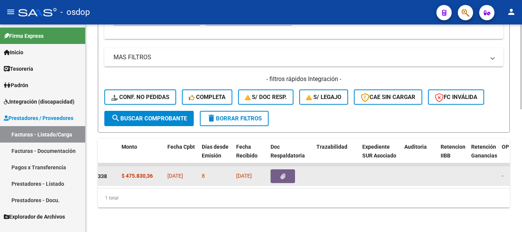
click at [282, 174] on icon "button" at bounding box center [283, 177] width 5 height 6
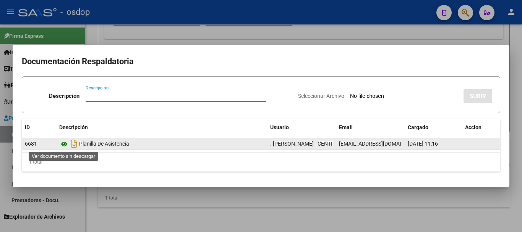
click at [66, 143] on icon at bounding box center [64, 144] width 10 height 9
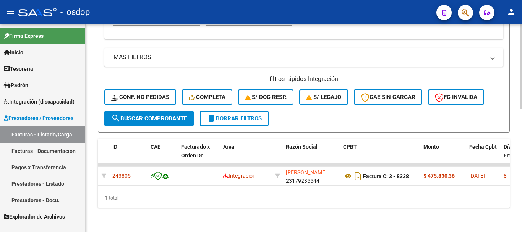
scroll to position [0, 0]
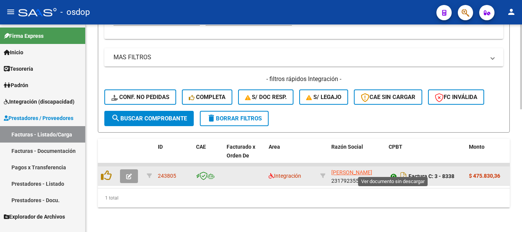
click at [393, 172] on icon at bounding box center [394, 176] width 10 height 9
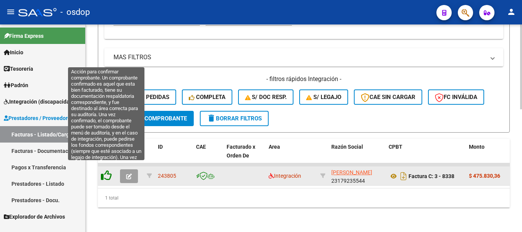
click at [110, 170] on icon at bounding box center [106, 175] width 11 height 11
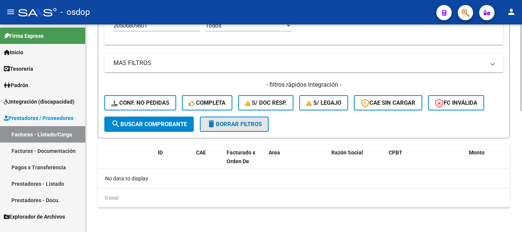
click at [210, 128] on mat-icon "delete" at bounding box center [211, 123] width 9 height 9
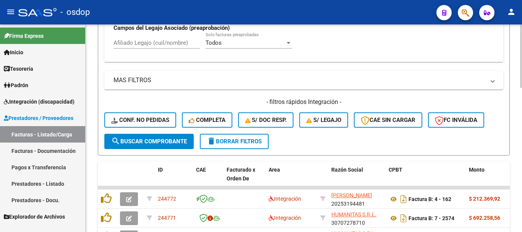
scroll to position [288, 0]
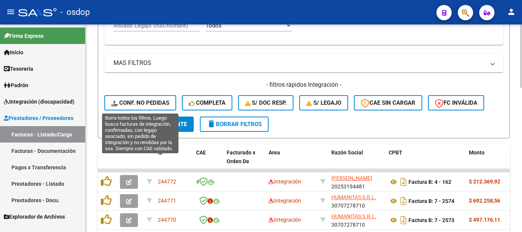
click at [151, 105] on span "Conf. no pedidas" at bounding box center [140, 102] width 58 height 7
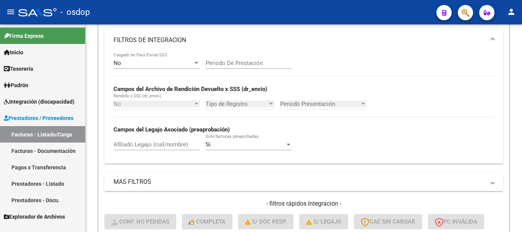
scroll to position [167, 0]
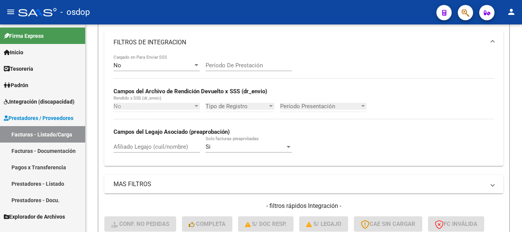
click at [141, 147] on input "Afiliado Legajo (cuil/nombre)" at bounding box center [157, 146] width 86 height 7
paste input "20506809801"
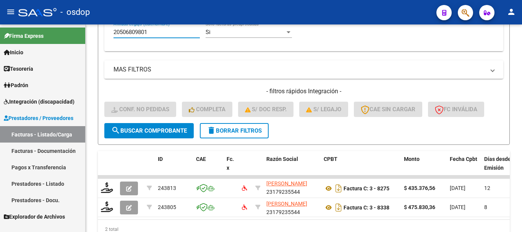
scroll to position [320, 0]
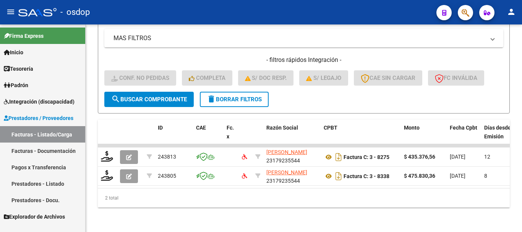
type input "20506809801"
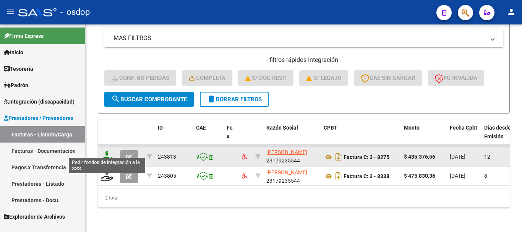
click at [106, 153] on icon at bounding box center [107, 156] width 12 height 11
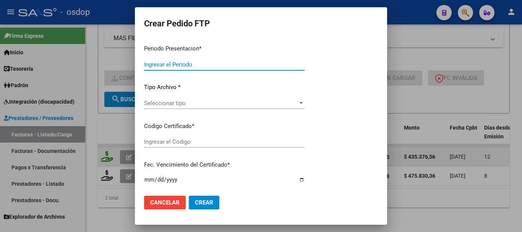
type input "202509"
type input "$ 435.376,56"
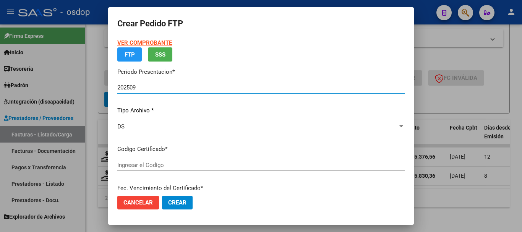
type input "9958560250"
type input "[DATE]"
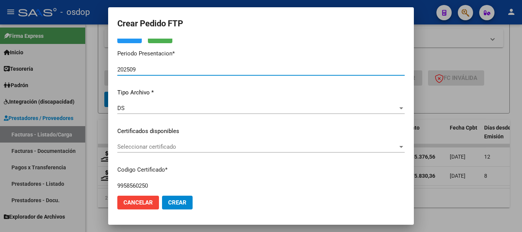
scroll to position [76, 0]
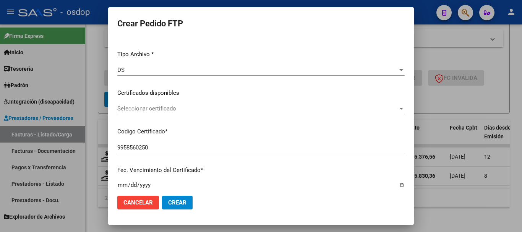
click at [169, 113] on div "Seleccionar certificado Seleccionar certificado" at bounding box center [260, 108] width 287 height 11
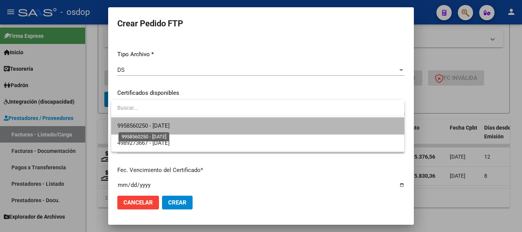
click at [169, 129] on span "9958560250 - [DATE]" at bounding box center [143, 125] width 52 height 7
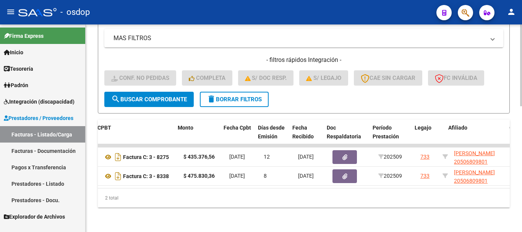
scroll to position [0, 269]
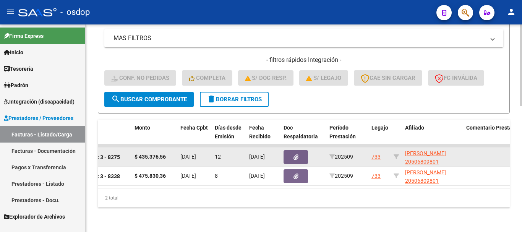
click at [297, 154] on icon "button" at bounding box center [296, 157] width 5 height 6
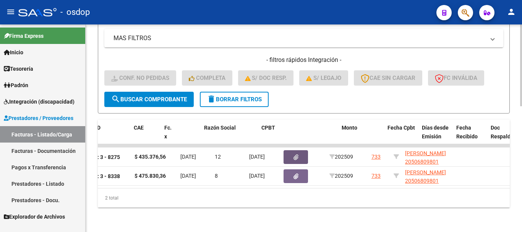
scroll to position [0, 0]
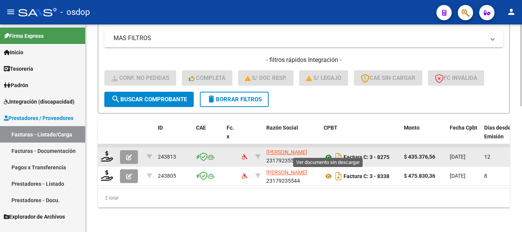
click at [328, 152] on icon at bounding box center [329, 156] width 10 height 9
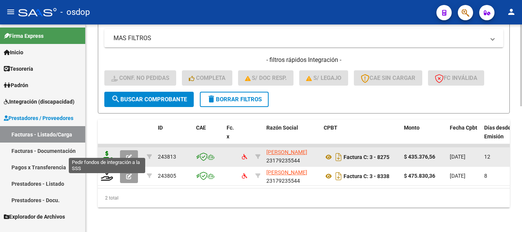
click at [107, 153] on icon at bounding box center [107, 156] width 12 height 11
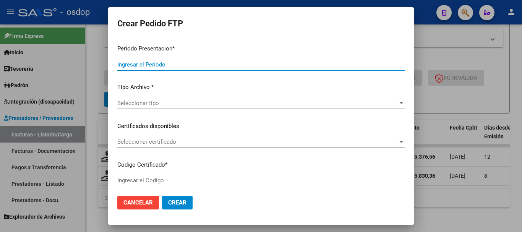
type input "202509"
type input "$ 435.376,56"
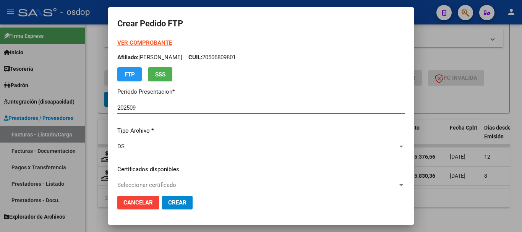
type input "9958560250"
type input "[DATE]"
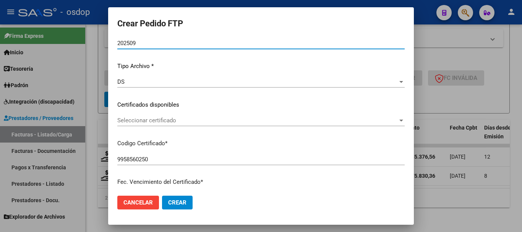
scroll to position [76, 0]
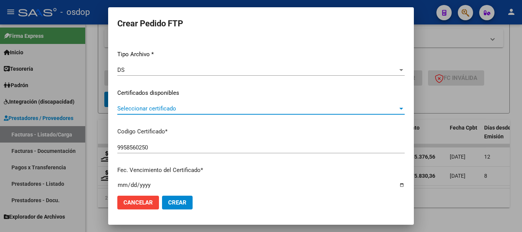
click at [163, 110] on span "Seleccionar certificado" at bounding box center [257, 108] width 281 height 7
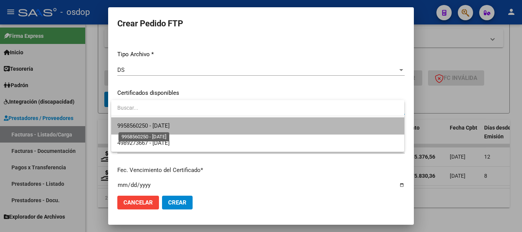
click at [163, 127] on span "9958560250 - [DATE]" at bounding box center [143, 125] width 52 height 7
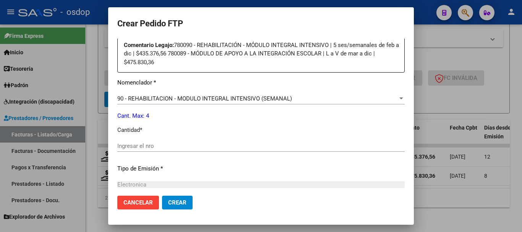
scroll to position [306, 0]
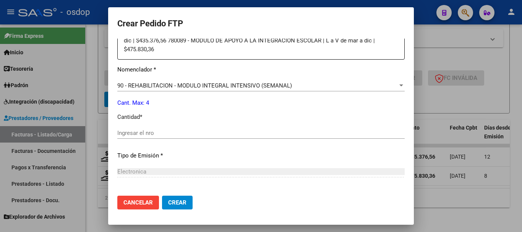
click at [146, 131] on div "Ingresar el nro" at bounding box center [260, 132] width 287 height 11
type input "4"
click at [168, 204] on span "Crear" at bounding box center [177, 202] width 18 height 7
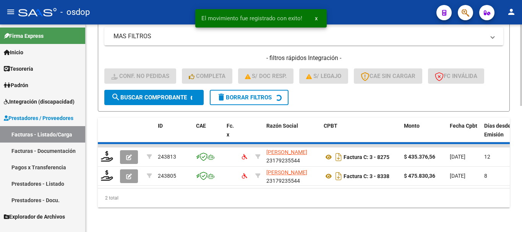
scroll to position [301, 0]
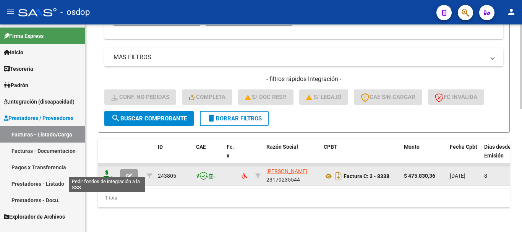
click at [108, 170] on icon at bounding box center [107, 175] width 12 height 11
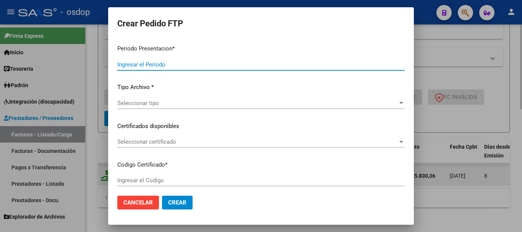
type input "202509"
type input "$ 475.830,36"
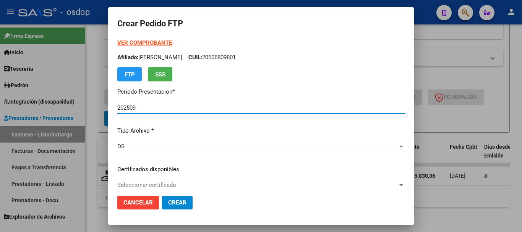
type input "9958560250"
type input "[DATE]"
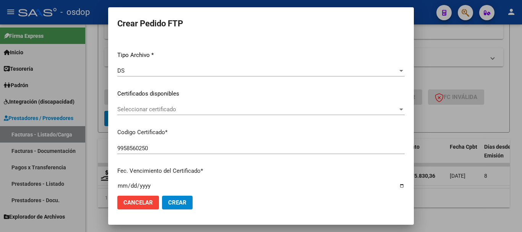
scroll to position [76, 0]
click at [166, 114] on div "Seleccionar certificado Seleccionar certificado" at bounding box center [260, 108] width 287 height 11
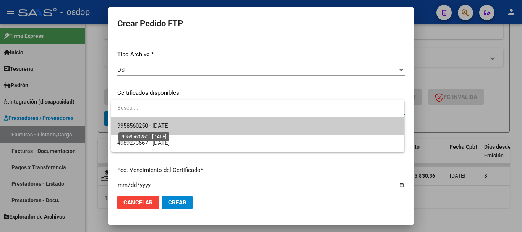
click at [168, 126] on span "9958560250 - [DATE]" at bounding box center [143, 125] width 52 height 7
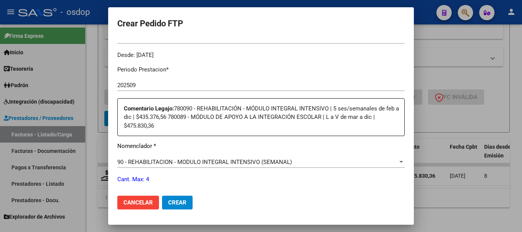
scroll to position [268, 0]
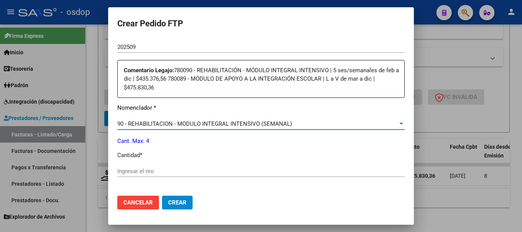
click at [174, 120] on span "90 - REHABILITACION - MODULO INTEGRAL INTENSIVO (SEMANAL)" at bounding box center [204, 123] width 175 height 7
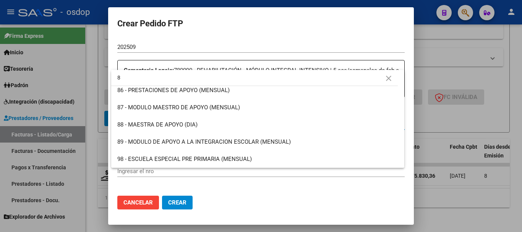
scroll to position [0, 0]
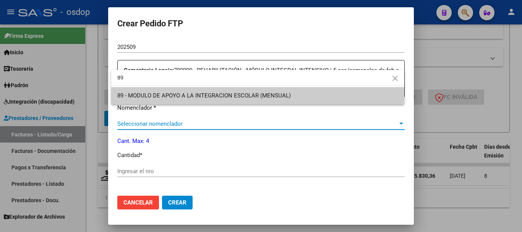
type input "89"
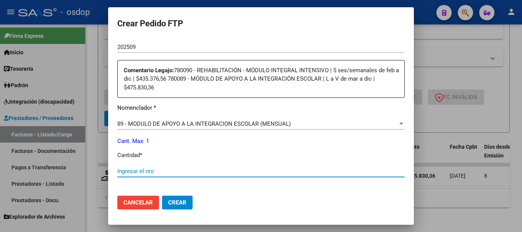
click at [149, 169] on input "Ingresar el nro" at bounding box center [260, 171] width 287 height 7
type input "1"
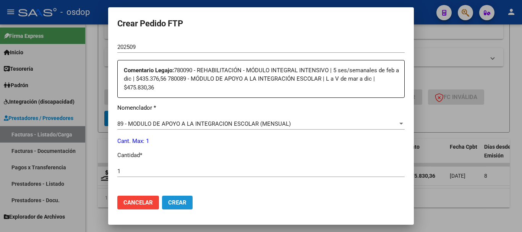
click at [178, 203] on span "Crear" at bounding box center [177, 202] width 18 height 7
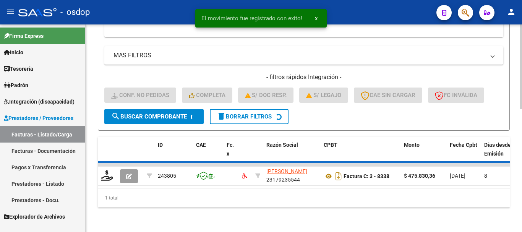
scroll to position [288, 0]
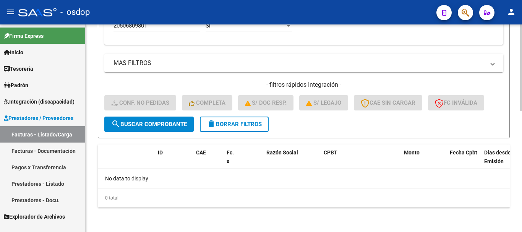
click at [219, 126] on span "delete Borrar Filtros" at bounding box center [234, 124] width 55 height 7
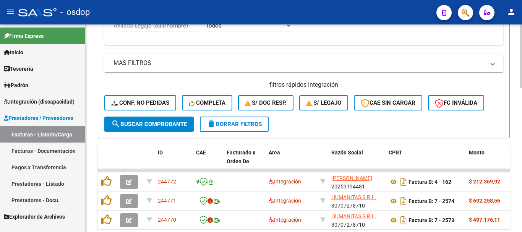
click at [234, 123] on span "delete Borrar Filtros" at bounding box center [234, 124] width 55 height 7
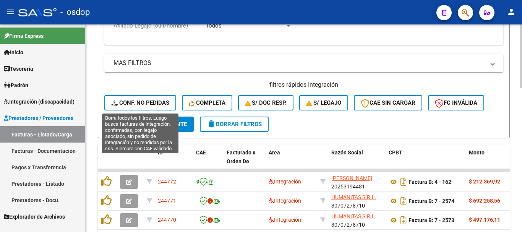
scroll to position [212, 0]
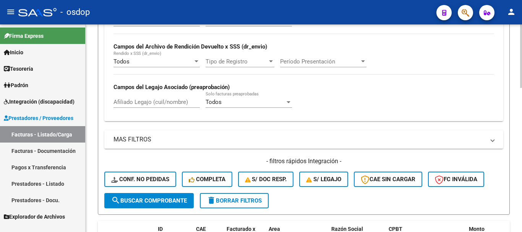
click at [154, 101] on input "Afiliado Legajo (cuil/nombre)" at bounding box center [157, 102] width 86 height 7
paste input "27221761427"
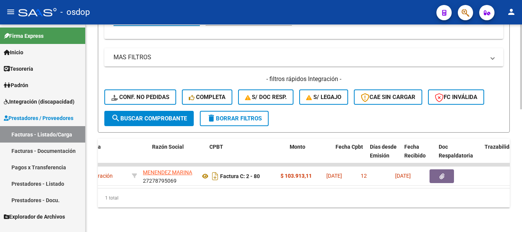
scroll to position [0, 200]
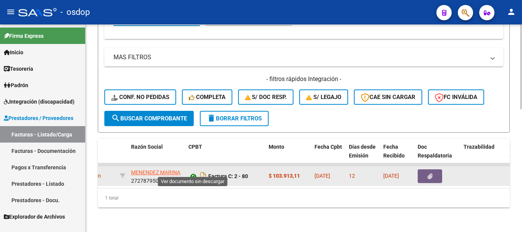
type input "27221761427"
click at [195, 172] on icon at bounding box center [193, 176] width 10 height 9
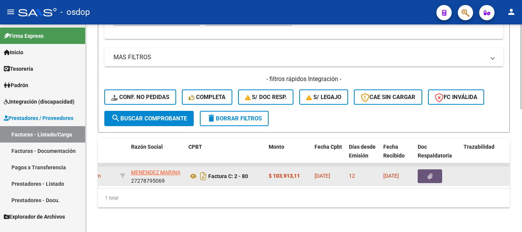
click at [435, 170] on button "button" at bounding box center [430, 176] width 24 height 14
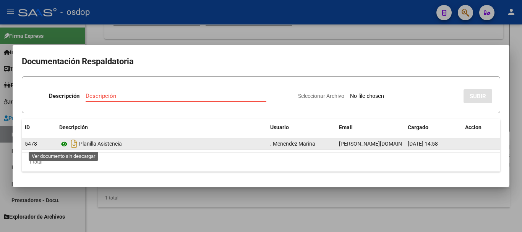
click at [64, 144] on icon at bounding box center [64, 144] width 10 height 9
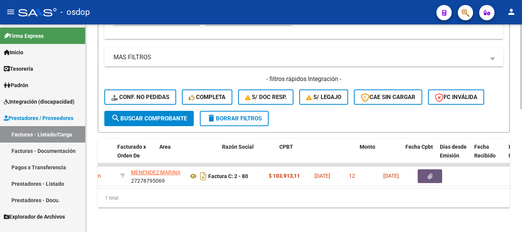
scroll to position [0, 0]
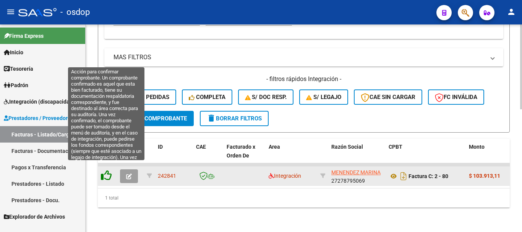
click at [107, 170] on icon at bounding box center [106, 175] width 11 height 11
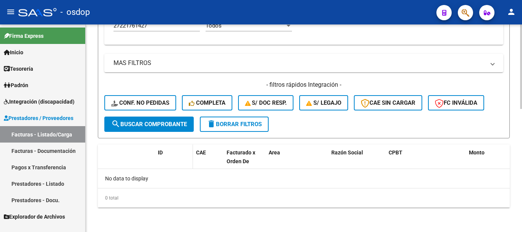
scroll to position [288, 0]
click at [225, 128] on button "delete Borrar Filtros" at bounding box center [234, 124] width 69 height 15
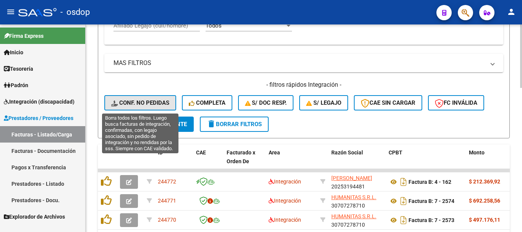
click at [152, 105] on span "Conf. no pedidas" at bounding box center [140, 102] width 58 height 7
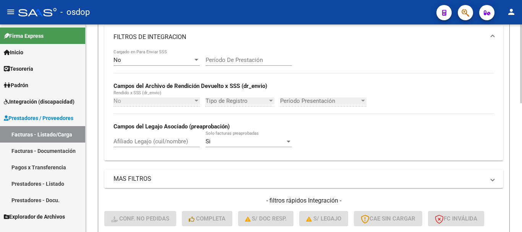
scroll to position [135, 0]
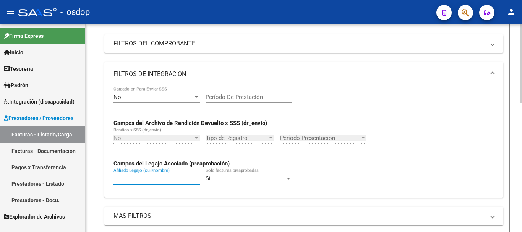
click at [127, 179] on input "Afiliado Legajo (cuil/nombre)" at bounding box center [157, 178] width 86 height 7
paste input "27221761427"
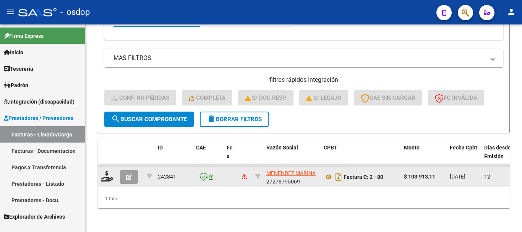
scroll to position [301, 0]
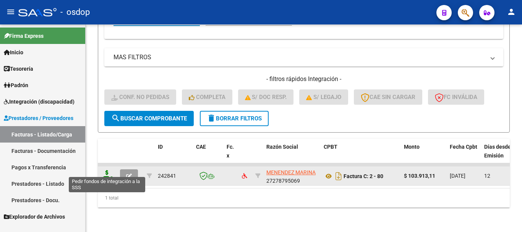
type input "27221761427"
click at [109, 170] on icon at bounding box center [107, 175] width 12 height 11
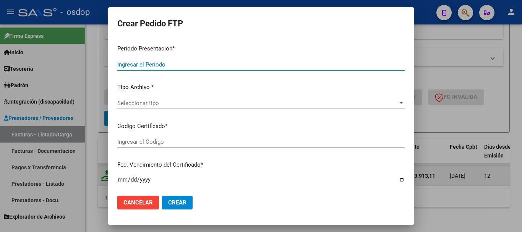
type input "202509"
type input "$ 103.913,11"
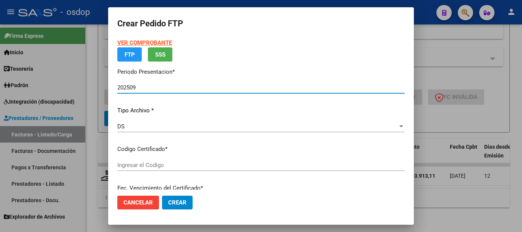
type input "9221464816"
type input "[DATE]"
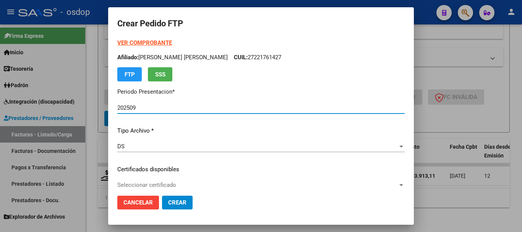
scroll to position [76, 0]
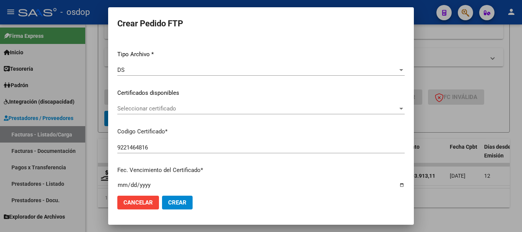
click at [141, 110] on span "Seleccionar certificado" at bounding box center [257, 108] width 281 height 7
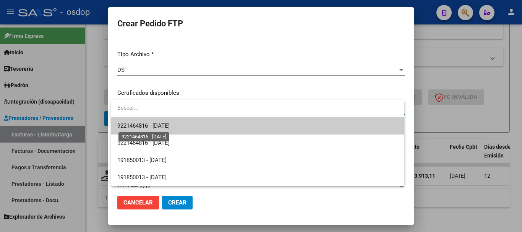
click at [139, 125] on span "9221464816 - [DATE]" at bounding box center [143, 125] width 52 height 7
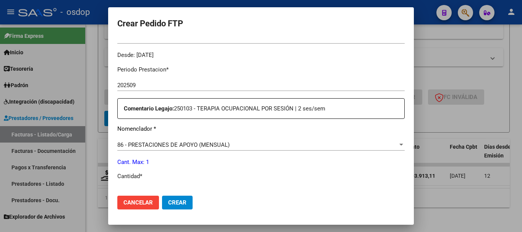
scroll to position [268, 0]
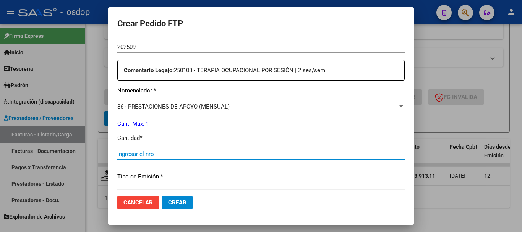
click at [180, 151] on input "Ingresar el nro" at bounding box center [260, 154] width 287 height 7
type input "1"
click at [181, 197] on button "Crear" at bounding box center [177, 203] width 31 height 14
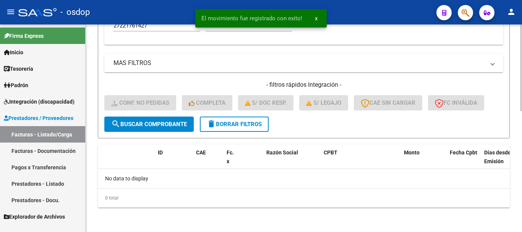
scroll to position [288, 0]
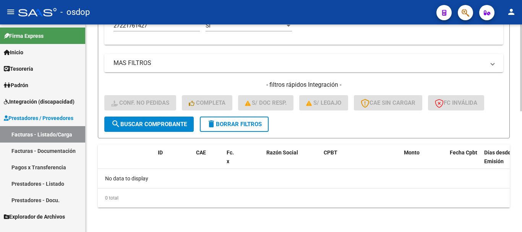
click at [233, 130] on button "delete Borrar Filtros" at bounding box center [234, 124] width 69 height 15
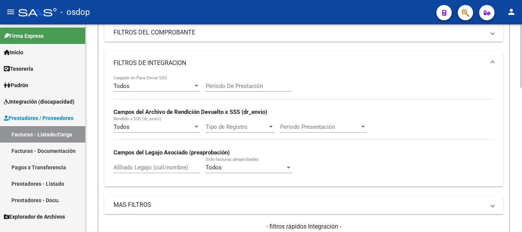
scroll to position [195, 0]
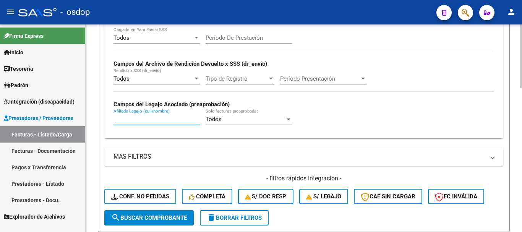
click at [140, 121] on input "Afiliado Legajo (cuil/nombre)" at bounding box center [157, 119] width 86 height 7
paste input "27227013961"
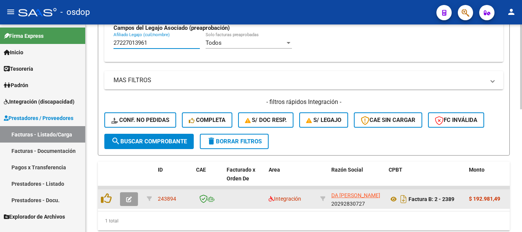
scroll to position [301, 0]
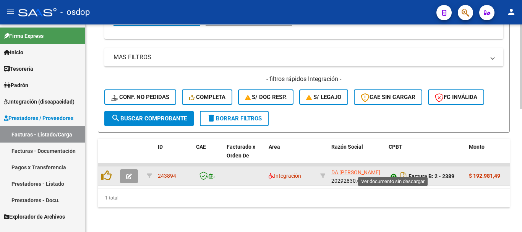
type input "27227013961"
click at [394, 172] on icon at bounding box center [394, 176] width 10 height 9
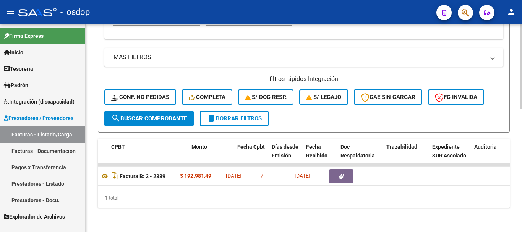
scroll to position [0, 311]
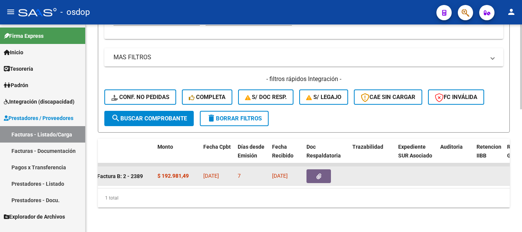
click at [317, 174] on icon "button" at bounding box center [318, 177] width 5 height 6
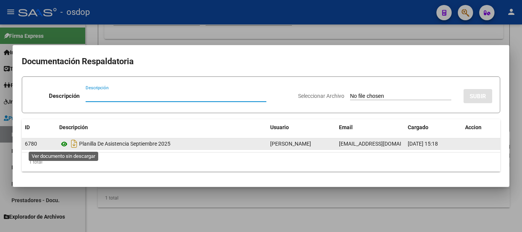
click at [65, 145] on icon at bounding box center [64, 144] width 10 height 9
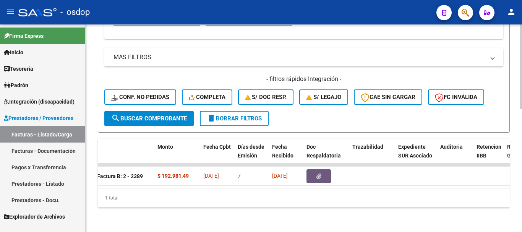
scroll to position [0, 0]
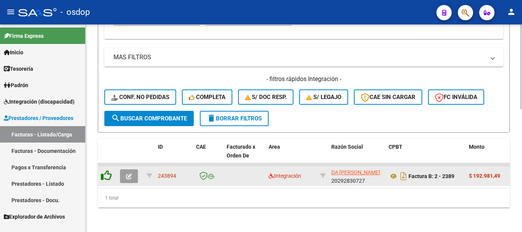
click at [104, 170] on icon at bounding box center [106, 175] width 11 height 11
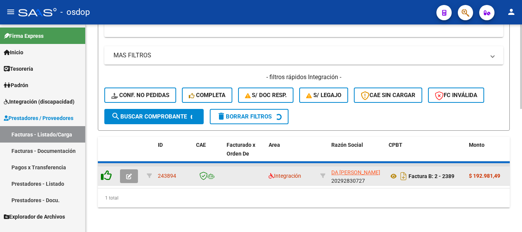
scroll to position [288, 0]
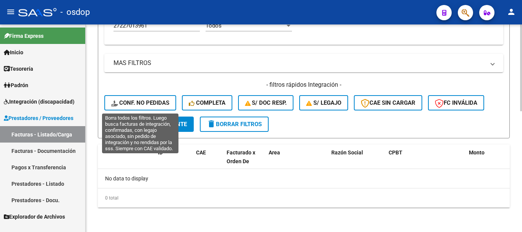
click at [142, 107] on button "Conf. no pedidas" at bounding box center [140, 102] width 72 height 15
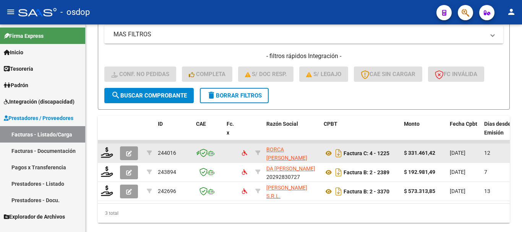
scroll to position [326, 0]
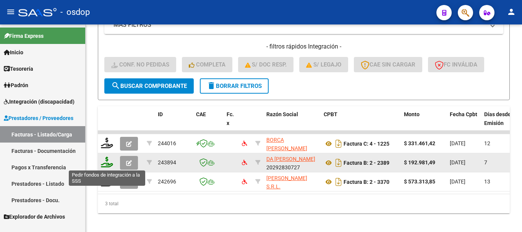
click at [112, 163] on icon at bounding box center [107, 162] width 12 height 11
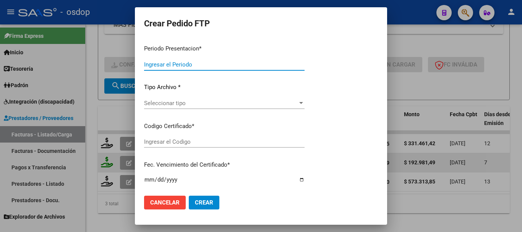
type input "202509"
type input "$ 192.981,49"
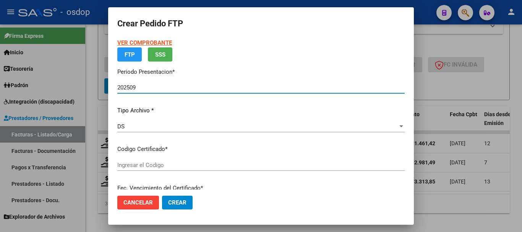
type input "5404288664"
type input "[DATE]"
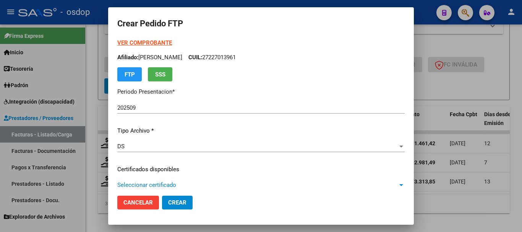
click at [166, 183] on span "Seleccionar certificado" at bounding box center [257, 185] width 281 height 7
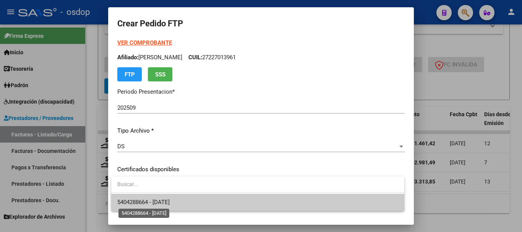
click at [160, 200] on span "5404288664 - [DATE]" at bounding box center [143, 202] width 52 height 7
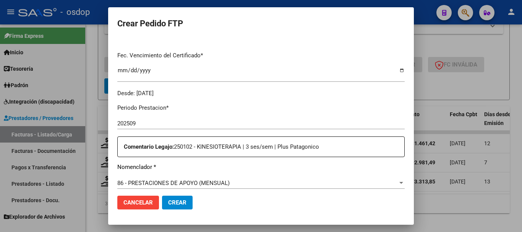
scroll to position [268, 0]
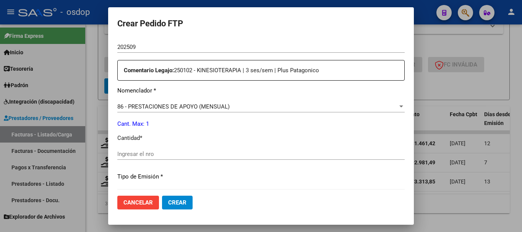
click at [142, 148] on div "Ingresar el nro" at bounding box center [260, 153] width 287 height 11
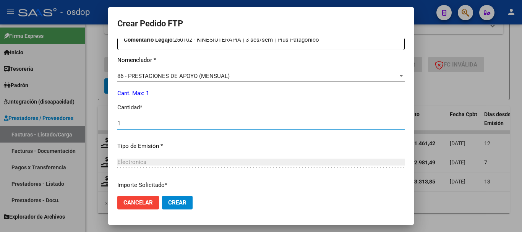
scroll to position [344, 0]
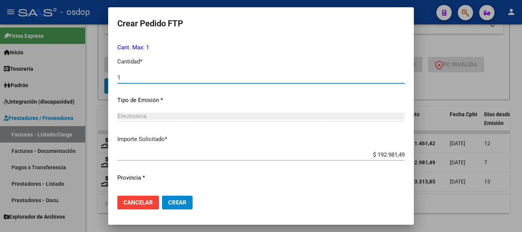
type input "1"
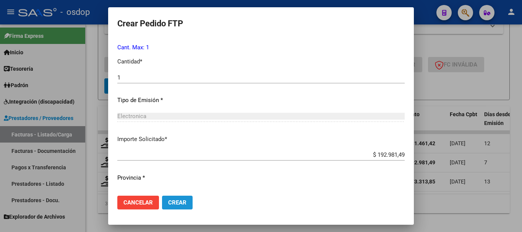
click at [183, 200] on span "Crear" at bounding box center [177, 202] width 18 height 7
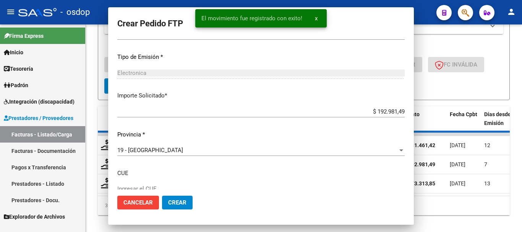
scroll to position [0, 0]
